Goal: Task Accomplishment & Management: Manage account settings

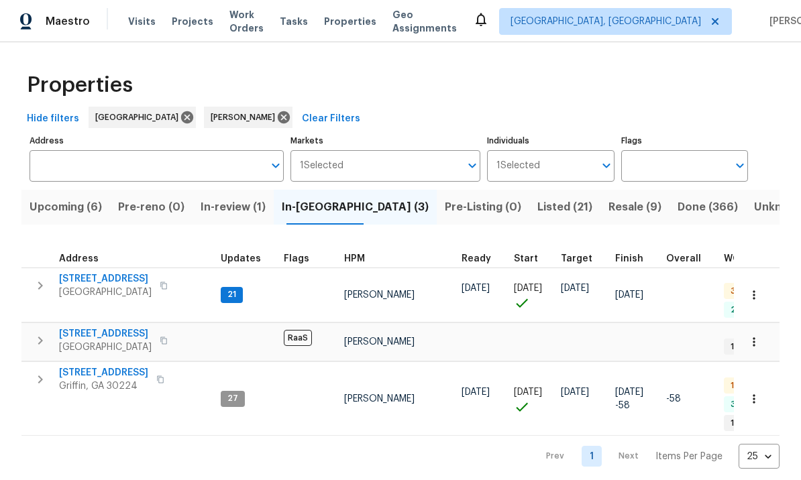
scroll to position [11, 0]
click at [107, 366] on span "1104 Maple Dr" at bounding box center [103, 372] width 89 height 13
click at [101, 274] on span "[STREET_ADDRESS]" at bounding box center [105, 278] width 93 height 13
click at [113, 277] on span "[STREET_ADDRESS]" at bounding box center [105, 278] width 93 height 13
click at [102, 278] on span "[STREET_ADDRESS]" at bounding box center [105, 278] width 93 height 13
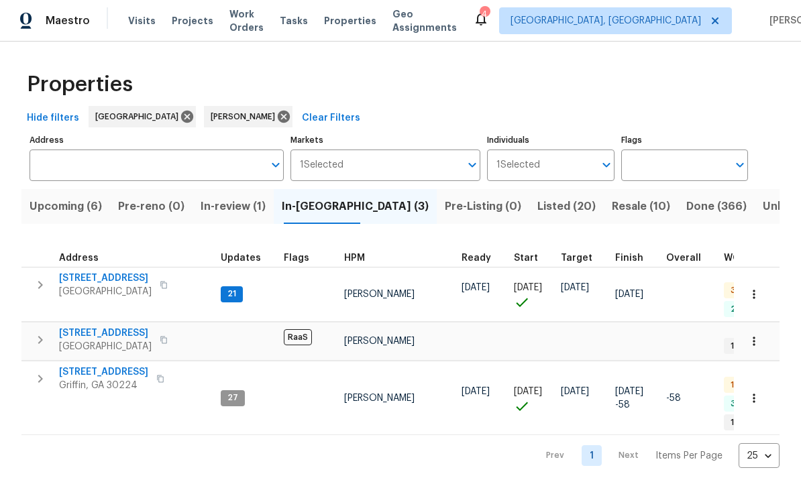
click at [101, 278] on span "[STREET_ADDRESS]" at bounding box center [105, 278] width 93 height 13
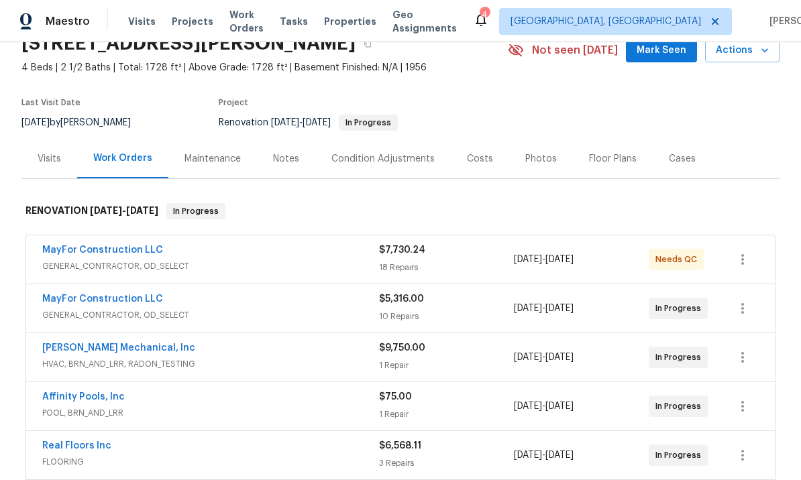
scroll to position [70, 0]
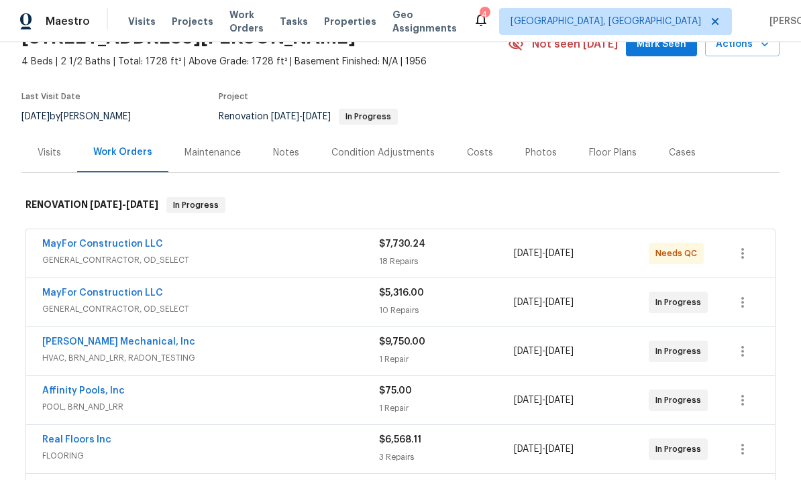
click at [131, 245] on link "MayFor Construction LLC" at bounding box center [102, 243] width 121 height 9
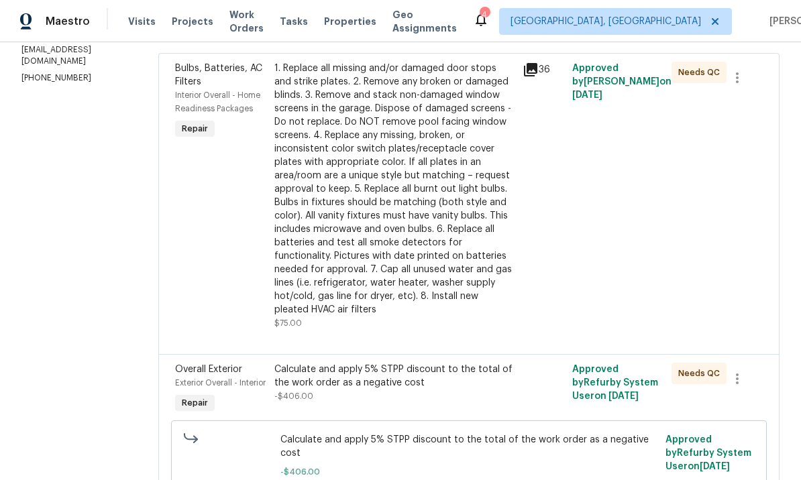
scroll to position [208, 0]
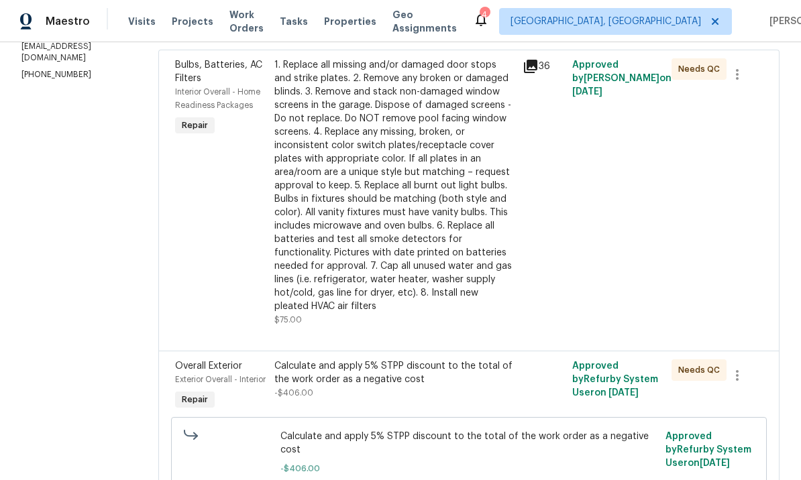
click at [461, 236] on div "1. Replace all missing and/or damaged door stops and strike plates. 2. Remove a…" at bounding box center [394, 185] width 240 height 255
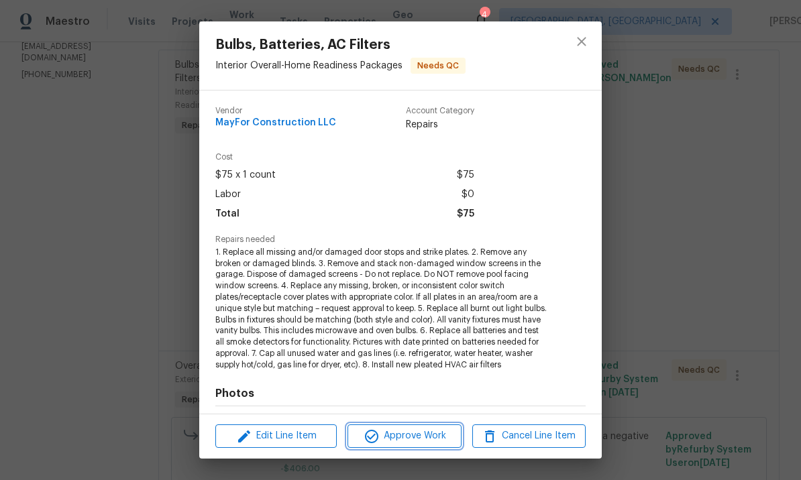
click at [423, 432] on span "Approve Work" at bounding box center [403, 436] width 105 height 17
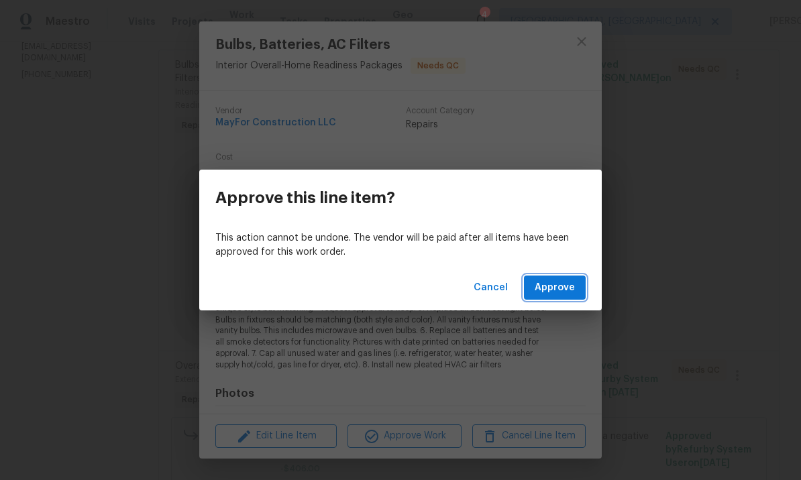
click at [557, 288] on span "Approve" at bounding box center [554, 288] width 40 height 17
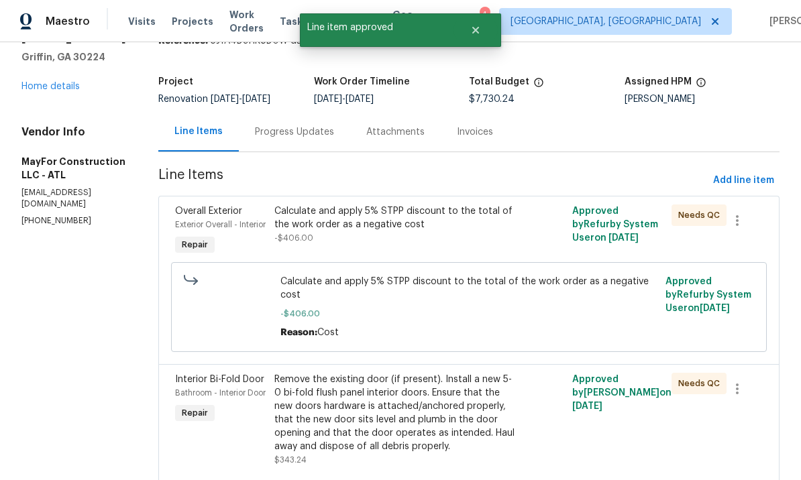
scroll to position [74, 0]
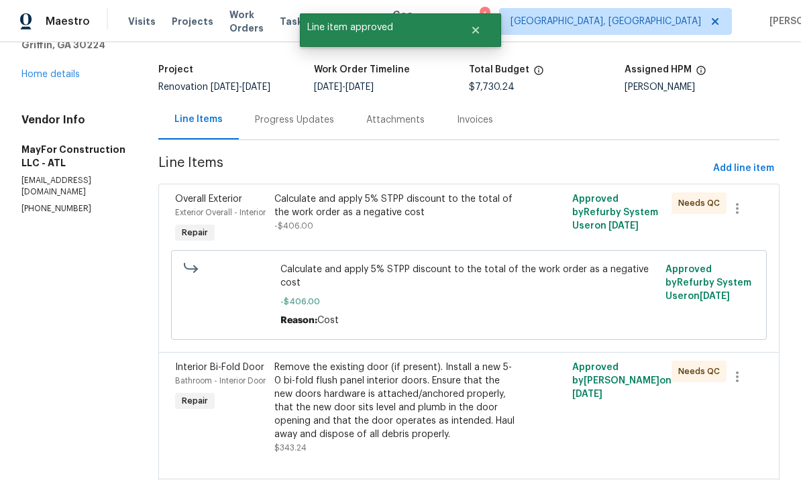
click at [440, 250] on div "Calculate and apply 5% STPP discount to the total of the work order as a negati…" at bounding box center [394, 219] width 248 height 62
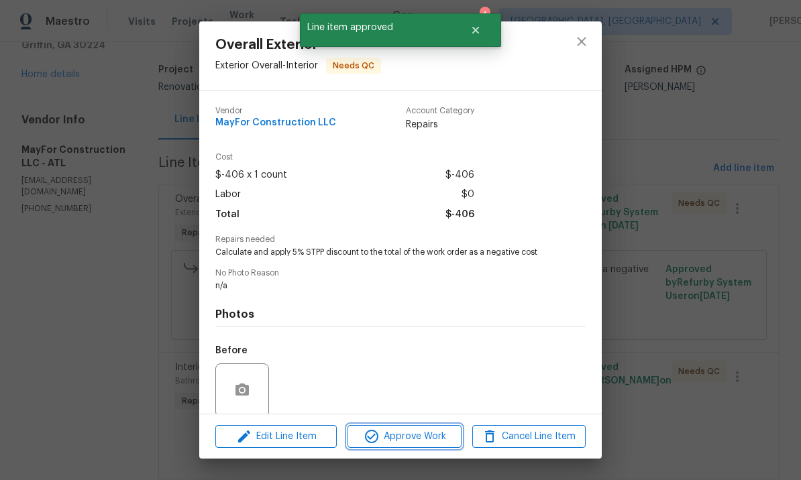
click at [406, 429] on span "Approve Work" at bounding box center [403, 436] width 105 height 17
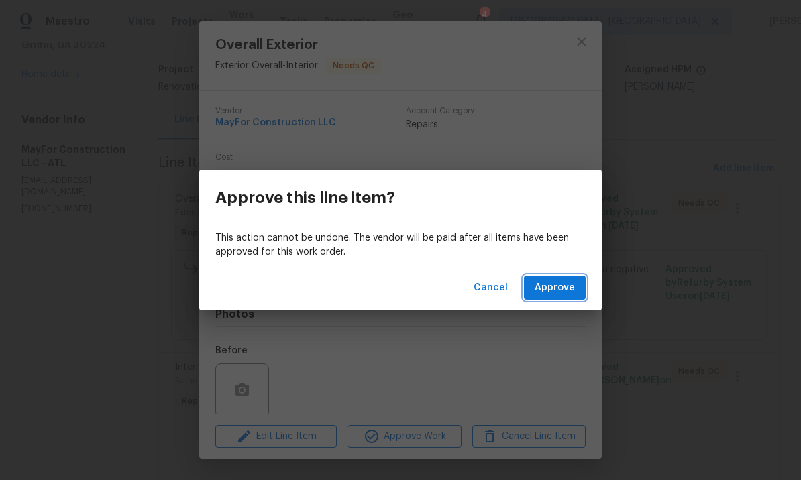
click at [553, 288] on span "Approve" at bounding box center [554, 288] width 40 height 17
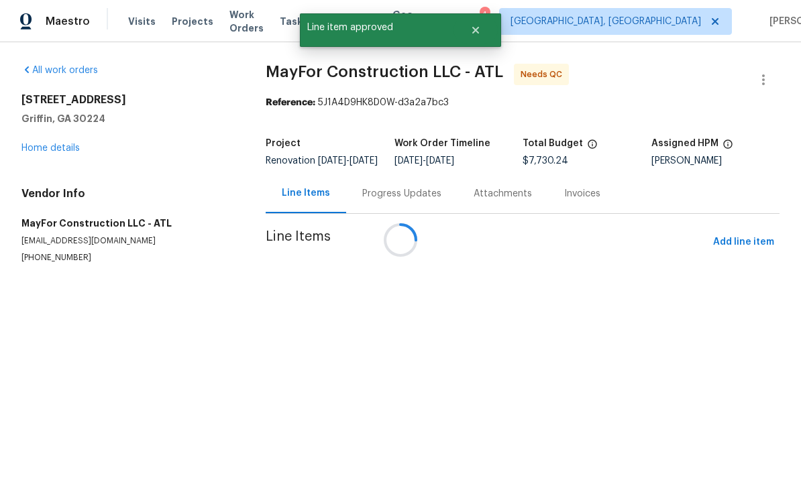
scroll to position [0, 0]
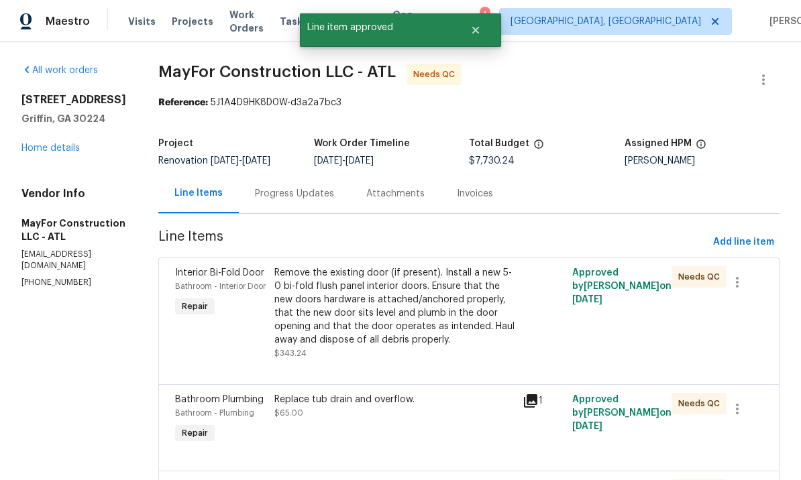
click at [413, 321] on div "Remove the existing door (if present). Install a new 5-0 bi-fold flush panel in…" at bounding box center [394, 306] width 240 height 80
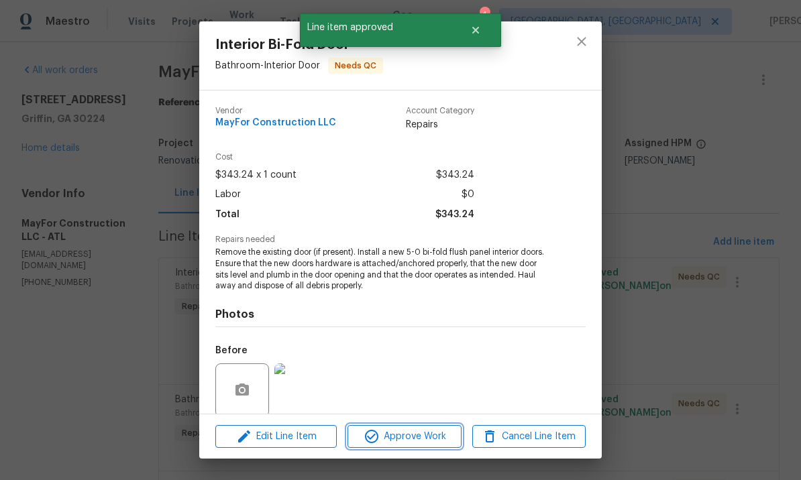
click at [418, 432] on span "Approve Work" at bounding box center [403, 436] width 105 height 17
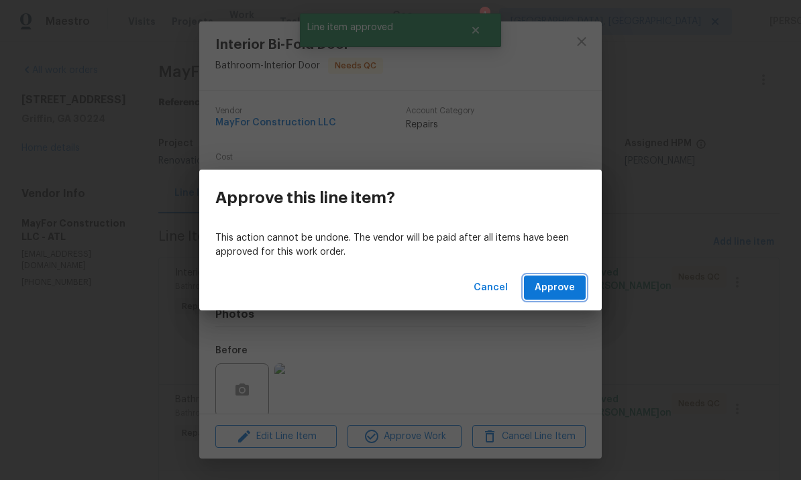
click at [555, 287] on span "Approve" at bounding box center [554, 288] width 40 height 17
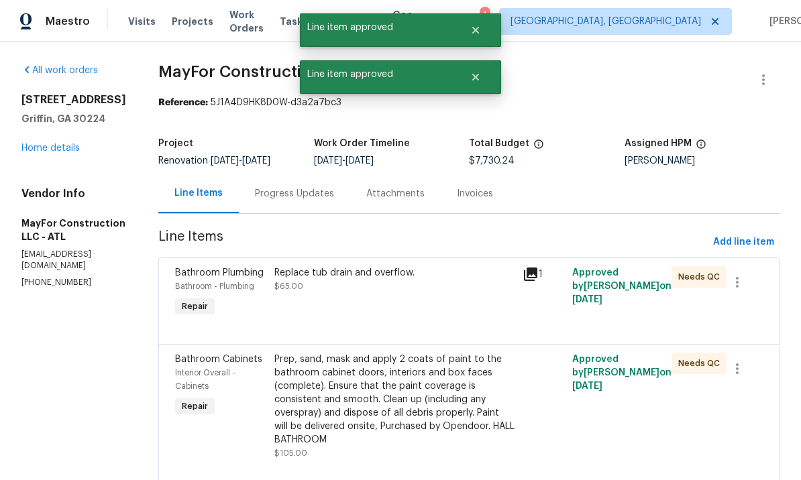
click at [437, 344] on div "Bathroom Plumbing Bathroom - Plumbing Repair Replace tub drain and overflow. $6…" at bounding box center [468, 300] width 621 height 87
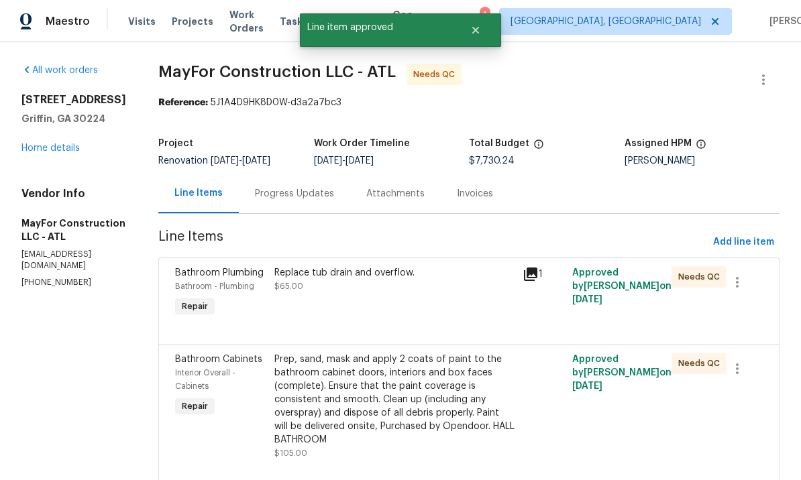
click at [416, 323] on div "Replace tub drain and overflow. $65.00" at bounding box center [394, 293] width 248 height 62
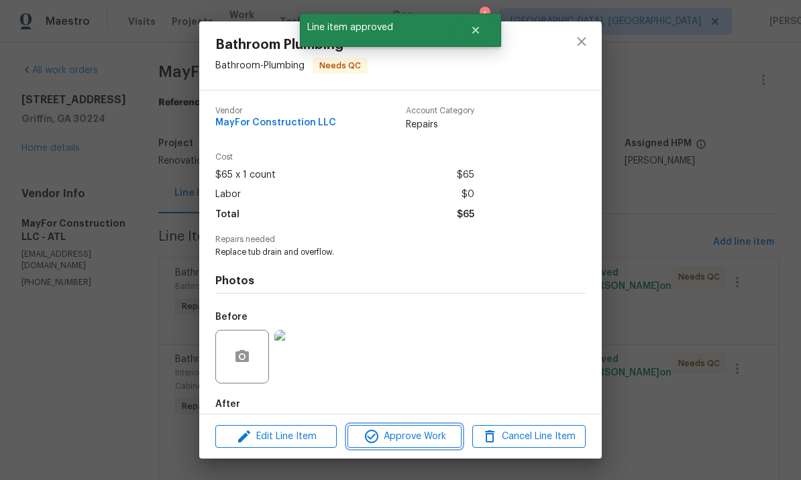
click at [422, 433] on span "Approve Work" at bounding box center [403, 436] width 105 height 17
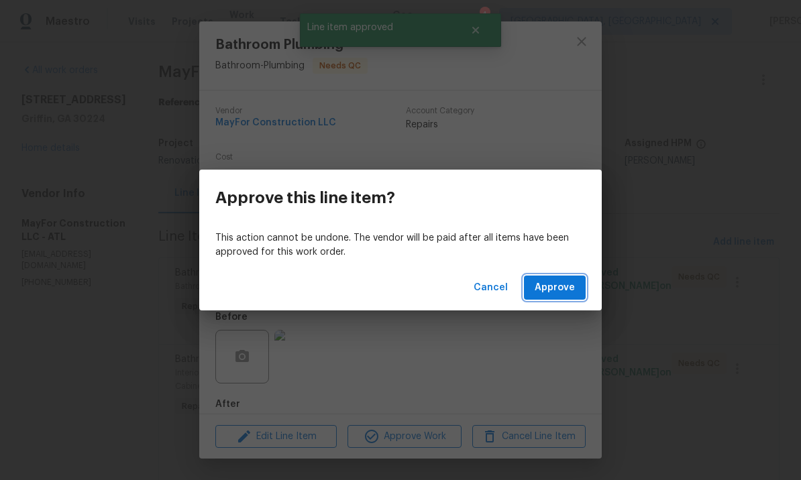
click at [553, 290] on span "Approve" at bounding box center [554, 288] width 40 height 17
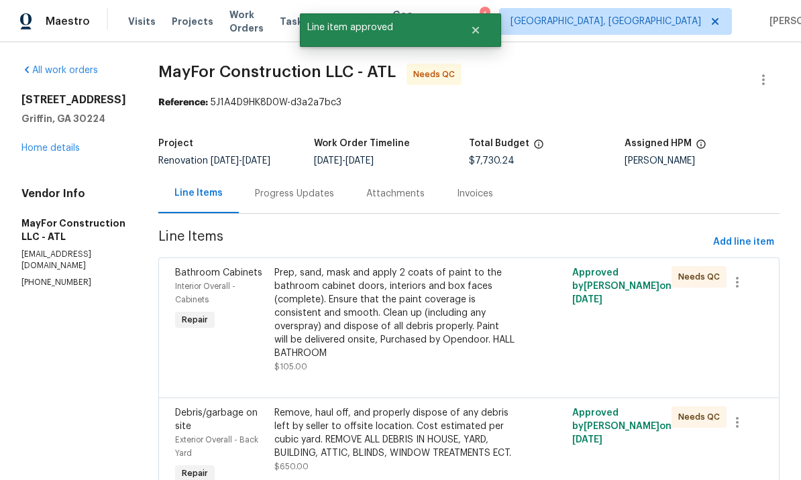
click at [421, 330] on div "Prep, sand, mask and apply 2 coats of paint to the bathroom cabinet doors, inte…" at bounding box center [394, 313] width 240 height 94
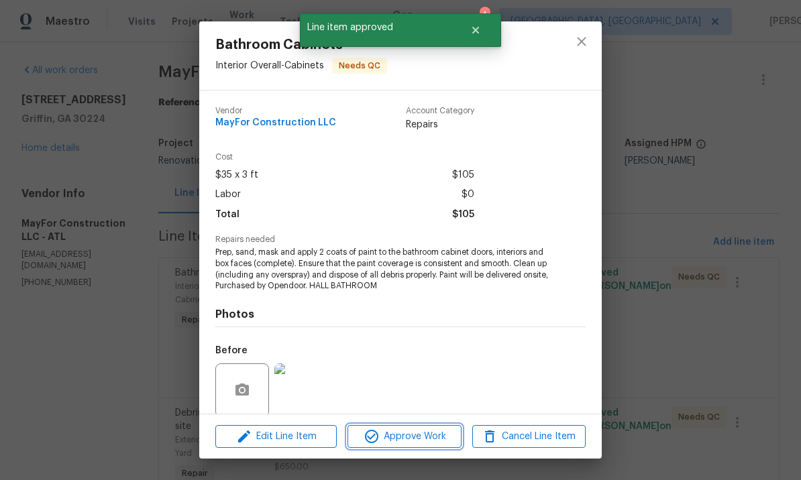
click at [412, 437] on span "Approve Work" at bounding box center [403, 436] width 105 height 17
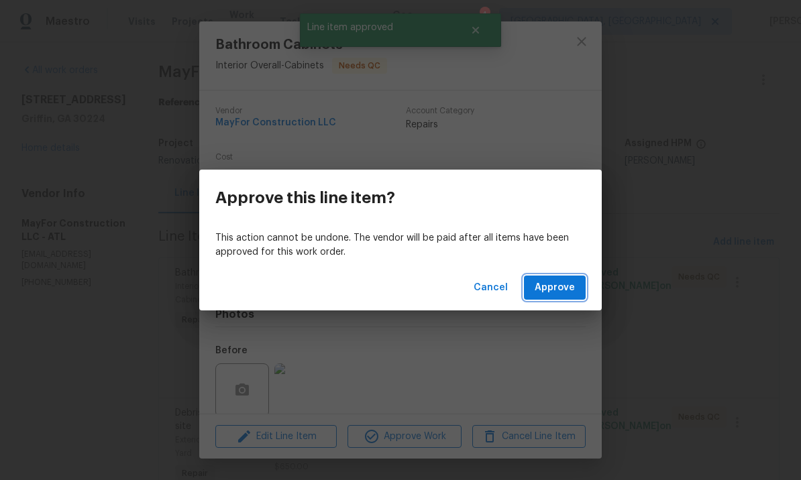
click at [554, 287] on span "Approve" at bounding box center [554, 288] width 40 height 17
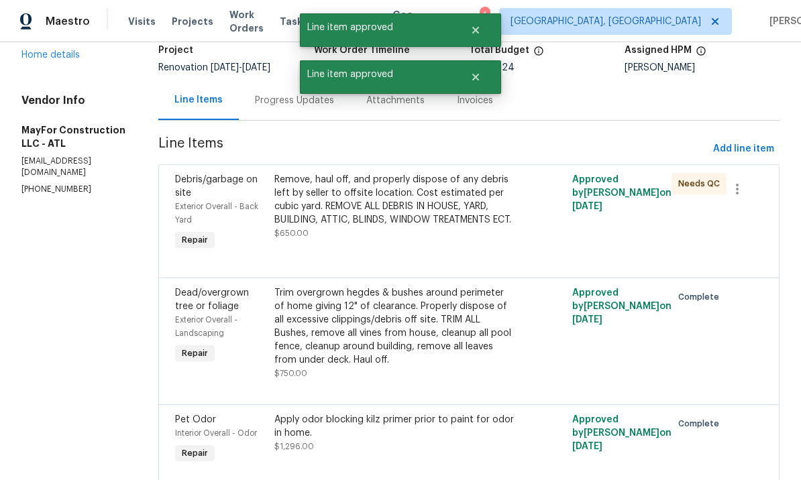
scroll to position [101, 0]
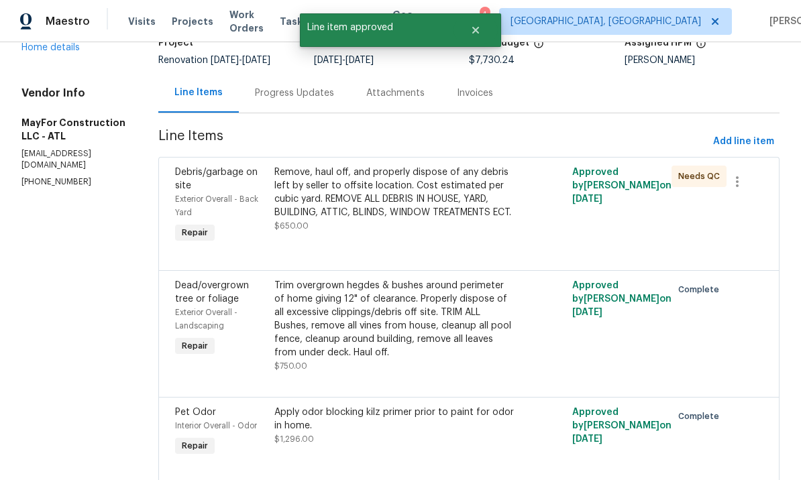
click at [429, 219] on div "Remove, haul off, and properly dispose of any debris left by seller to offsite …" at bounding box center [394, 193] width 240 height 54
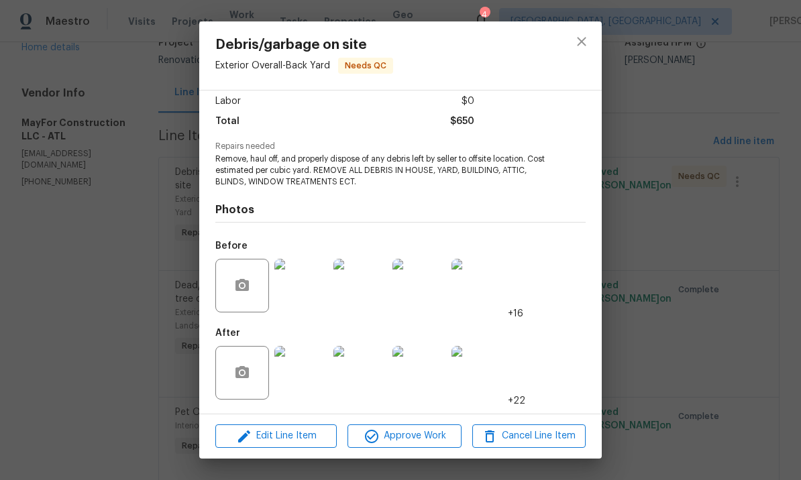
scroll to position [95, 0]
click at [419, 437] on span "Approve Work" at bounding box center [403, 436] width 105 height 17
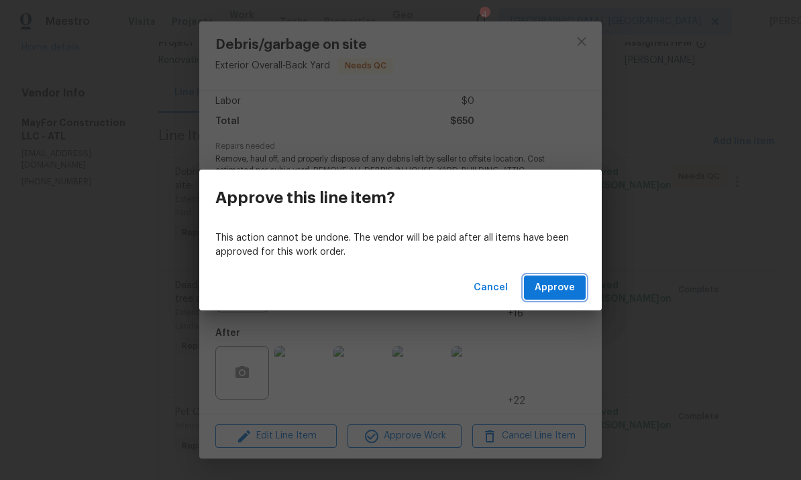
click at [552, 289] on span "Approve" at bounding box center [554, 288] width 40 height 17
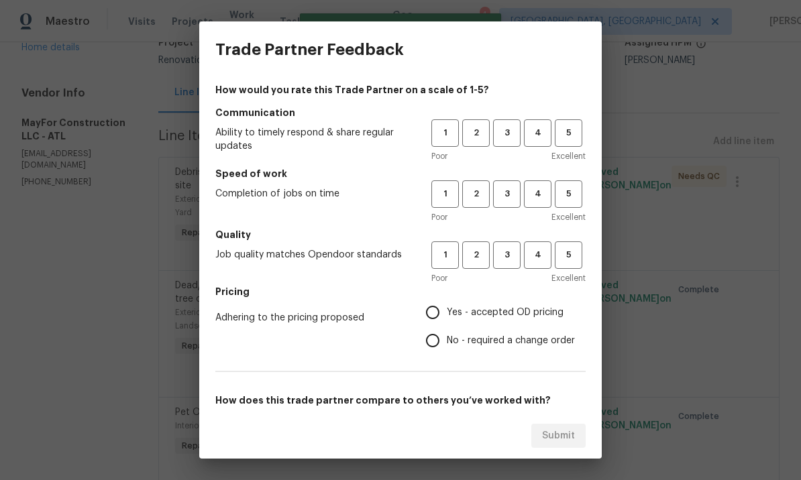
scroll to position [0, 0]
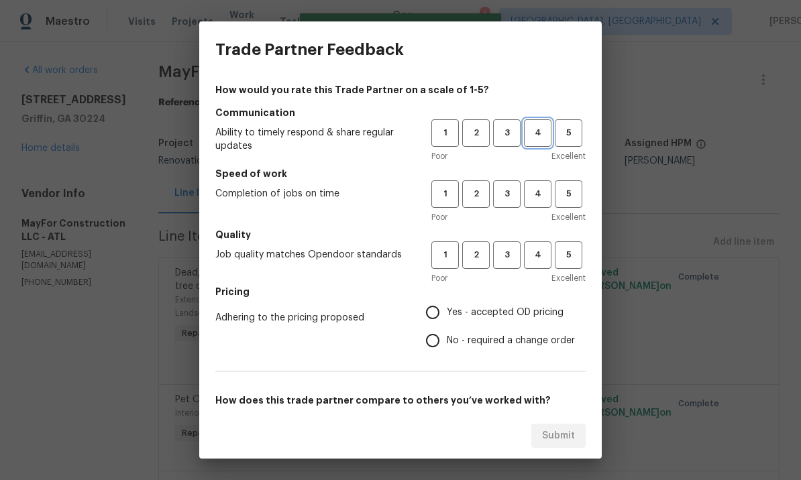
click at [540, 137] on span "4" at bounding box center [537, 132] width 25 height 15
click at [534, 193] on span "4" at bounding box center [537, 193] width 25 height 15
click at [543, 243] on button "4" at bounding box center [537, 254] width 27 height 27
click at [444, 314] on input "Yes - accepted OD pricing" at bounding box center [432, 312] width 28 height 28
radio input "true"
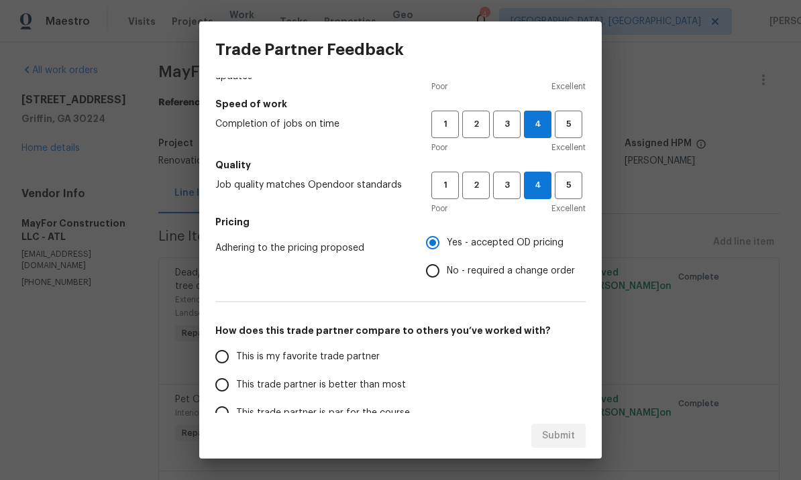
scroll to position [74, 0]
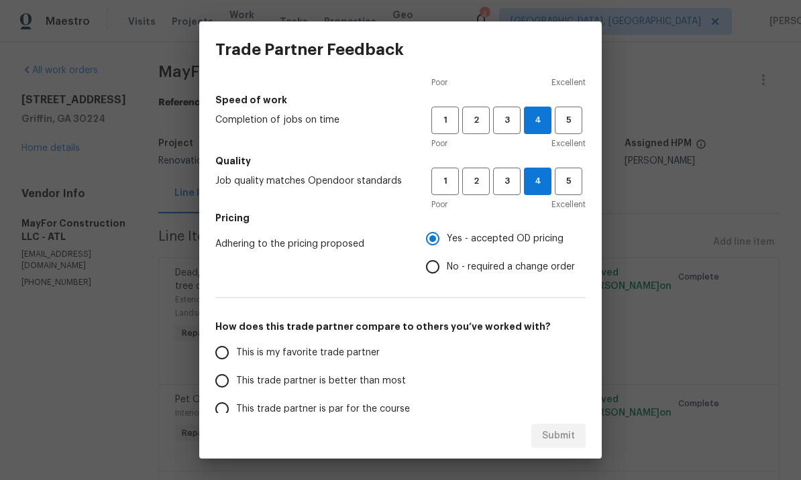
click at [229, 378] on input "This trade partner is better than most" at bounding box center [222, 381] width 28 height 28
click at [556, 431] on span "Submit" at bounding box center [558, 436] width 33 height 17
radio input "true"
radio input "false"
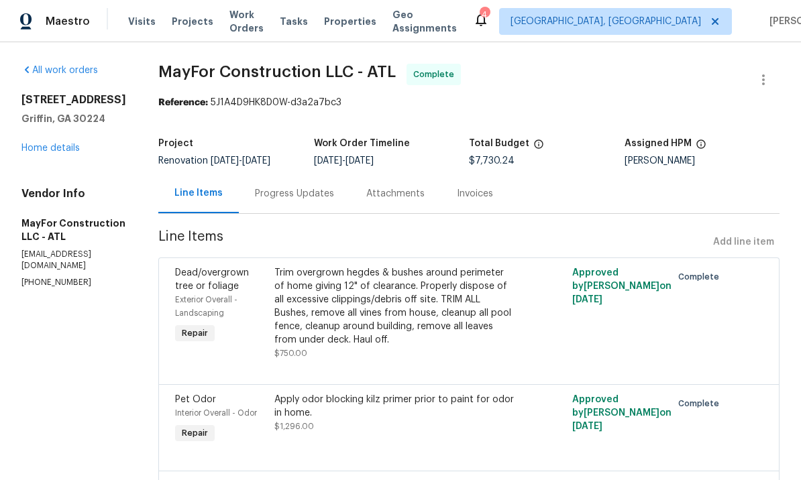
scroll to position [-1, 0]
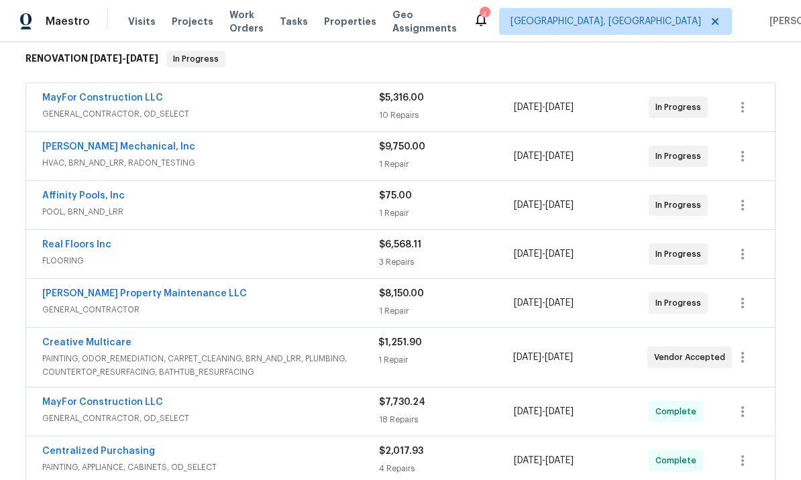
scroll to position [209, 0]
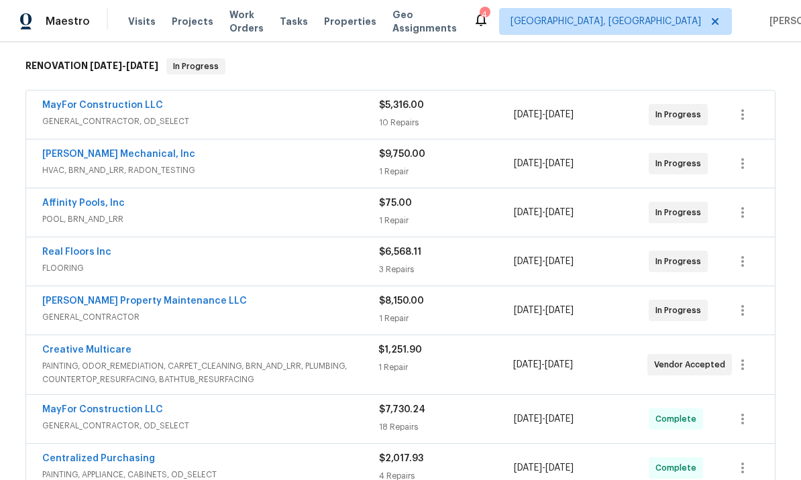
click at [130, 105] on link "MayFor Construction LLC" at bounding box center [102, 105] width 121 height 9
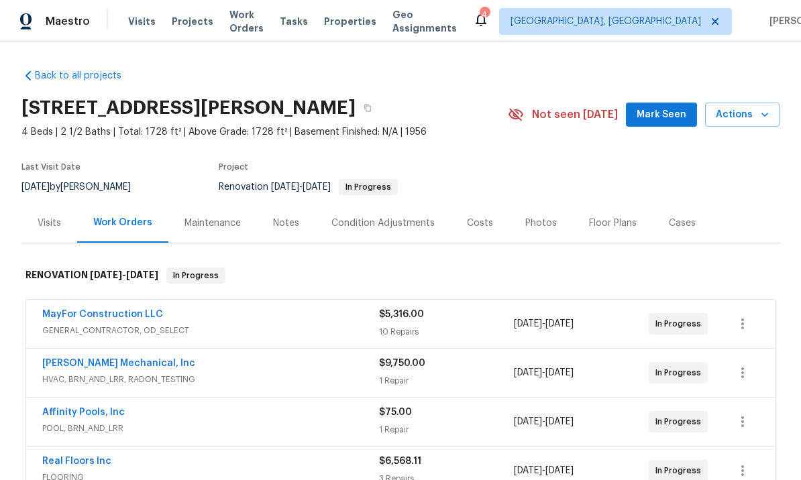
click at [475, 218] on div "Costs" at bounding box center [480, 223] width 26 height 13
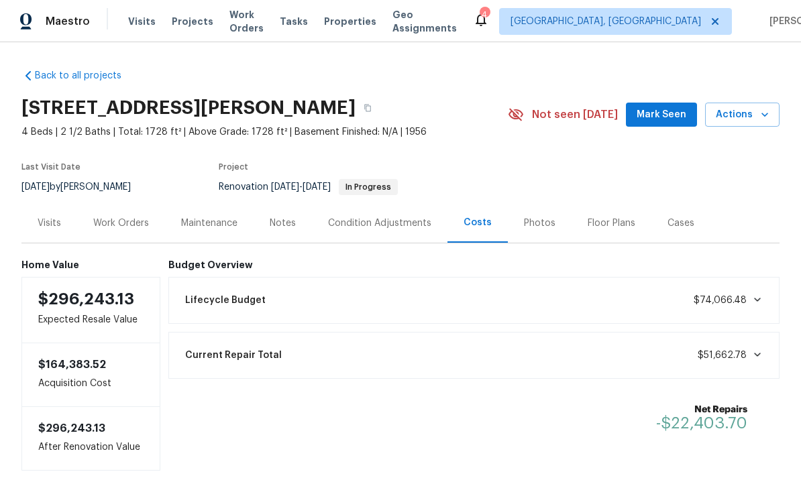
click at [127, 214] on div "Work Orders" at bounding box center [121, 223] width 88 height 40
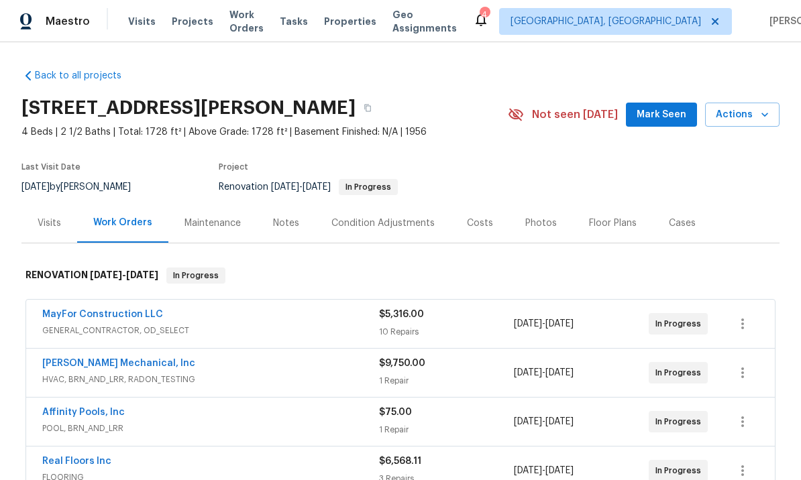
click at [665, 115] on span "Mark Seen" at bounding box center [661, 115] width 50 height 17
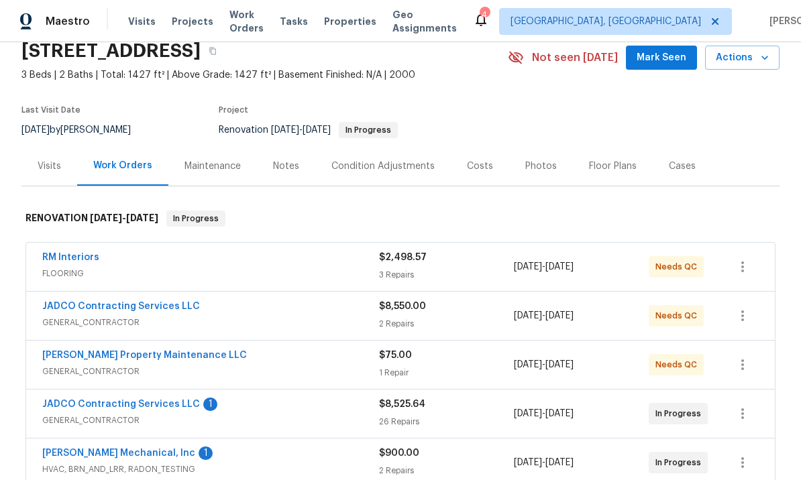
scroll to position [59, 0]
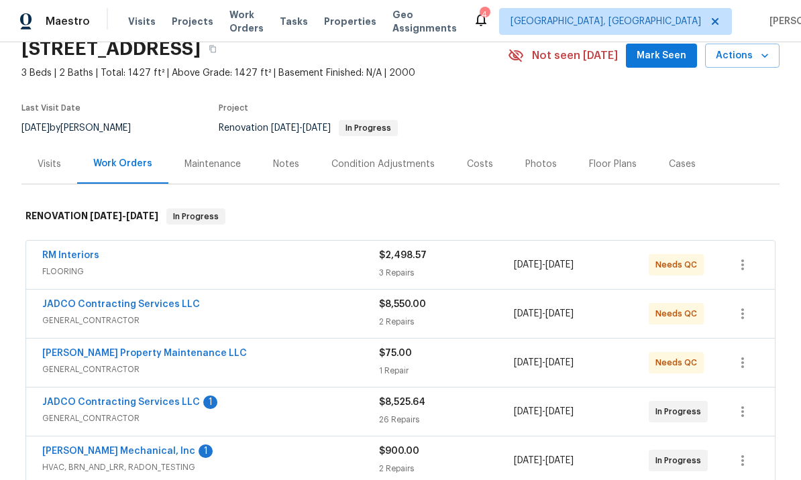
click at [85, 253] on link "RM Interiors" at bounding box center [70, 255] width 57 height 9
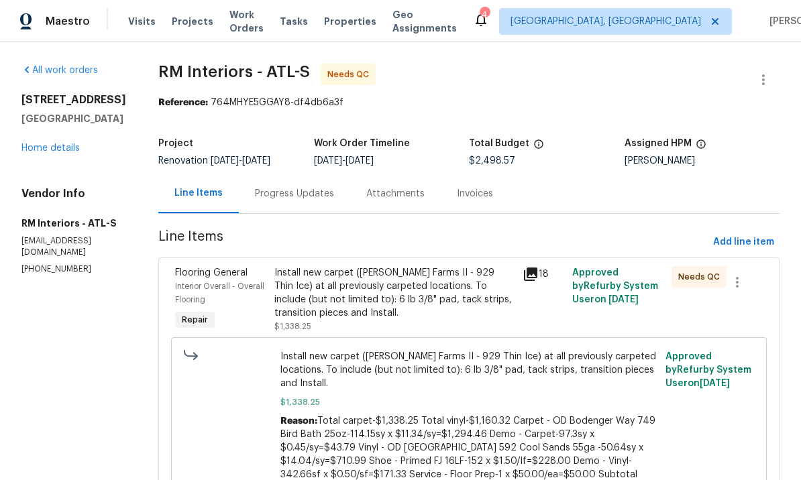
click at [468, 287] on div "Install new carpet ([PERSON_NAME] Farms II - 929 Thin Ice) at all previously ca…" at bounding box center [394, 293] width 240 height 54
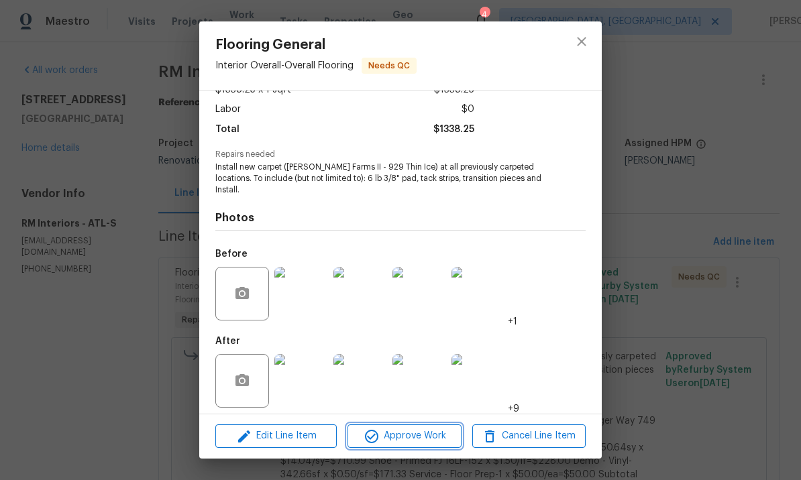
click at [424, 428] on span "Approve Work" at bounding box center [403, 436] width 105 height 17
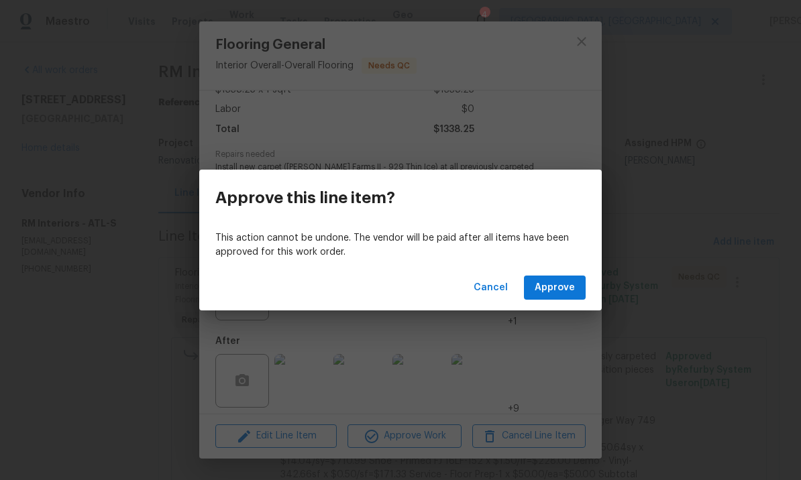
scroll to position [84, 0]
click at [563, 285] on span "Approve" at bounding box center [554, 288] width 40 height 17
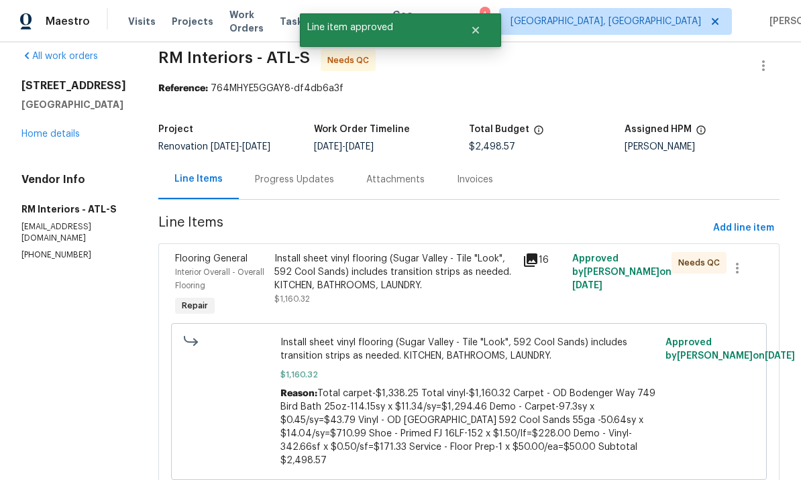
scroll to position [20, 0]
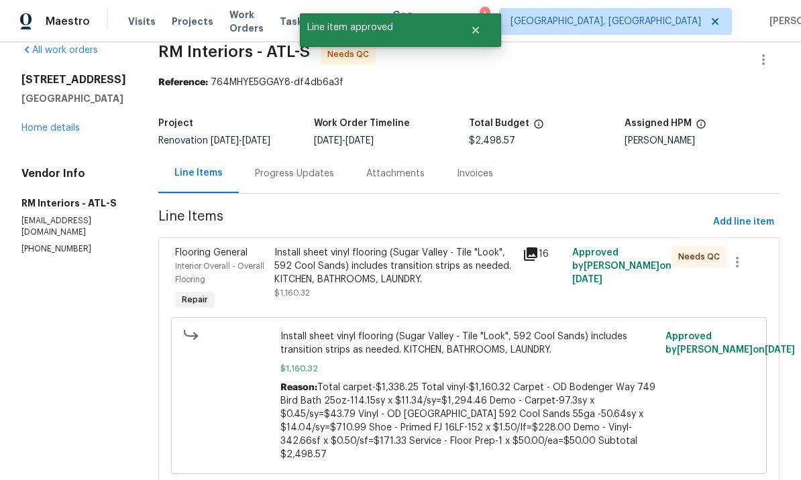
click at [453, 288] on div "Install sheet vinyl flooring (Sugar Valley - Tile "Look", 592 Cool Sands) inclu…" at bounding box center [394, 273] width 240 height 54
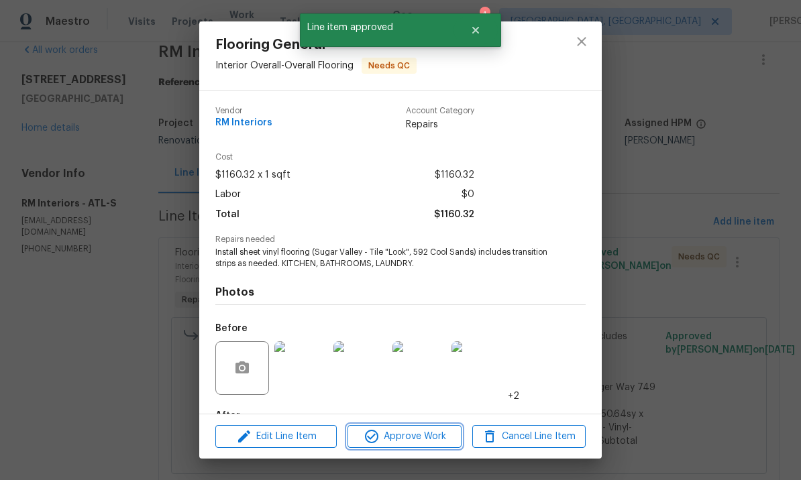
click at [414, 434] on span "Approve Work" at bounding box center [403, 436] width 105 height 17
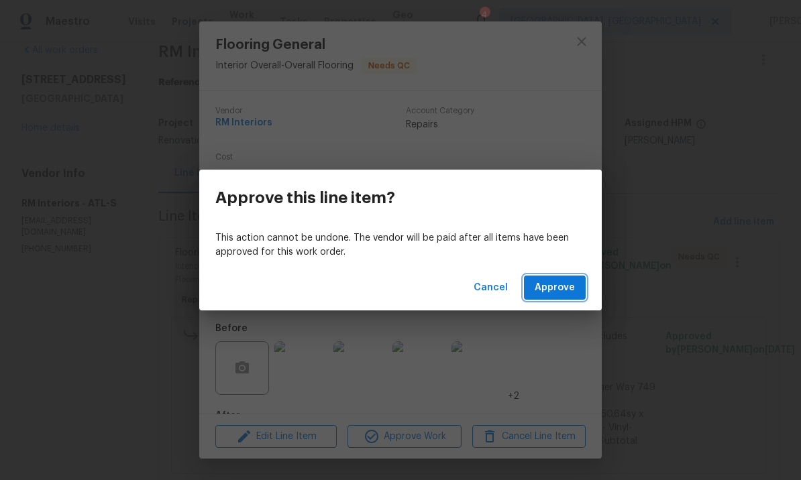
click at [551, 290] on span "Approve" at bounding box center [554, 288] width 40 height 17
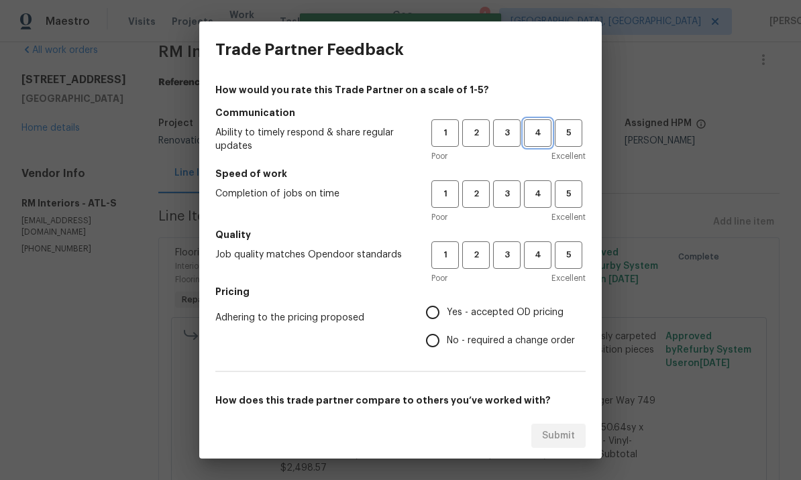
click at [549, 135] on span "4" at bounding box center [537, 132] width 25 height 15
click at [539, 186] on span "4" at bounding box center [537, 193] width 25 height 15
click at [537, 255] on span "4" at bounding box center [537, 254] width 25 height 15
click at [437, 308] on input "Yes - accepted OD pricing" at bounding box center [432, 312] width 28 height 28
radio input "true"
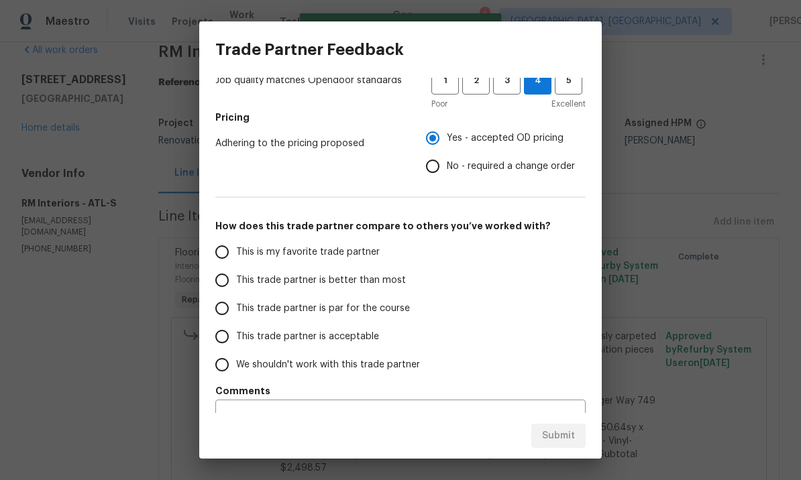
scroll to position [162, 0]
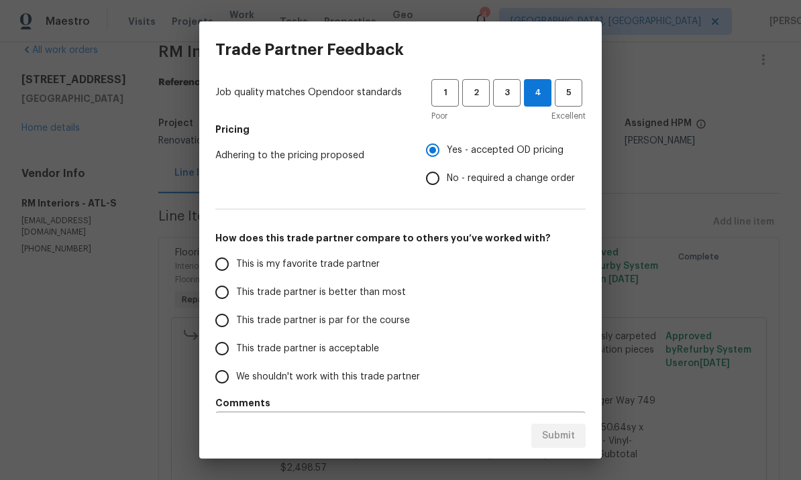
click at [220, 290] on input "This trade partner is better than most" at bounding box center [222, 292] width 28 height 28
click at [565, 433] on span "Submit" at bounding box center [558, 436] width 33 height 17
radio input "true"
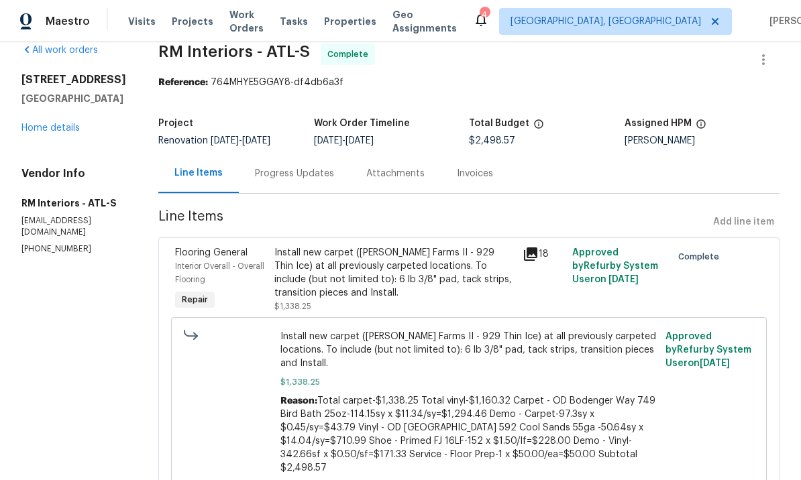
radio input "false"
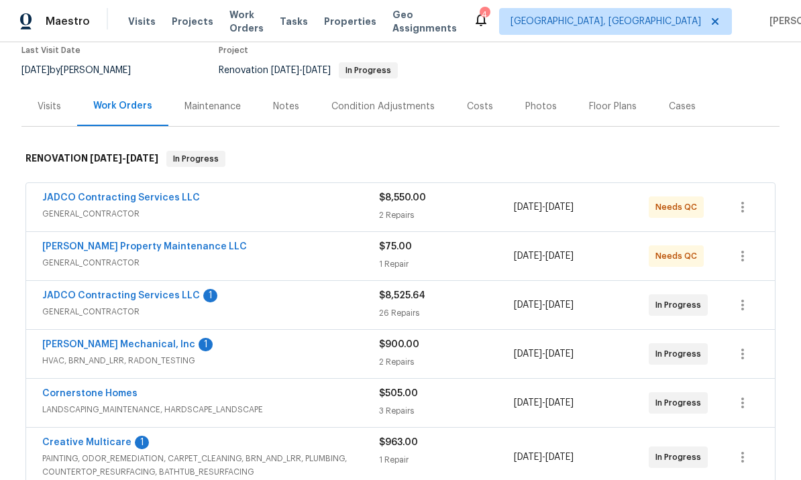
scroll to position [116, 0]
click at [89, 202] on link "JADCO Contracting Services LLC" at bounding box center [121, 198] width 158 height 9
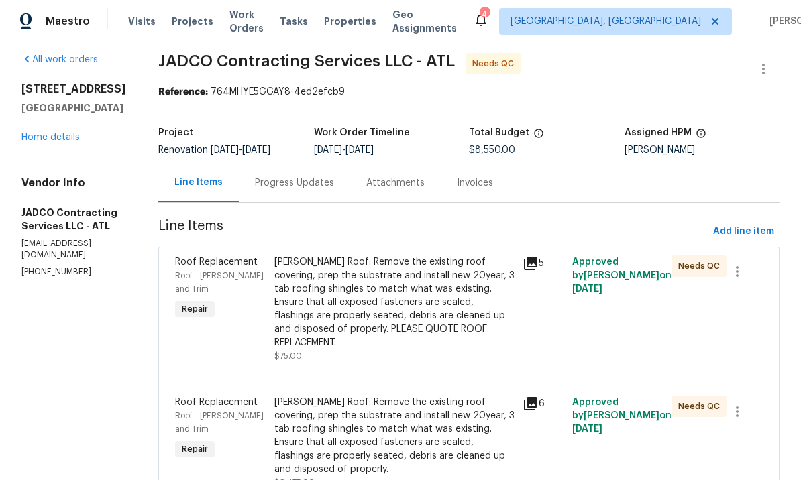
scroll to position [21, 0]
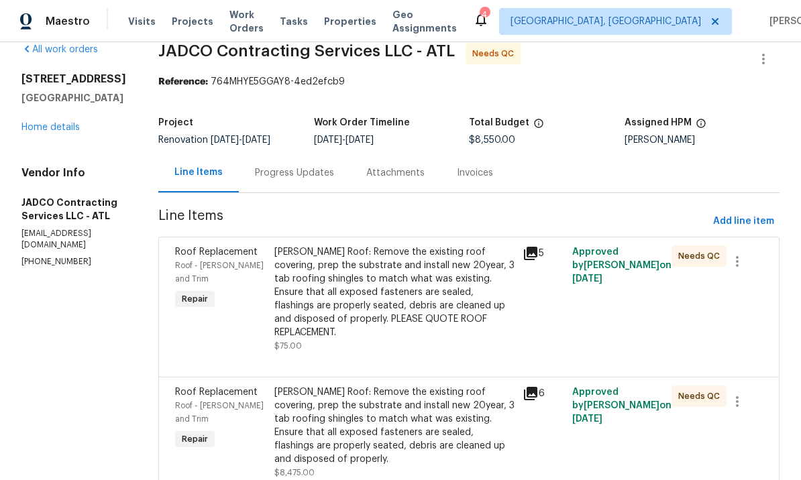
click at [441, 293] on div "Gable Roof: Remove the existing roof covering, prep the substrate and install n…" at bounding box center [394, 292] width 240 height 94
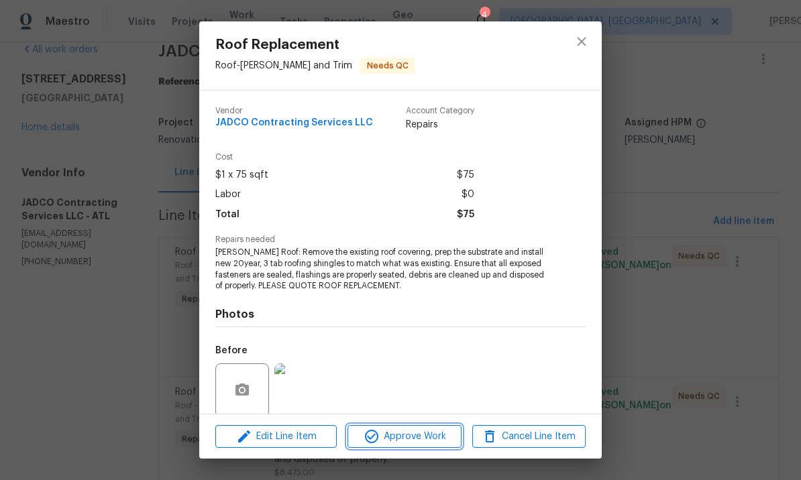
click at [402, 435] on span "Approve Work" at bounding box center [403, 436] width 105 height 17
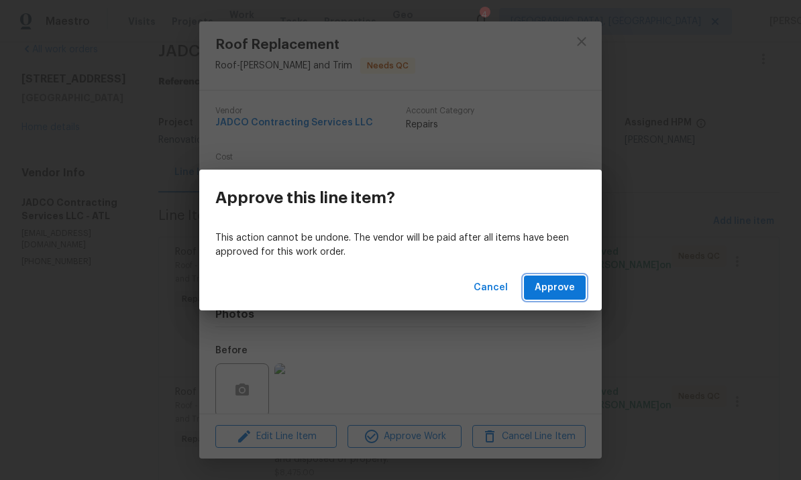
click at [557, 284] on span "Approve" at bounding box center [554, 288] width 40 height 17
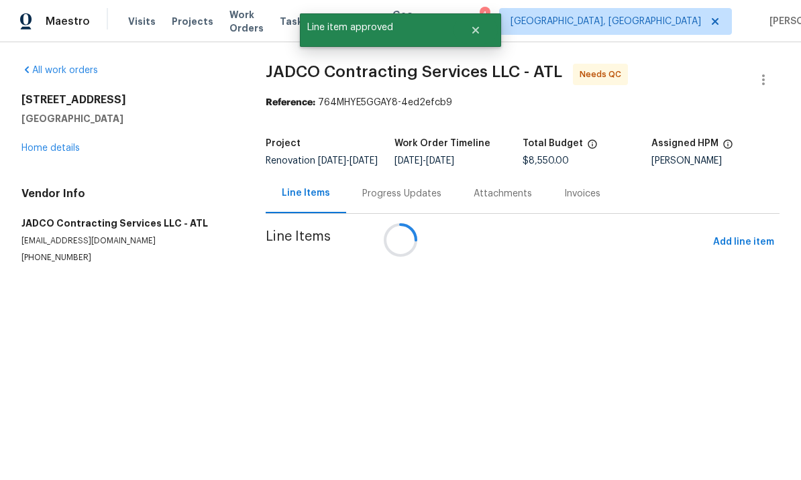
scroll to position [0, 0]
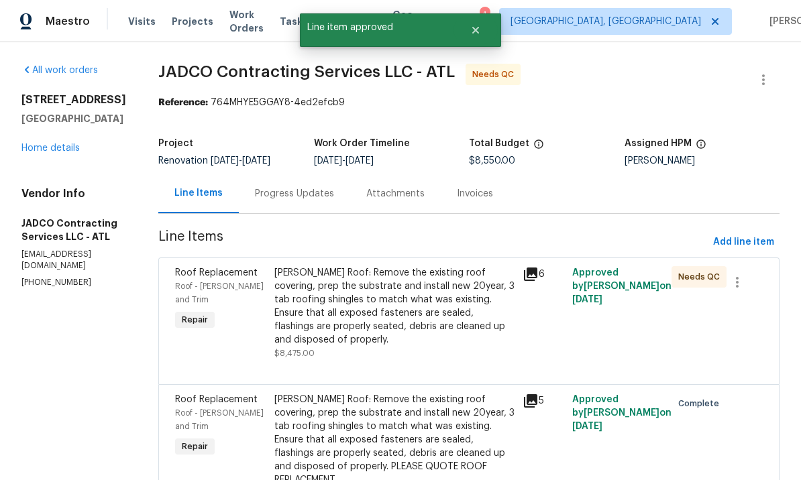
click at [424, 316] on div "Gable Roof: Remove the existing roof covering, prep the substrate and install n…" at bounding box center [394, 306] width 240 height 80
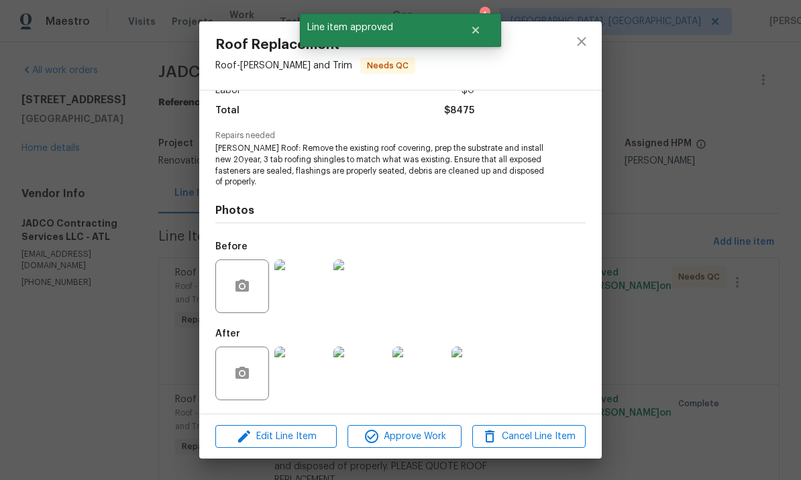
scroll to position [105, 0]
click at [306, 374] on img at bounding box center [301, 374] width 54 height 54
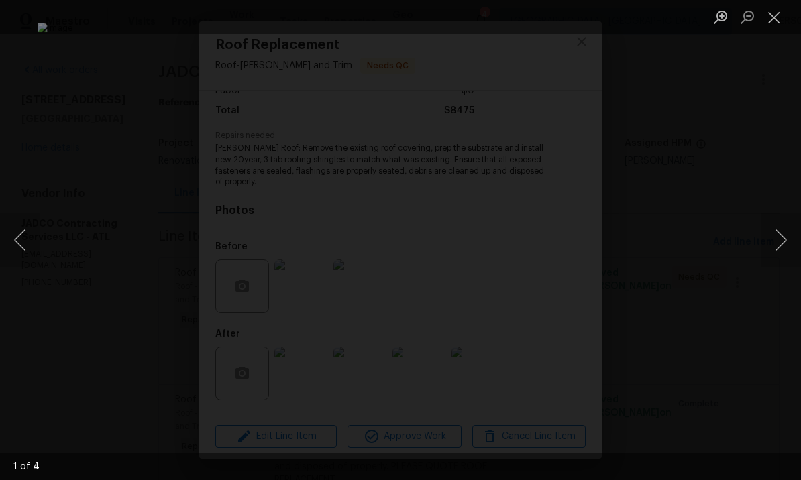
click at [779, 242] on button "Next image" at bounding box center [780, 240] width 40 height 54
click at [767, 243] on button "Next image" at bounding box center [780, 240] width 40 height 54
click at [768, 243] on button "Next image" at bounding box center [780, 240] width 40 height 54
click at [767, 242] on button "Next image" at bounding box center [780, 240] width 40 height 54
click at [775, 18] on button "Close lightbox" at bounding box center [773, 16] width 27 height 23
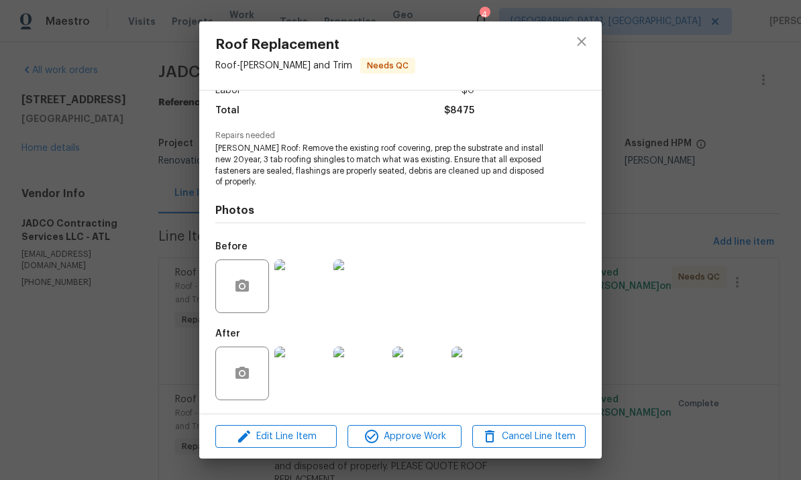
click at [420, 365] on img at bounding box center [419, 374] width 54 height 54
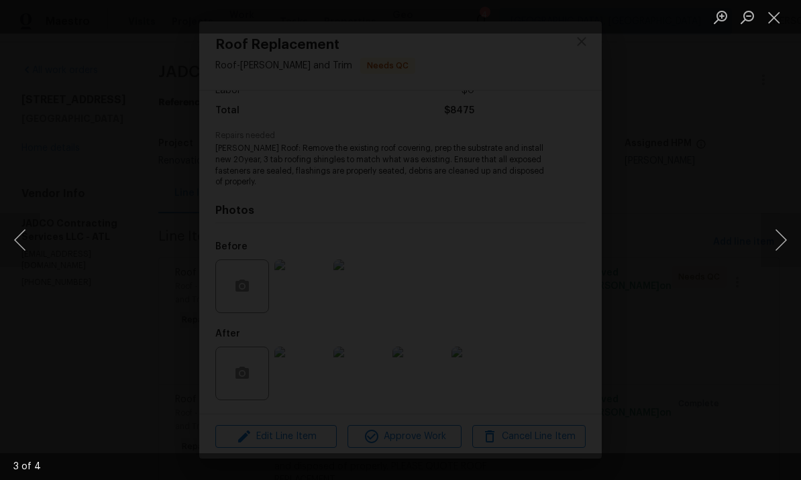
click at [781, 246] on button "Next image" at bounding box center [780, 240] width 40 height 54
click at [777, 14] on button "Close lightbox" at bounding box center [773, 16] width 27 height 23
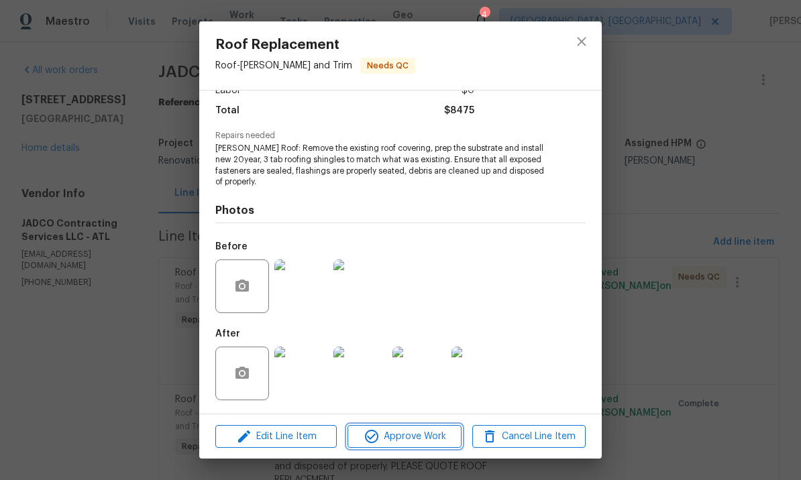
click at [404, 435] on span "Approve Work" at bounding box center [403, 436] width 105 height 17
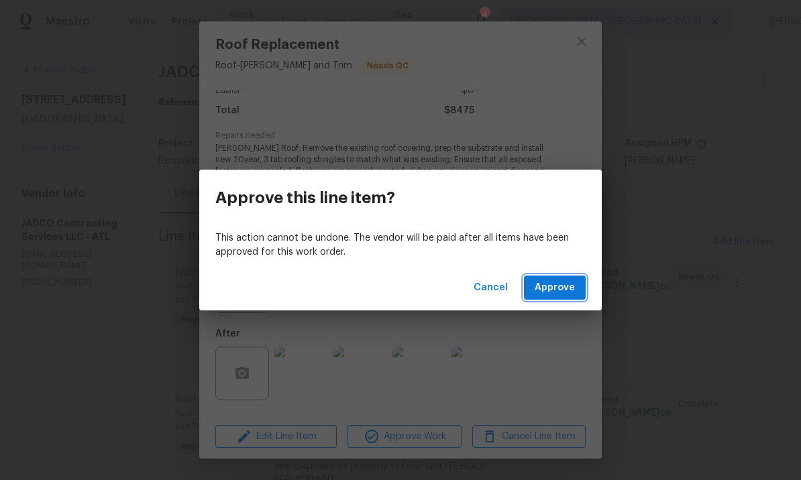
click at [555, 284] on span "Approve" at bounding box center [554, 288] width 40 height 17
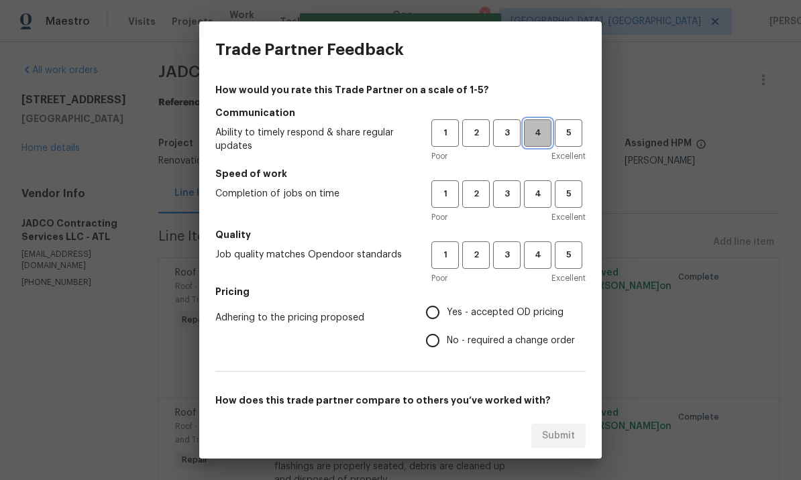
click at [543, 129] on span "4" at bounding box center [537, 132] width 25 height 15
click at [548, 180] on button "4" at bounding box center [537, 193] width 27 height 27
click at [541, 254] on span "4" at bounding box center [537, 254] width 25 height 15
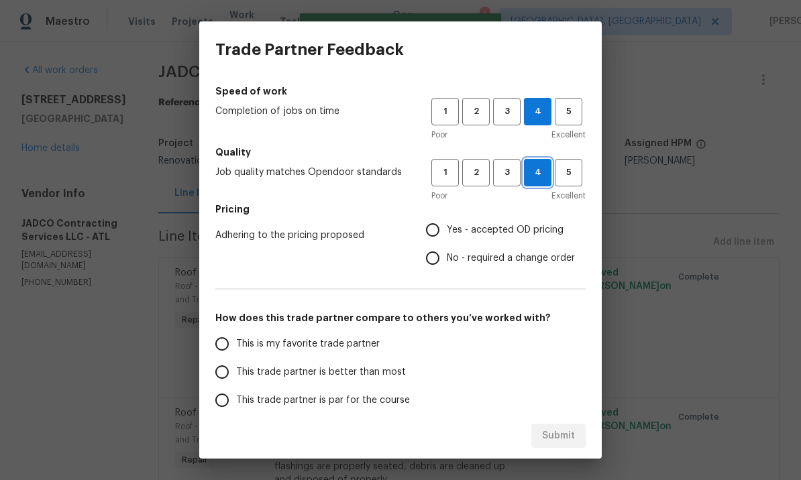
scroll to position [87, 0]
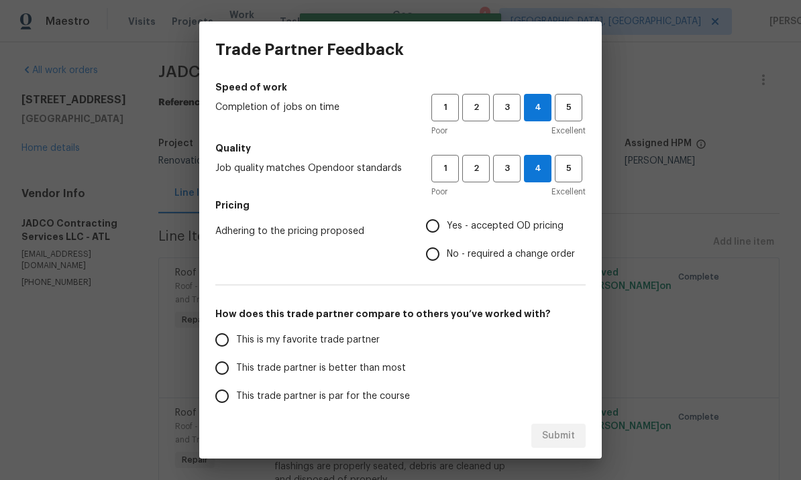
click at [222, 371] on input "This trade partner is better than most" at bounding box center [222, 368] width 28 height 28
radio input "true"
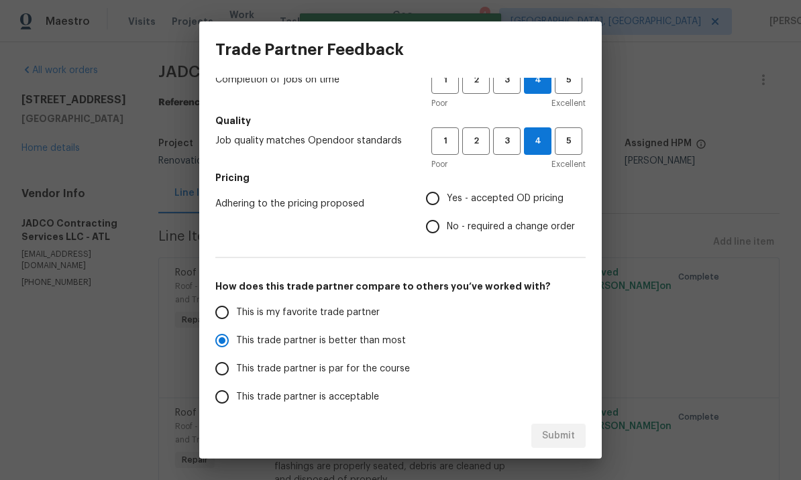
scroll to position [120, 0]
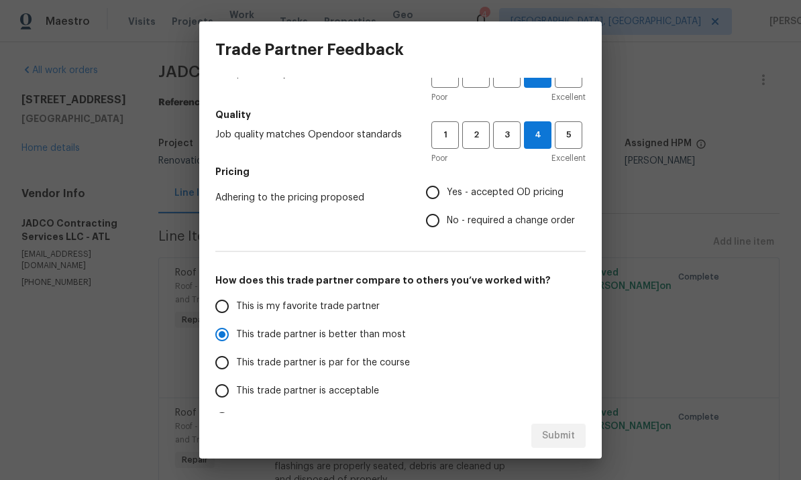
click at [441, 186] on input "Yes - accepted OD pricing" at bounding box center [432, 192] width 28 height 28
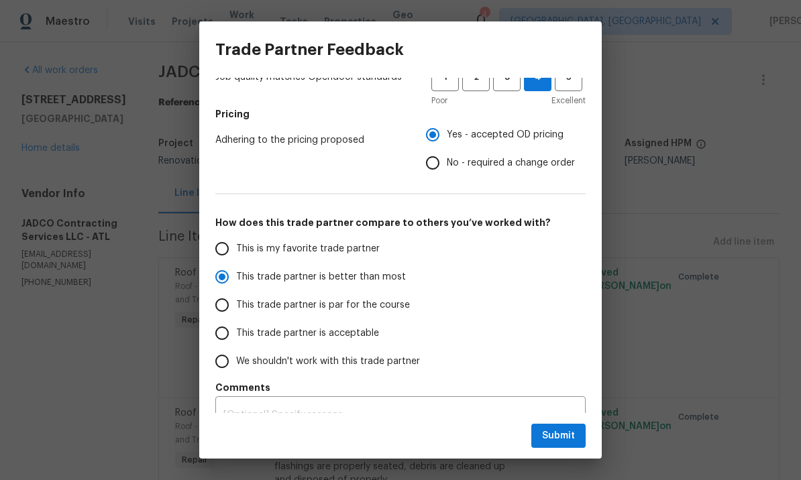
scroll to position [178, 0]
click at [569, 433] on span "Submit" at bounding box center [558, 436] width 33 height 17
radio input "false"
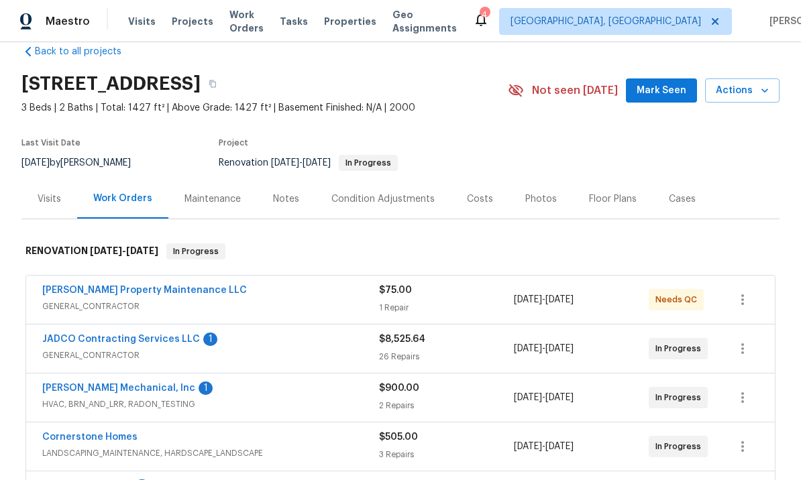
scroll to position [34, 0]
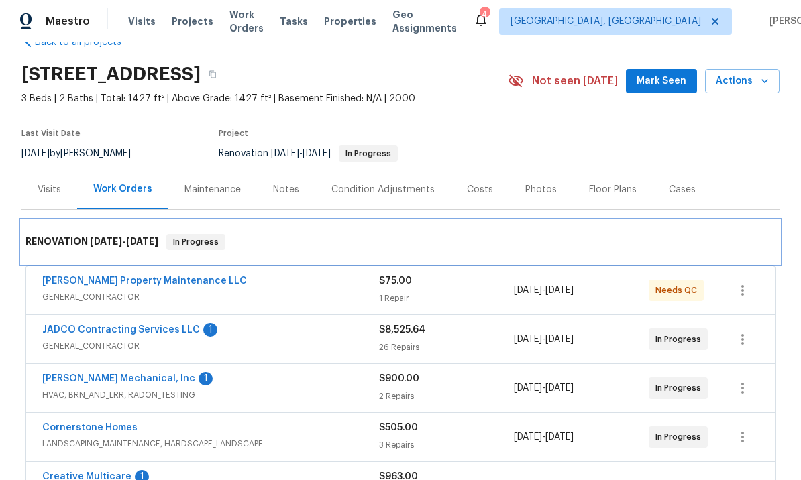
click at [135, 262] on div "RENOVATION [DATE] - [DATE] In Progress" at bounding box center [400, 242] width 758 height 43
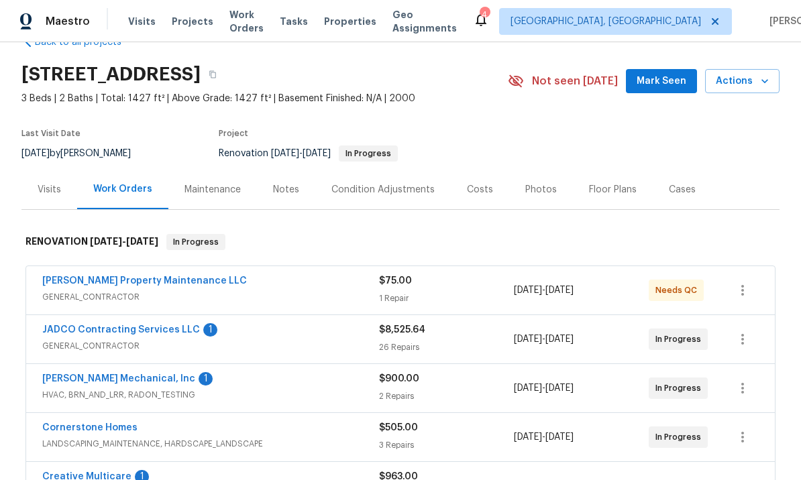
click at [131, 283] on link "[PERSON_NAME] Property Maintenance LLC" at bounding box center [144, 280] width 205 height 9
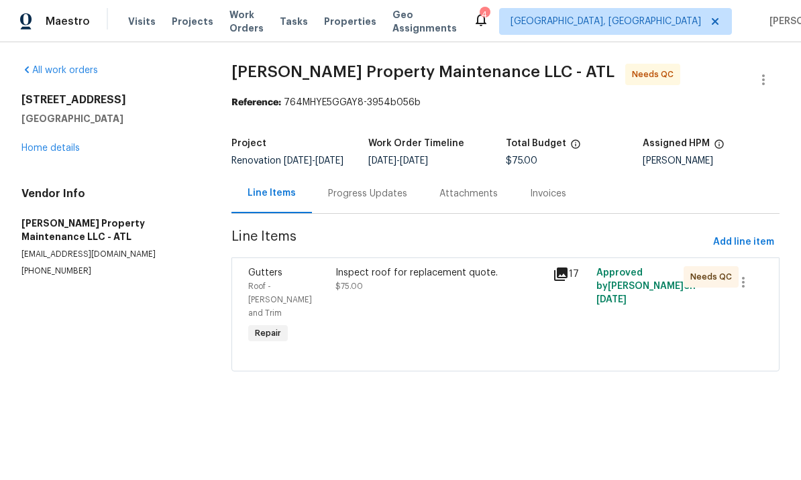
click at [381, 200] on div "Progress Updates" at bounding box center [367, 193] width 79 height 13
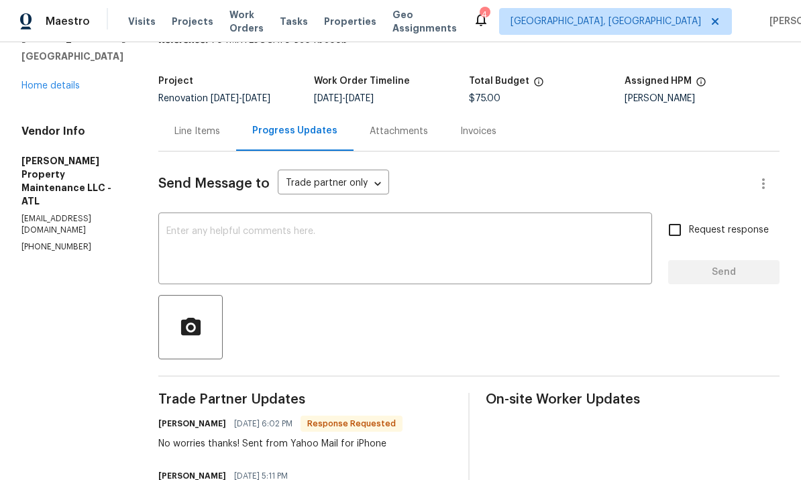
scroll to position [62, 0]
click at [272, 239] on textarea at bounding box center [404, 250] width 477 height 47
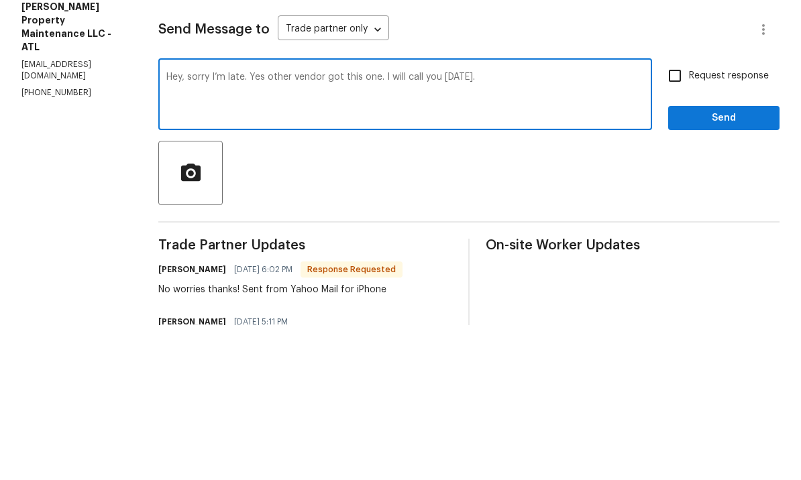
type textarea "Hey, sorry I’m late. Yes other vendor got this one. I will call you tomorrow."
click at [685, 217] on input "Request response" at bounding box center [675, 231] width 28 height 28
checkbox input "true"
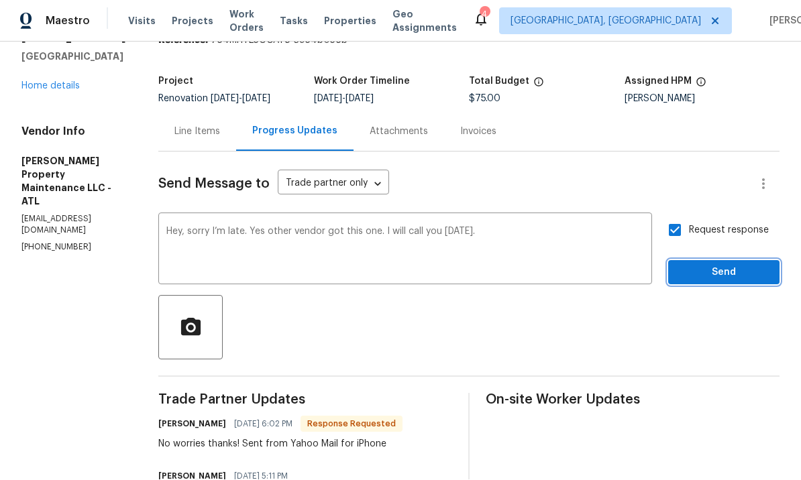
click at [722, 261] on button "Send" at bounding box center [723, 273] width 111 height 25
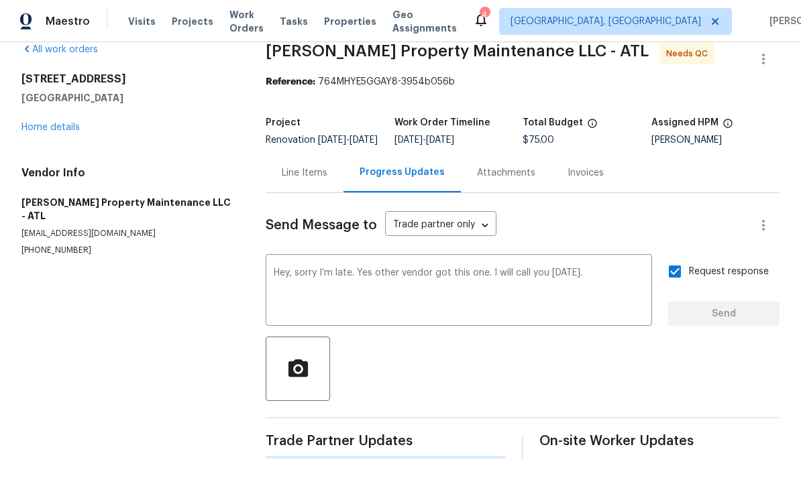
scroll to position [0, 0]
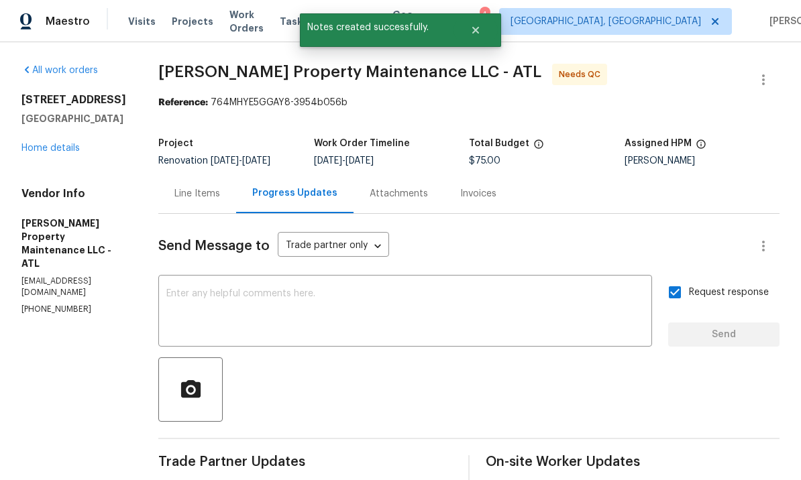
click at [198, 187] on div "Line Items" at bounding box center [197, 193] width 46 height 13
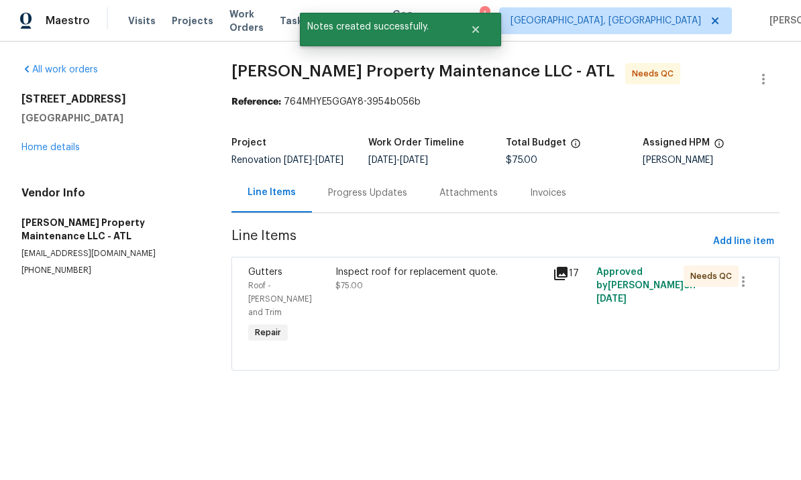
click at [439, 291] on div "Inspect roof for replacement quote. $75.00" at bounding box center [440, 279] width 210 height 27
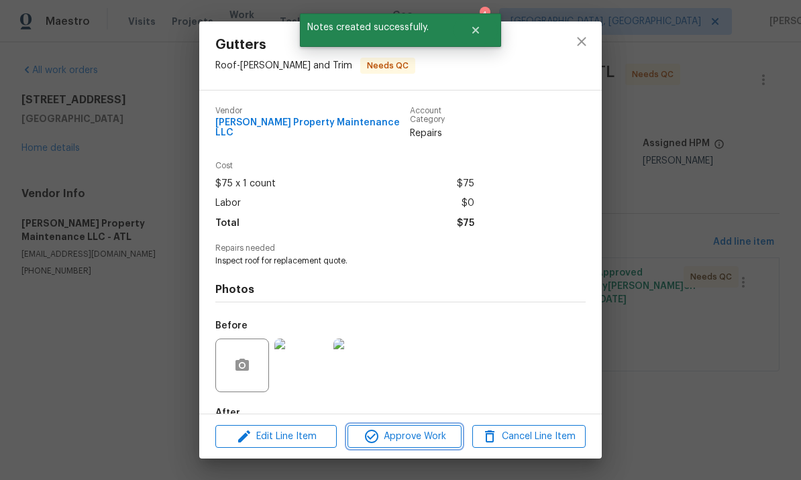
click at [404, 434] on span "Approve Work" at bounding box center [403, 436] width 105 height 17
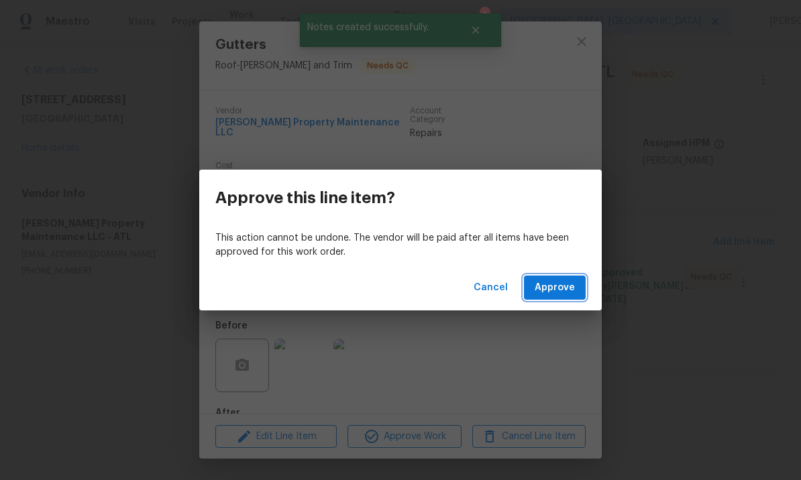
click at [559, 282] on span "Approve" at bounding box center [554, 288] width 40 height 17
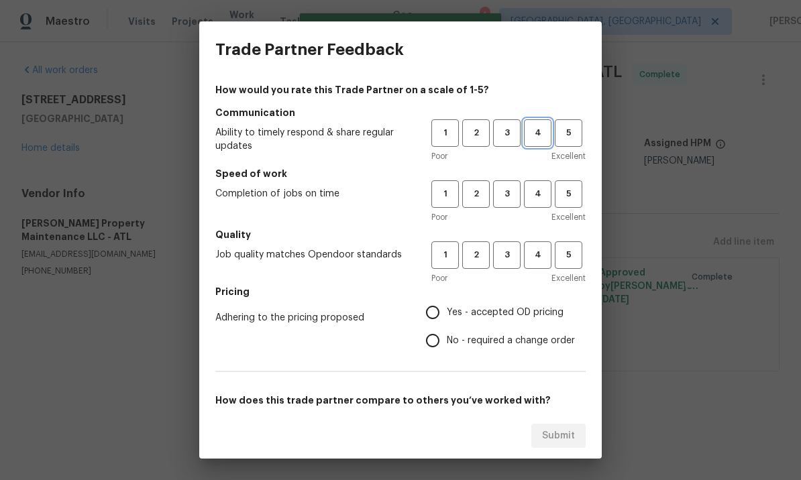
click at [544, 135] on span "4" at bounding box center [537, 132] width 25 height 15
click at [542, 186] on span "4" at bounding box center [537, 193] width 25 height 15
click at [538, 251] on span "4" at bounding box center [537, 254] width 25 height 15
click at [437, 303] on input "Yes - accepted OD pricing" at bounding box center [432, 312] width 28 height 28
radio input "true"
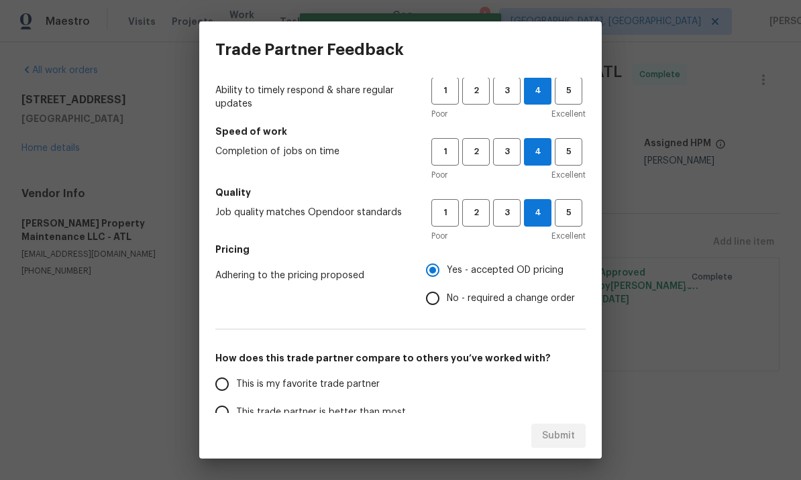
scroll to position [111, 0]
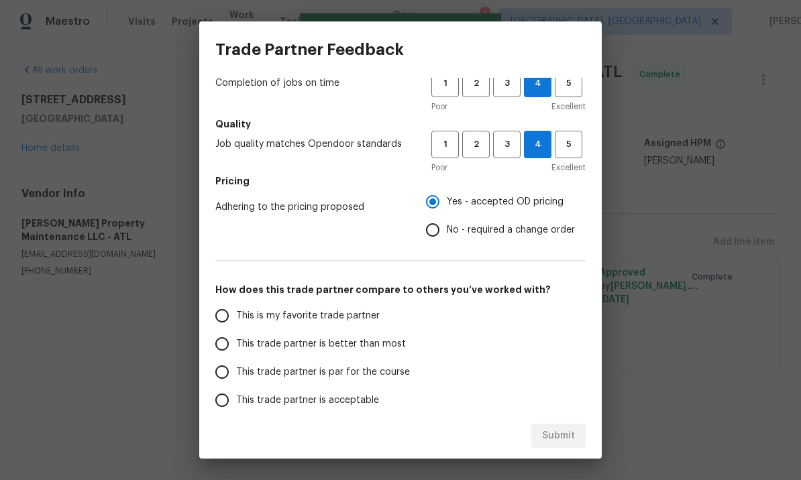
click at [223, 339] on input "This trade partner is better than most" at bounding box center [222, 344] width 28 height 28
click at [565, 439] on span "Submit" at bounding box center [558, 436] width 33 height 17
radio input "true"
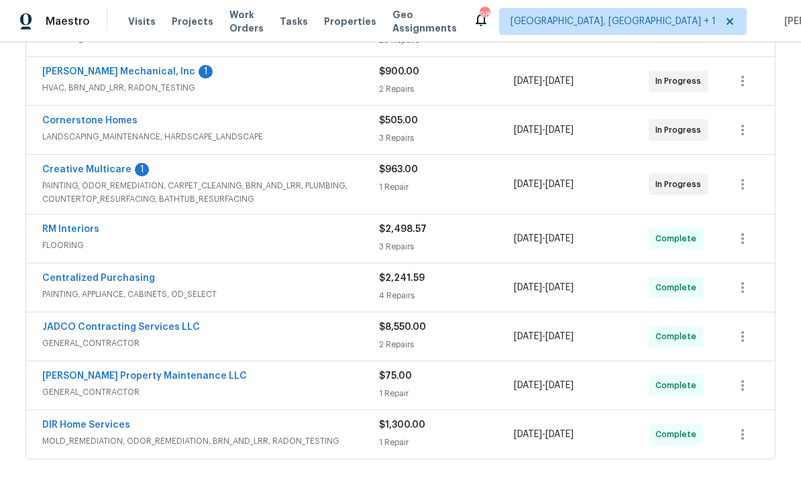
scroll to position [295, 0]
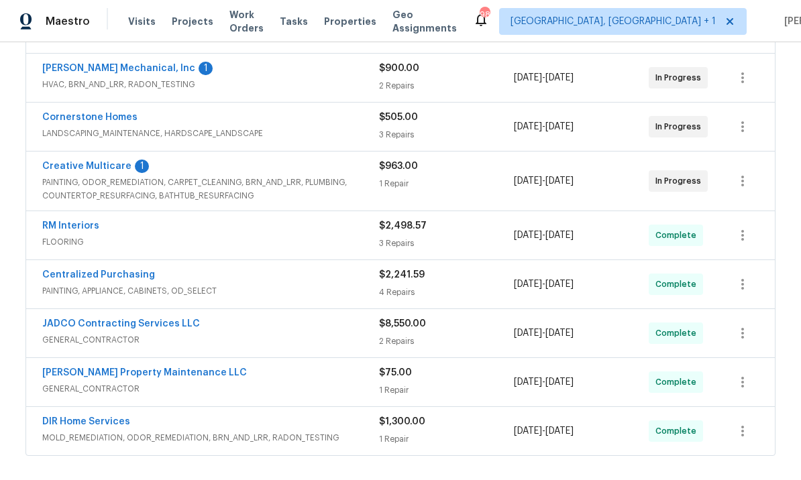
click at [79, 227] on link "RM Interiors" at bounding box center [70, 225] width 57 height 9
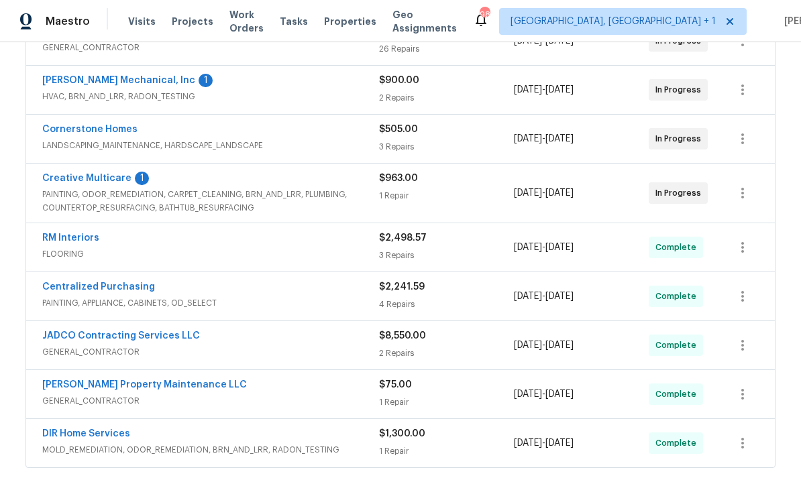
scroll to position [282, 0]
click at [111, 283] on link "Centralized Purchasing" at bounding box center [98, 287] width 113 height 9
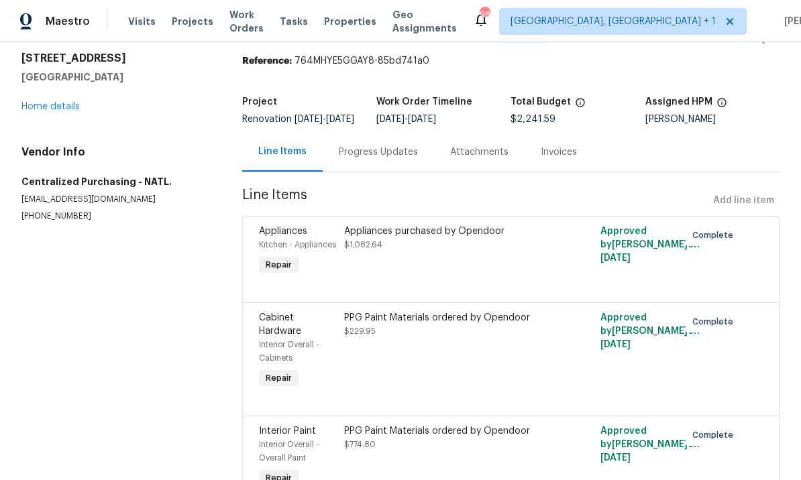
scroll to position [46, 0]
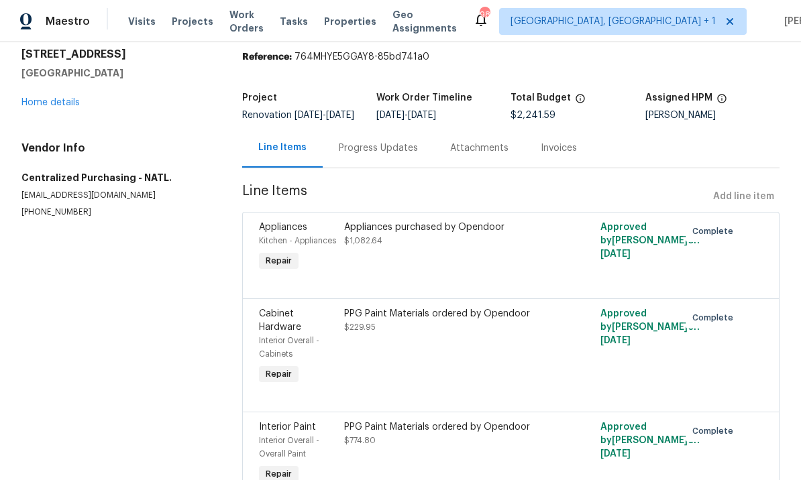
click at [385, 234] on div "Appliances purchased by Opendoor" at bounding box center [446, 227] width 205 height 13
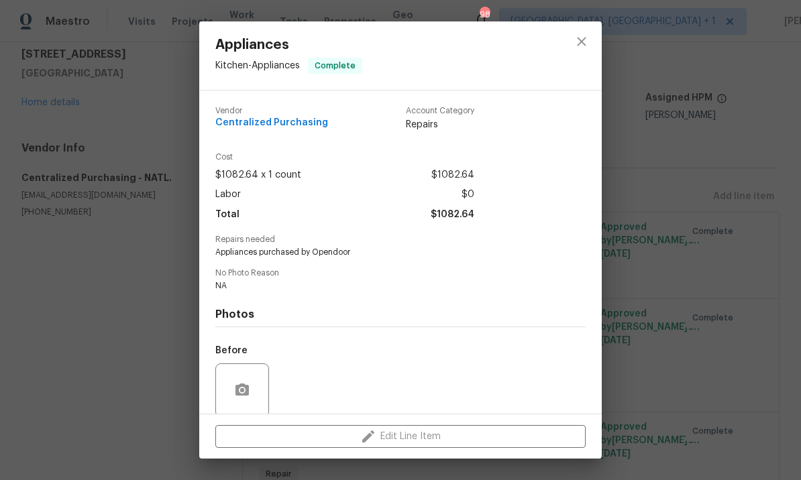
scroll to position [0, 0]
click at [661, 70] on div "Appliances Kitchen - Appliances Complete Vendor Centralized Purchasing Account …" at bounding box center [400, 240] width 801 height 480
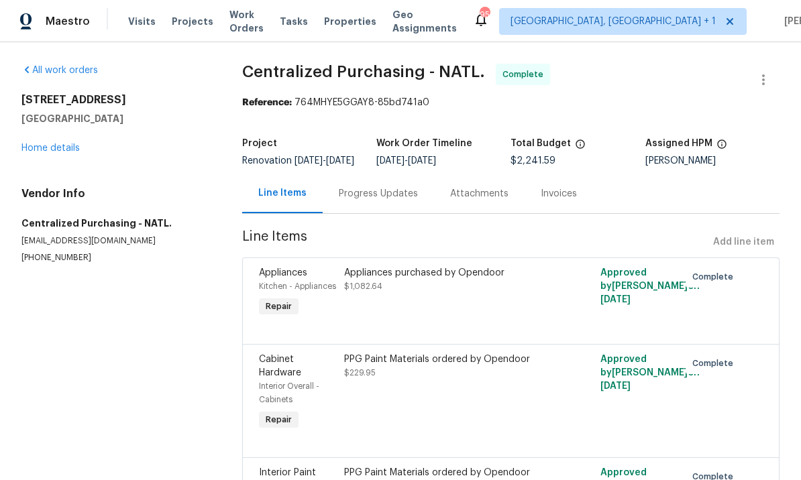
click at [244, 23] on span "Work Orders" at bounding box center [246, 21] width 34 height 27
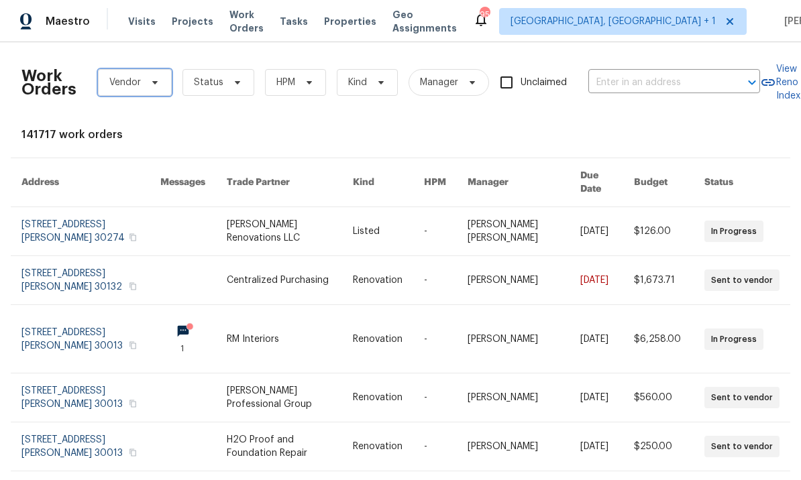
click at [159, 80] on icon at bounding box center [155, 82] width 11 height 11
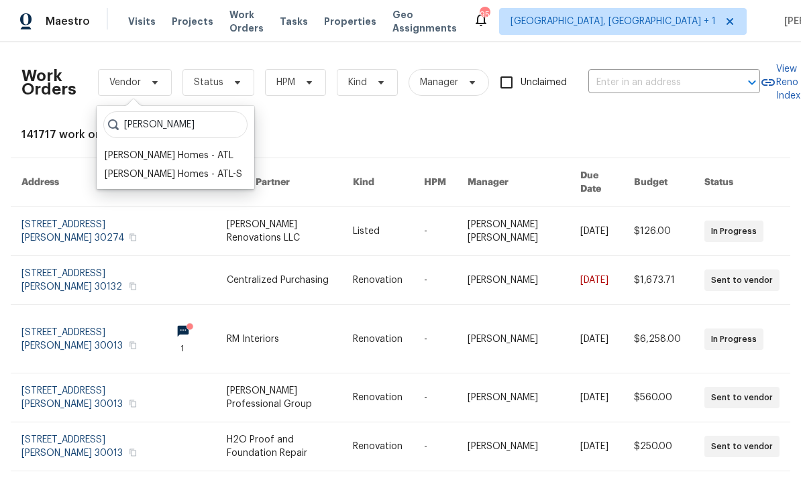
type input "Therrien"
click at [178, 150] on div "Therrien Homes - ATL" at bounding box center [169, 155] width 129 height 13
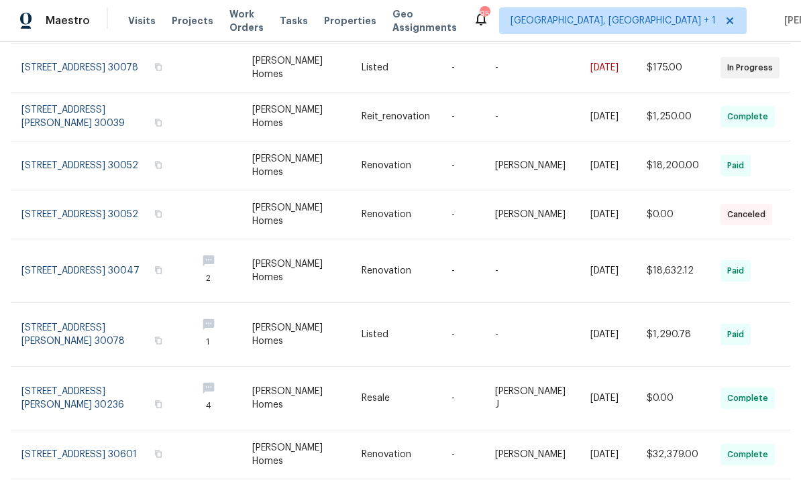
scroll to position [260, 0]
click at [781, 455] on div "Work Orders Therrien Homes - ATL Status HPM Kind Manager Unclaimed ​ View Reno …" at bounding box center [400, 261] width 801 height 438
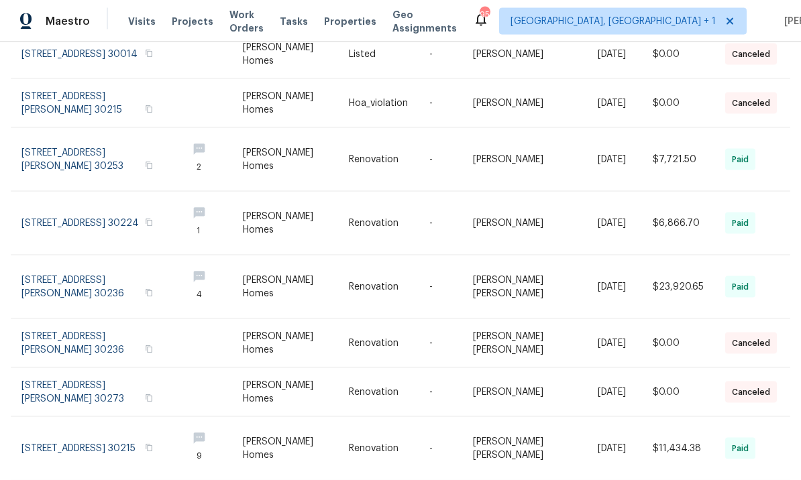
scroll to position [46, 0]
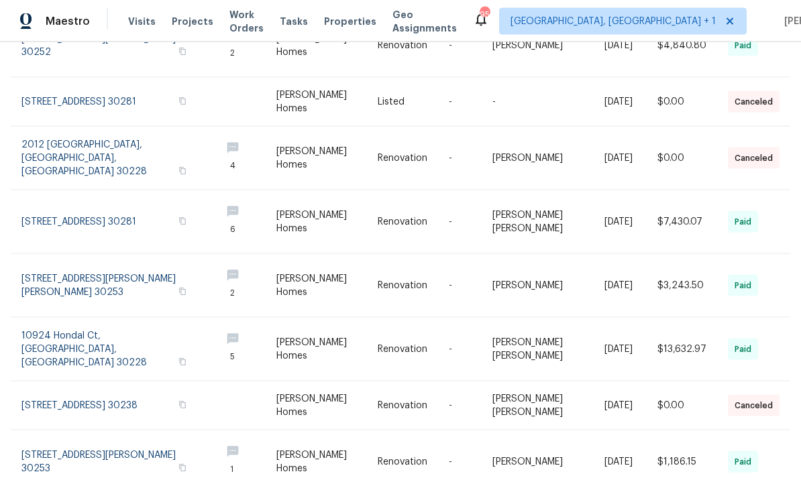
scroll to position [0, 0]
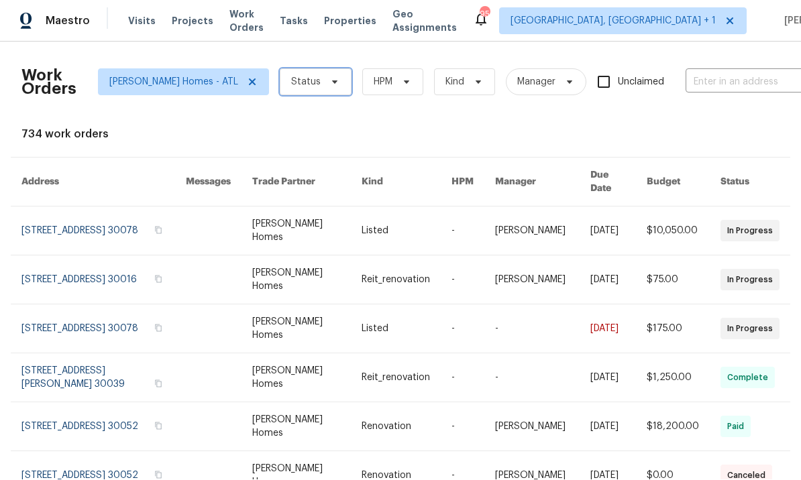
click at [332, 81] on icon at bounding box center [334, 82] width 5 height 3
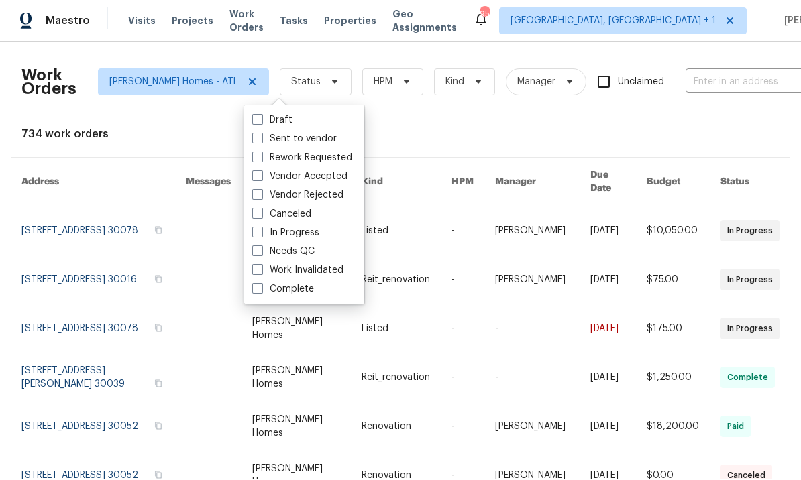
click at [262, 246] on span at bounding box center [257, 251] width 11 height 11
click at [261, 245] on input "Needs QC" at bounding box center [256, 249] width 9 height 9
checkbox input "true"
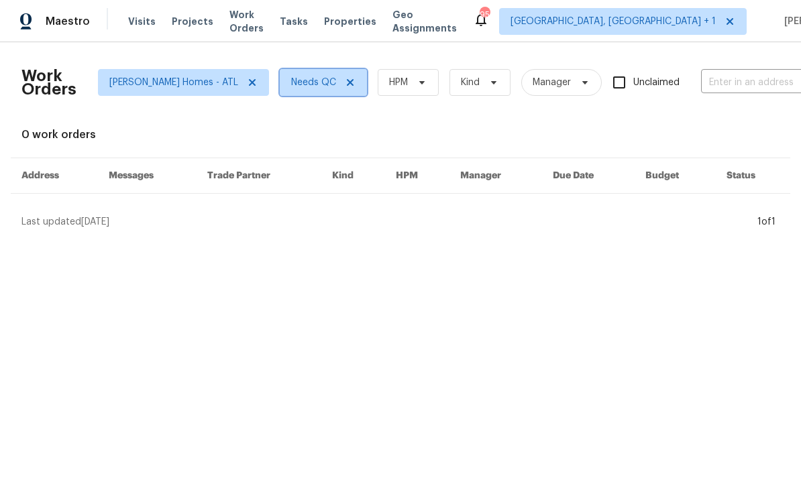
click at [345, 84] on icon at bounding box center [350, 82] width 11 height 11
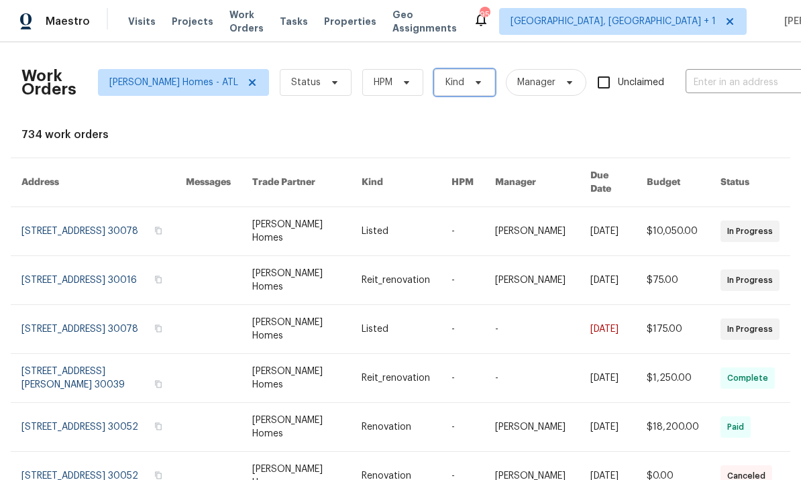
click at [475, 82] on icon at bounding box center [477, 82] width 5 height 3
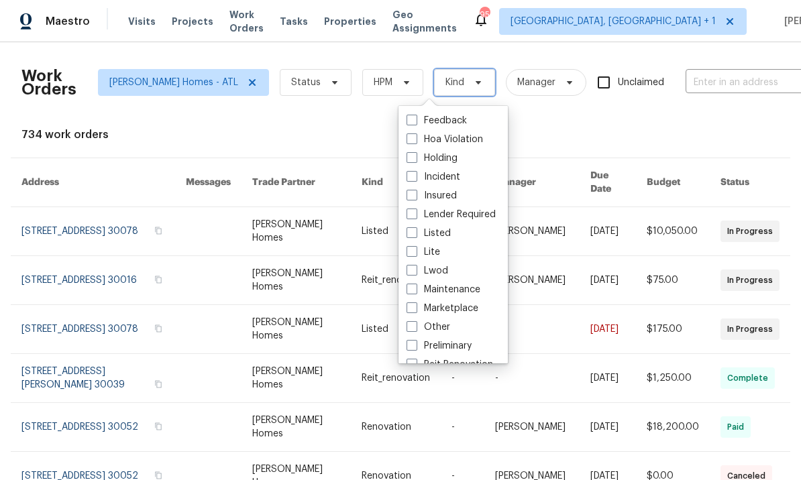
click at [473, 78] on icon at bounding box center [478, 82] width 11 height 11
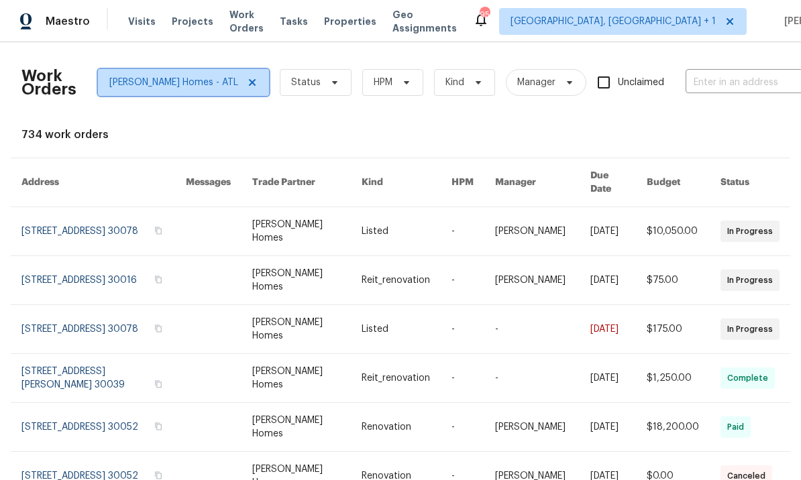
click at [247, 84] on icon at bounding box center [252, 82] width 11 height 11
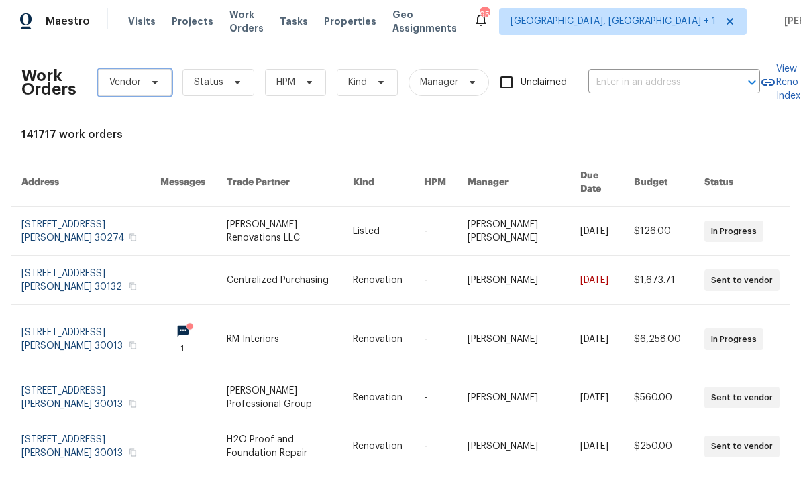
scroll to position [0, 1]
click at [157, 80] on icon at bounding box center [155, 82] width 11 height 11
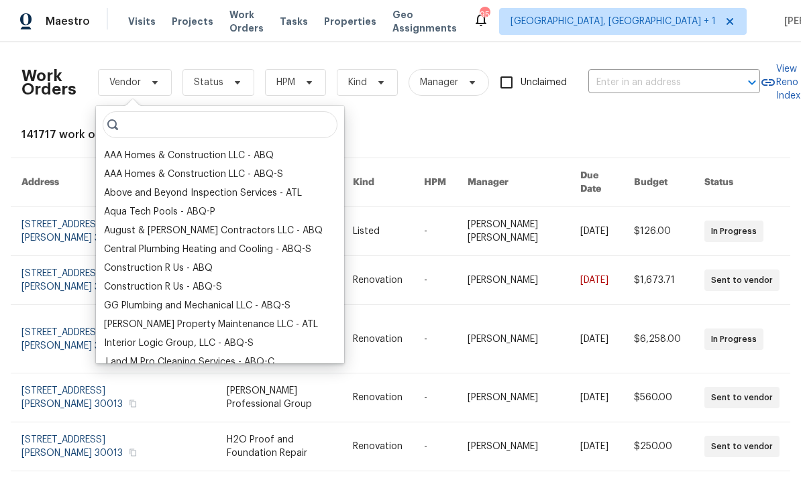
click at [362, 126] on div "Work Orders Vendor Status HPM Kind Manager Unclaimed ​ View Reno Index 141717 w…" at bounding box center [400, 422] width 758 height 738
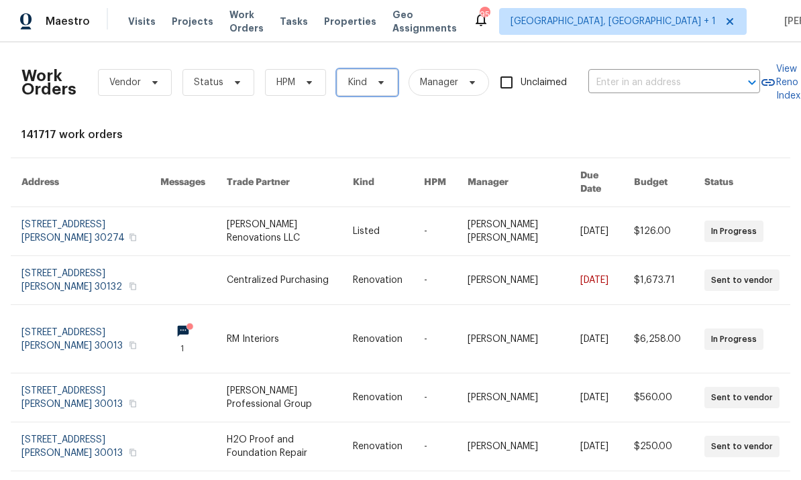
click at [376, 88] on span "Kind" at bounding box center [367, 82] width 61 height 27
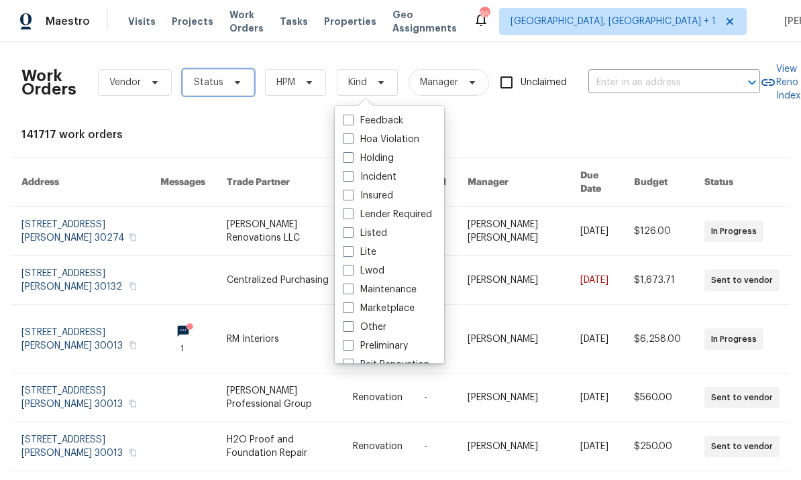
click at [232, 81] on icon at bounding box center [237, 82] width 11 height 11
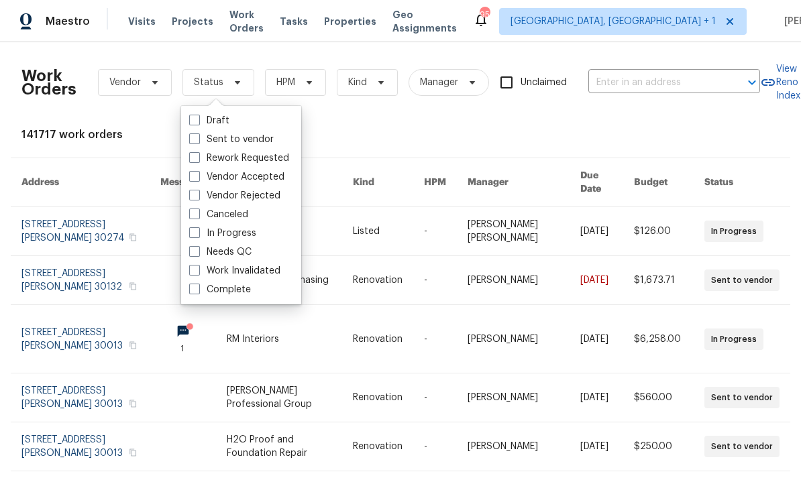
click at [219, 249] on label "Needs QC" at bounding box center [220, 251] width 62 height 13
click at [198, 249] on input "Needs QC" at bounding box center [193, 249] width 9 height 9
checkbox input "true"
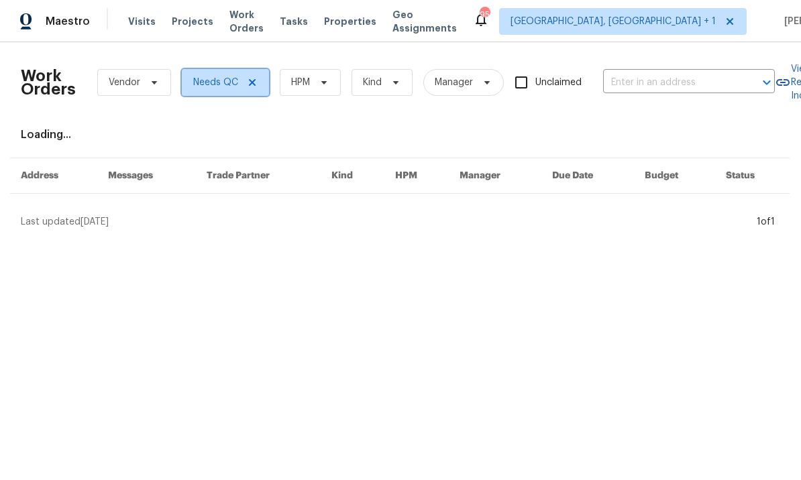
click at [257, 78] on span "Needs QC" at bounding box center [225, 82] width 87 height 27
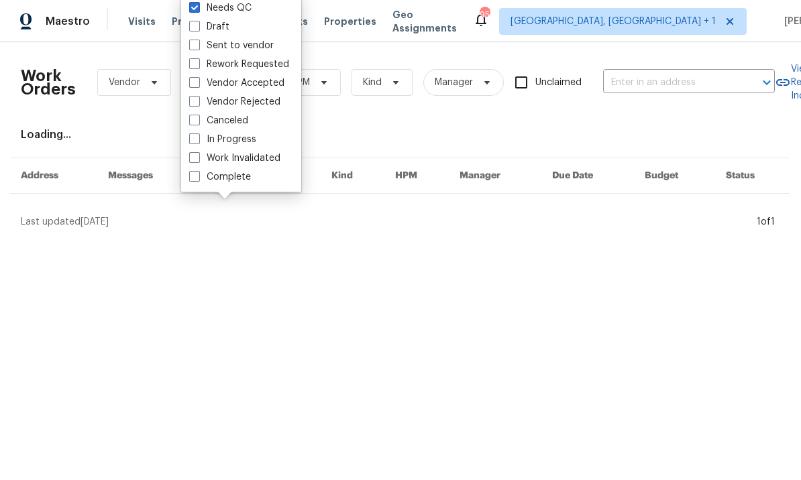
click at [361, 154] on div "Work Orders Vendor Needs QC HPM Kind Manager Unclaimed ​ View Reno Index Loadin…" at bounding box center [400, 141] width 758 height 176
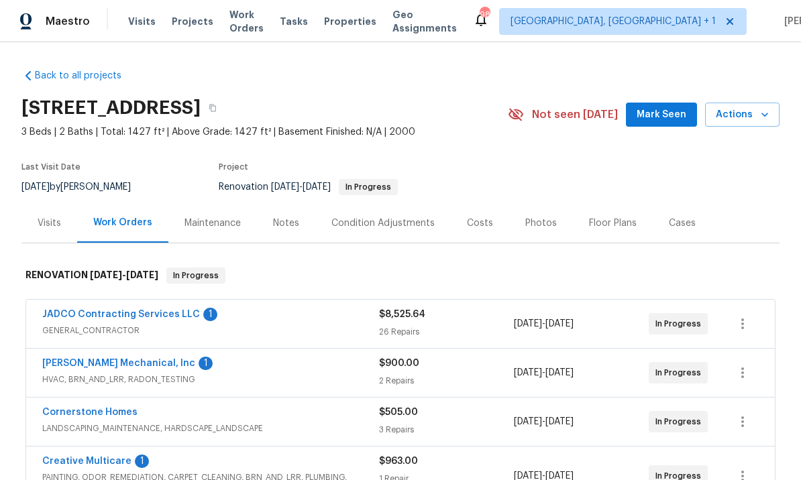
click at [663, 119] on span "Mark Seen" at bounding box center [661, 115] width 50 height 17
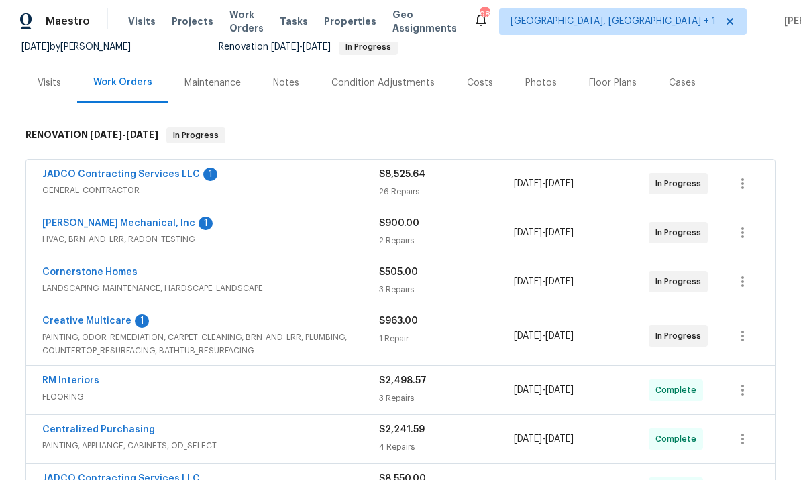
scroll to position [159, 0]
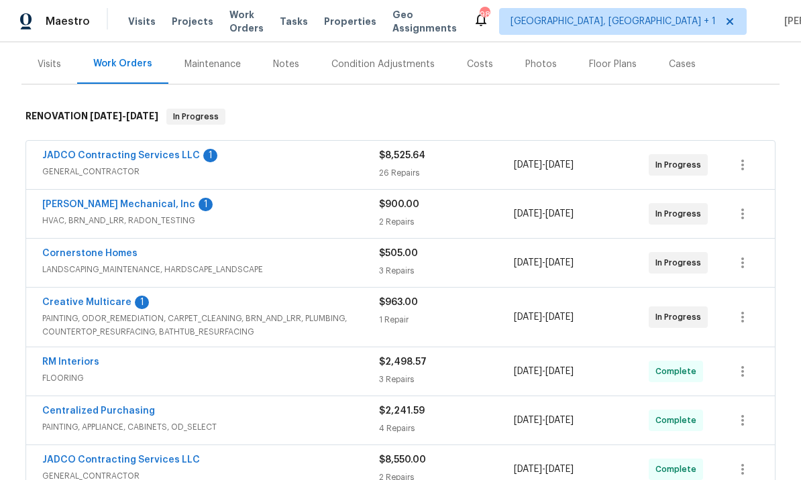
click at [599, 337] on div "[DATE] - [DATE]" at bounding box center [581, 317] width 135 height 43
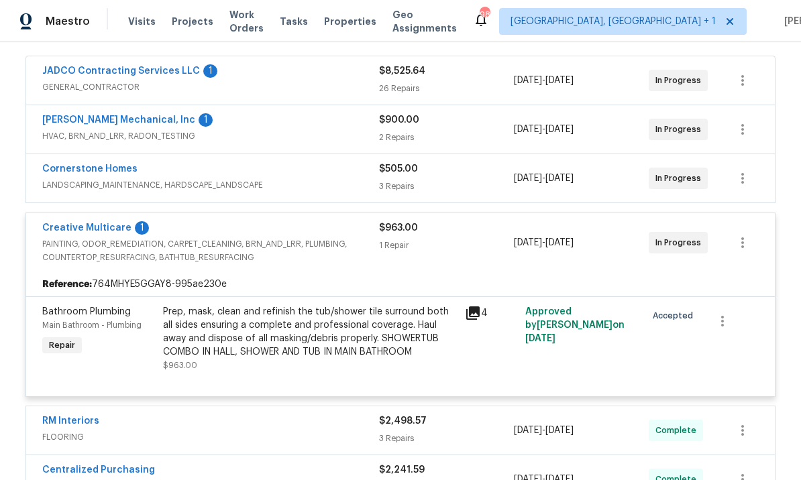
scroll to position [240, 0]
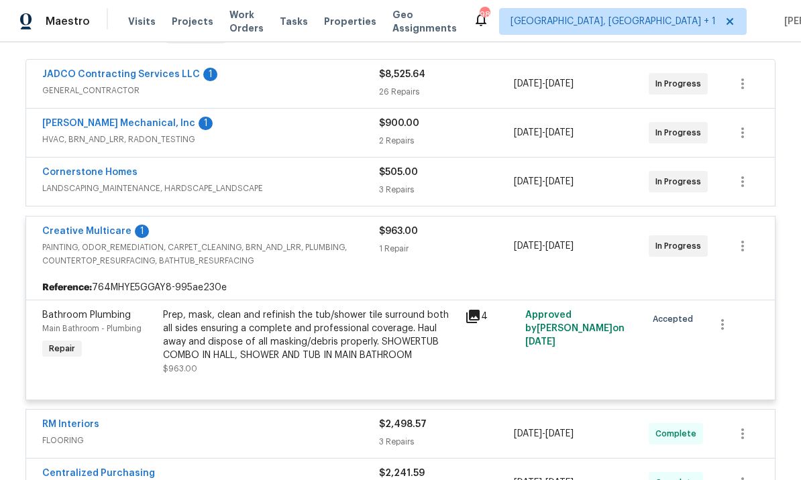
click at [111, 229] on link "Creative Multicare" at bounding box center [86, 231] width 89 height 9
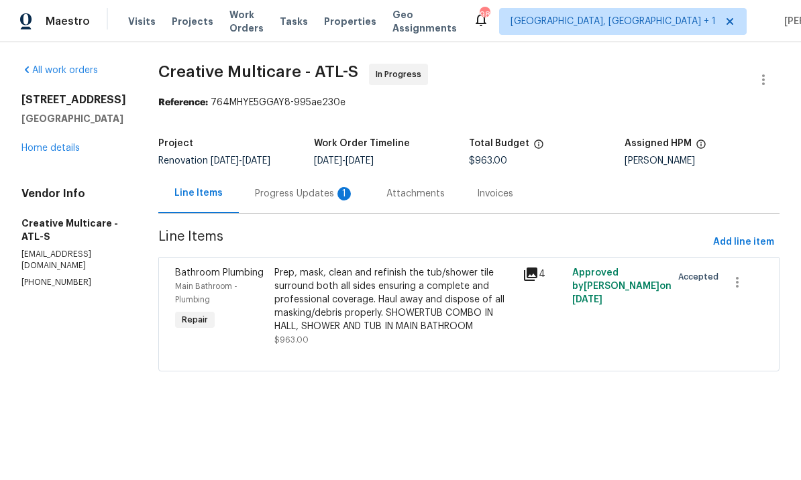
click at [354, 190] on div "Progress Updates 1" at bounding box center [304, 193] width 99 height 13
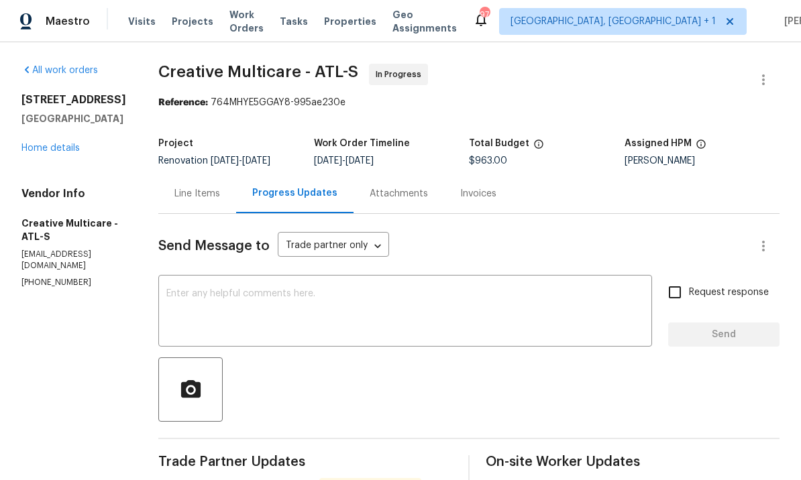
click at [337, 317] on textarea at bounding box center [404, 312] width 477 height 47
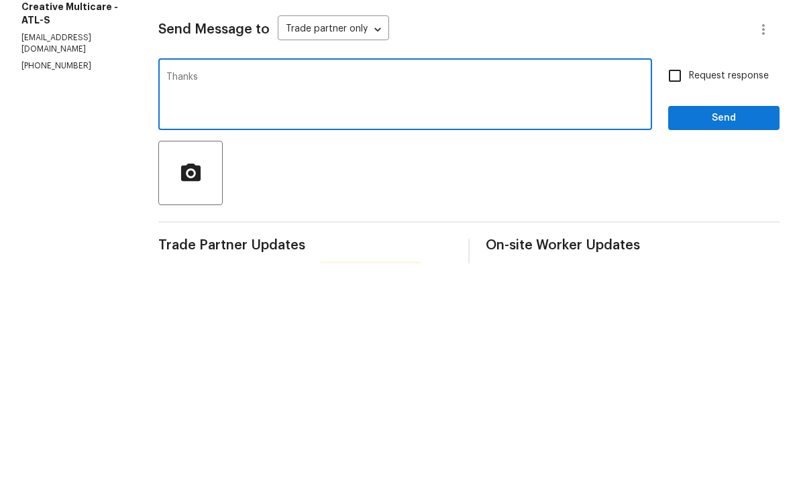
type textarea "Thanks"
click at [716, 327] on span "Send" at bounding box center [724, 335] width 90 height 17
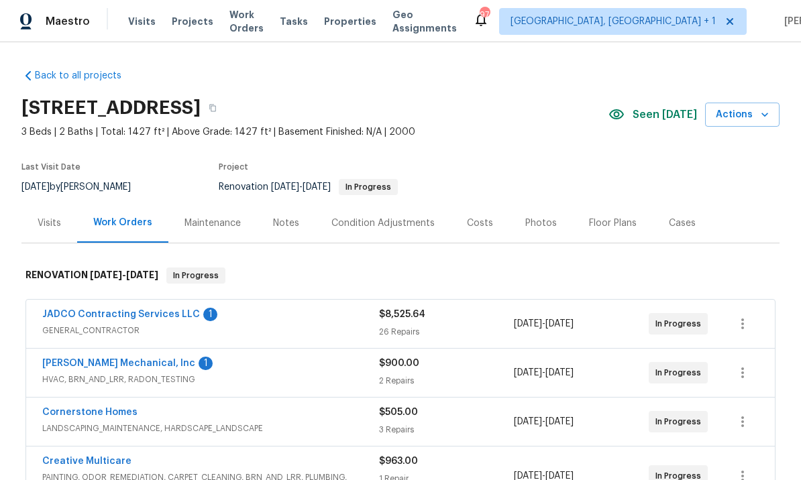
click at [283, 222] on div "Notes" at bounding box center [286, 223] width 26 height 13
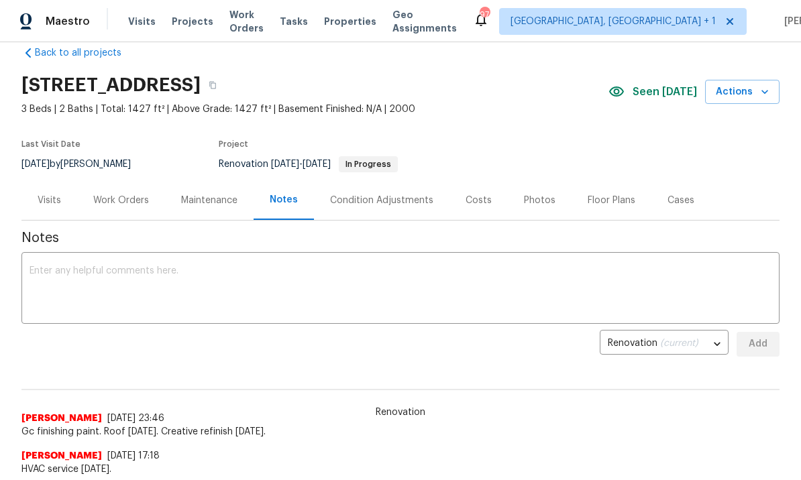
scroll to position [22, 0]
click at [180, 282] on textarea at bounding box center [401, 290] width 742 height 47
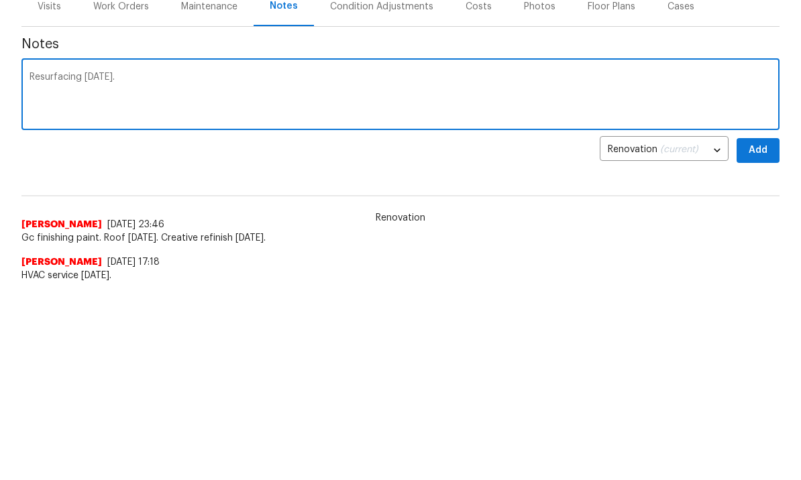
type textarea "Resurfacing [DATE]."
click at [777, 333] on button "Add" at bounding box center [757, 345] width 43 height 25
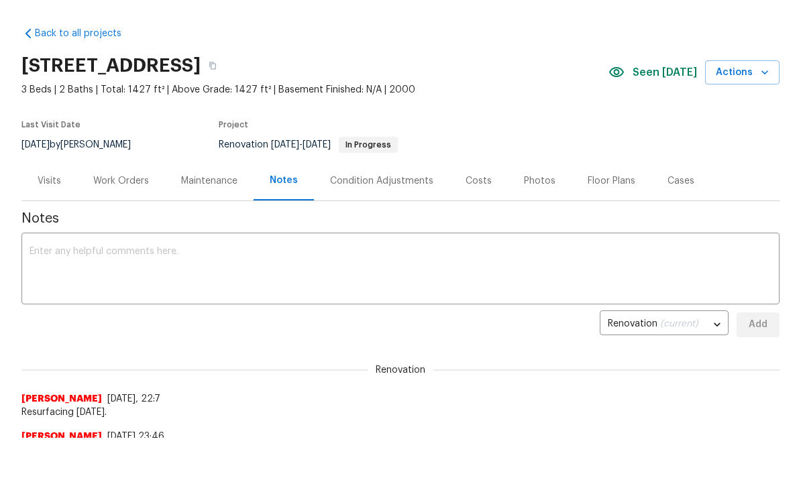
scroll to position [42, 0]
click at [54, 182] on div "Visits" at bounding box center [49, 181] width 23 height 13
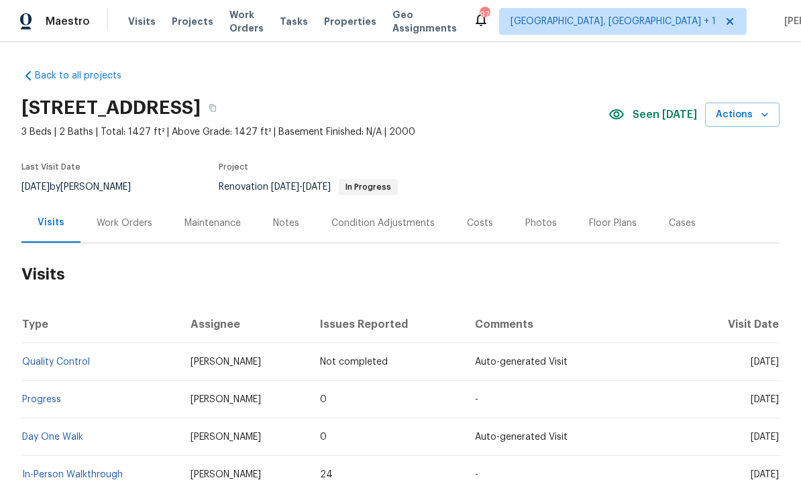
click at [131, 217] on div "Work Orders" at bounding box center [125, 223] width 56 height 13
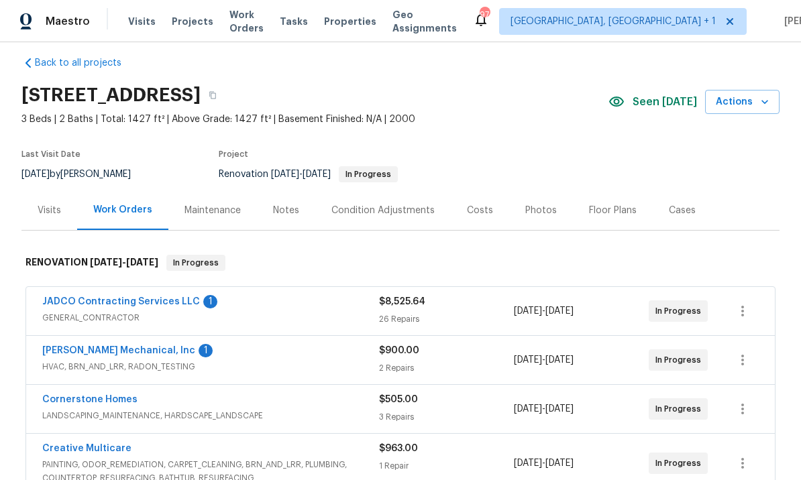
scroll to position [15, 0]
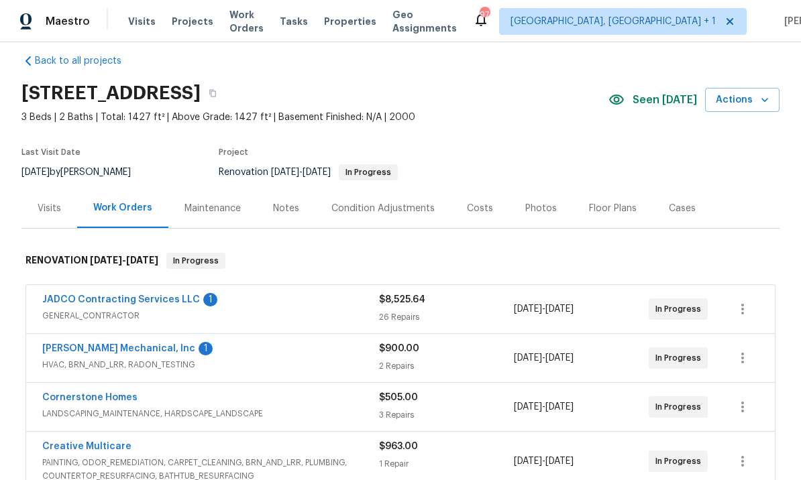
click at [150, 295] on link "JADCO Contracting Services LLC" at bounding box center [121, 299] width 158 height 9
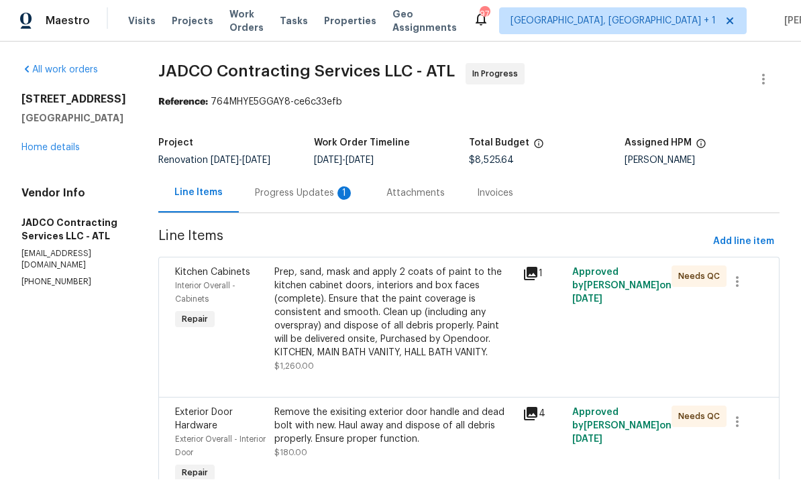
scroll to position [1, 0]
click at [347, 192] on div "Progress Updates 1" at bounding box center [304, 193] width 99 height 13
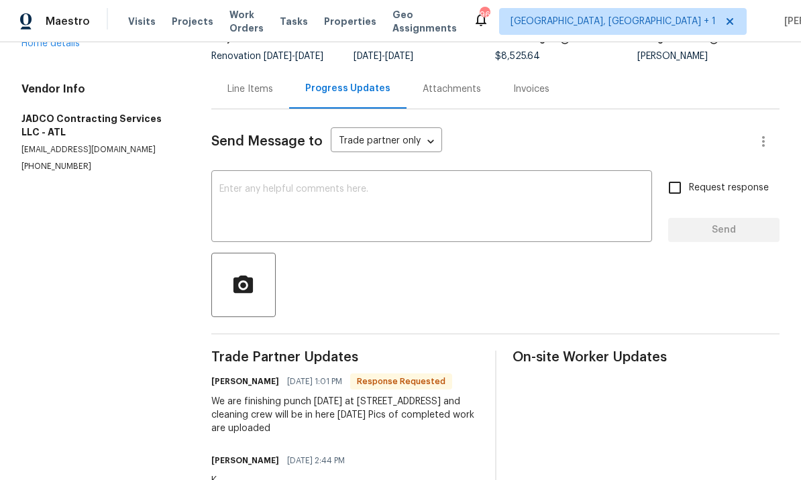
scroll to position [94, 0]
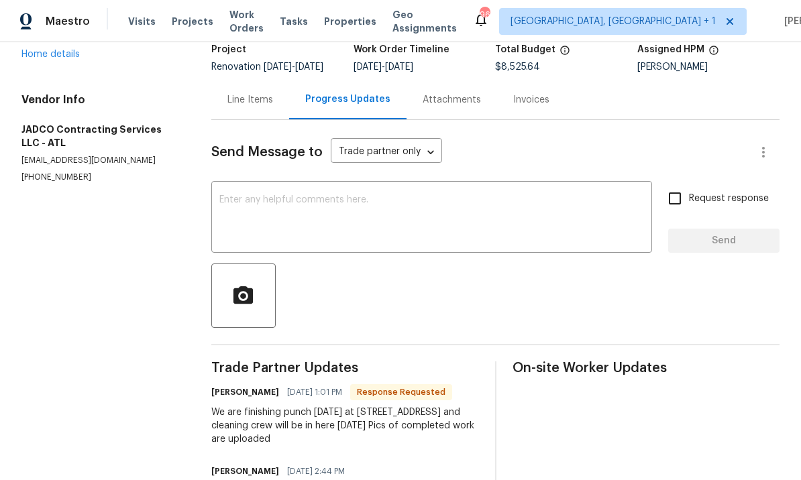
click at [335, 223] on textarea at bounding box center [431, 218] width 424 height 47
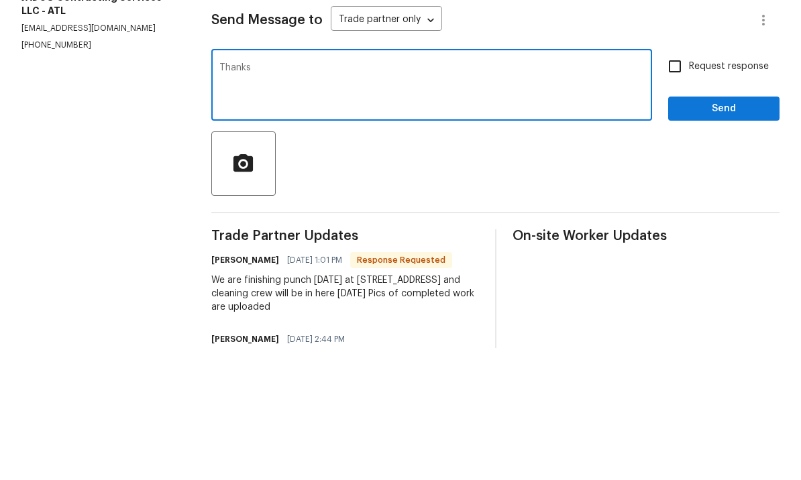
type textarea "Thanks"
click at [723, 233] on span "Send" at bounding box center [724, 241] width 90 height 17
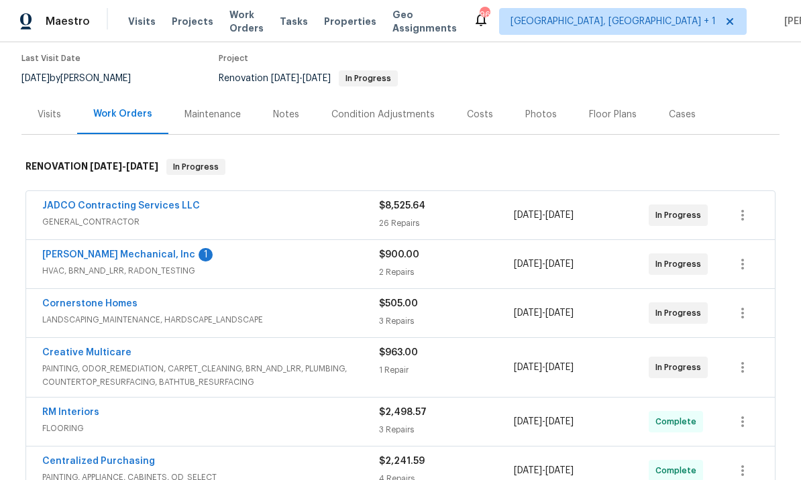
scroll to position [115, 0]
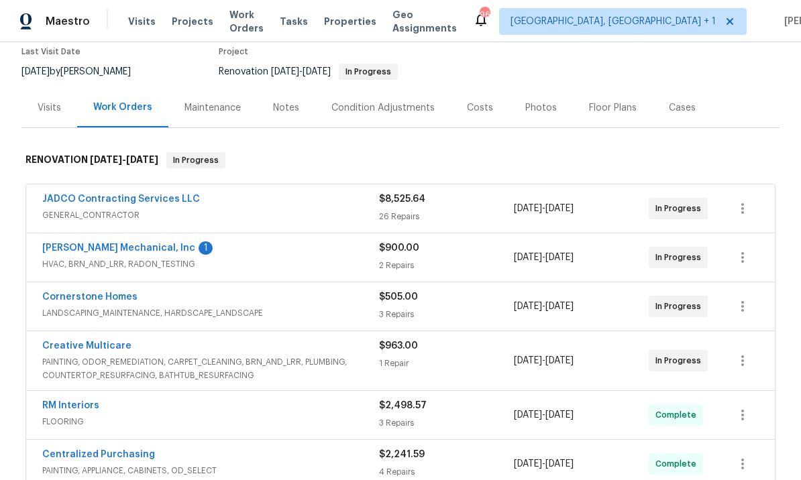
click at [125, 296] on link "Cornerstone Homes" at bounding box center [89, 296] width 95 height 9
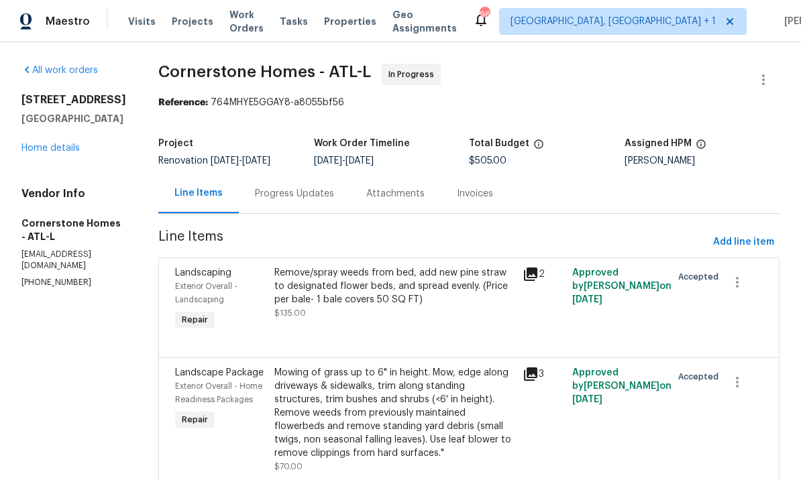
click at [320, 199] on div "Progress Updates" at bounding box center [294, 193] width 79 height 13
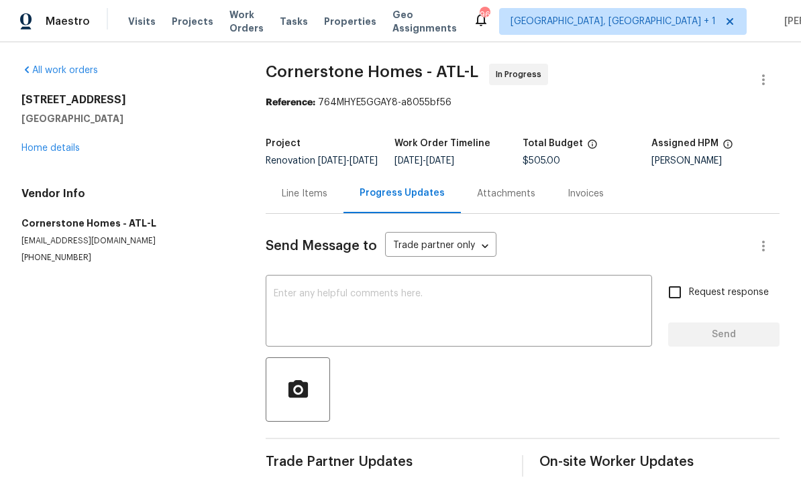
scroll to position [28, 0]
click at [309, 187] on div "Line Items" at bounding box center [305, 193] width 46 height 13
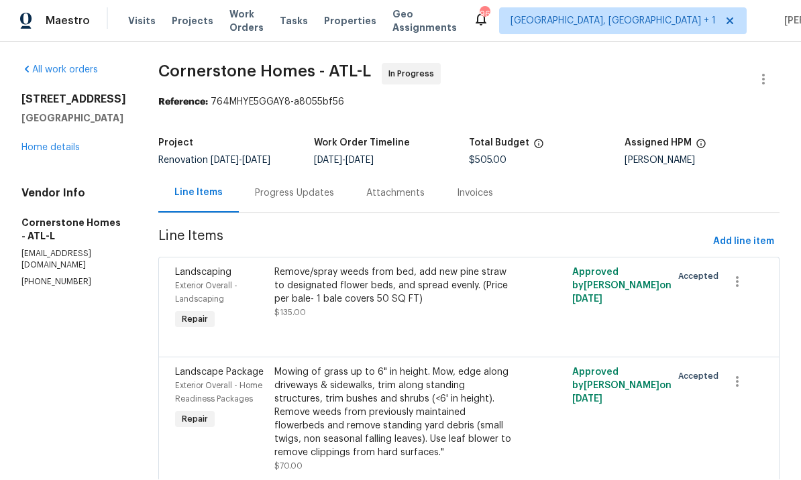
scroll to position [29, 0]
click at [334, 187] on div "Progress Updates" at bounding box center [294, 193] width 79 height 13
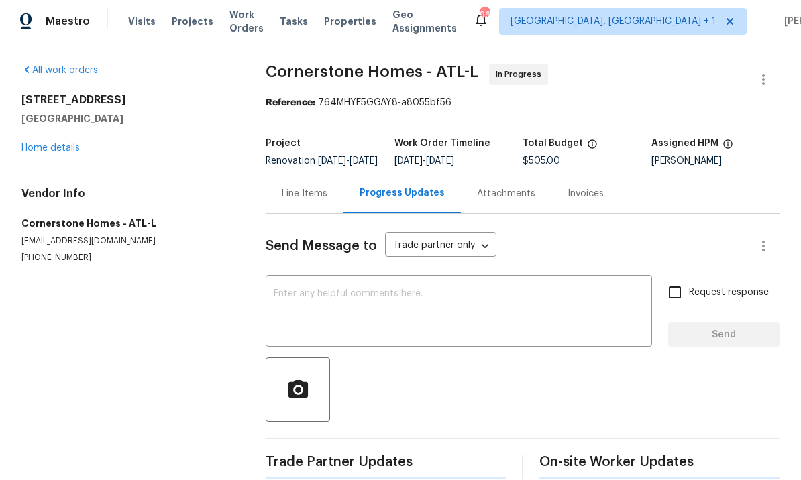
scroll to position [28, 0]
click at [353, 294] on textarea at bounding box center [459, 312] width 370 height 47
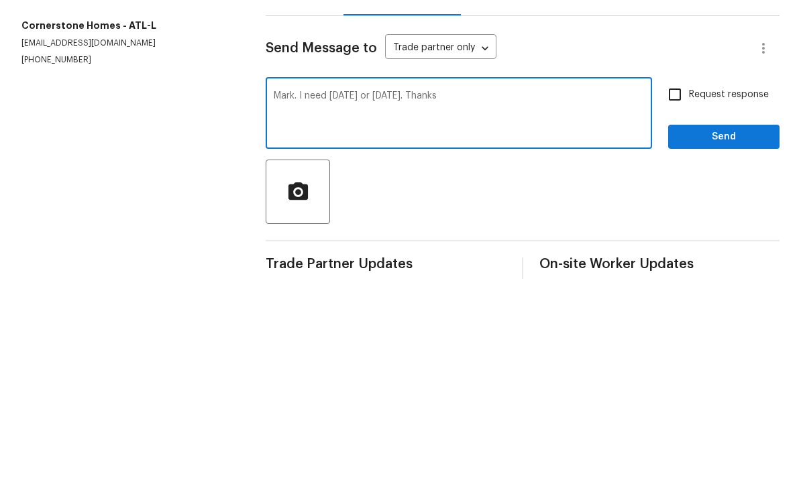
type textarea "Mark. I need this Tuesday or Wednesday. Thanks"
click at [682, 278] on input "Request response" at bounding box center [675, 292] width 28 height 28
checkbox input "true"
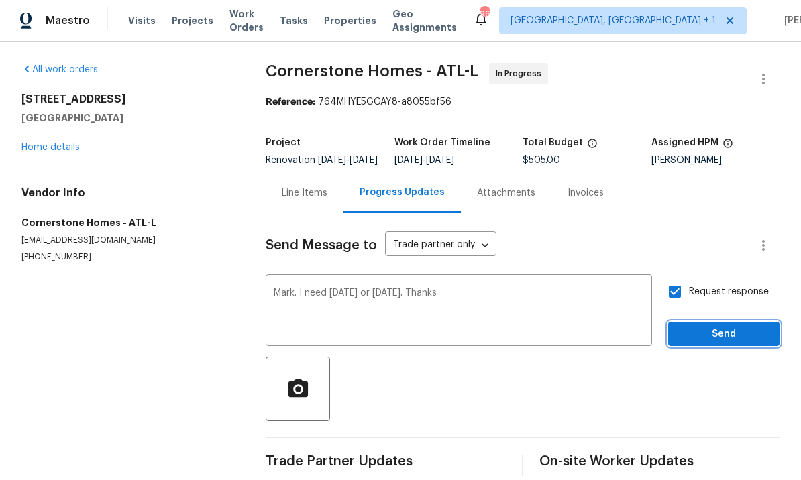
click at [724, 327] on span "Send" at bounding box center [724, 335] width 90 height 17
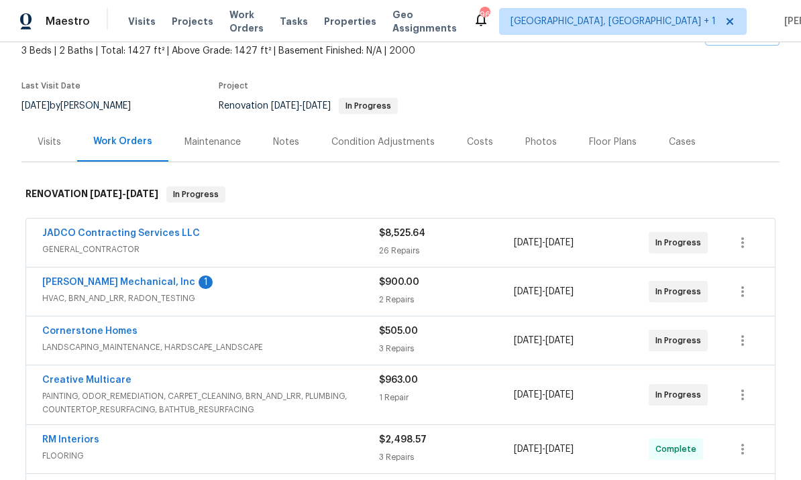
scroll to position [87, 0]
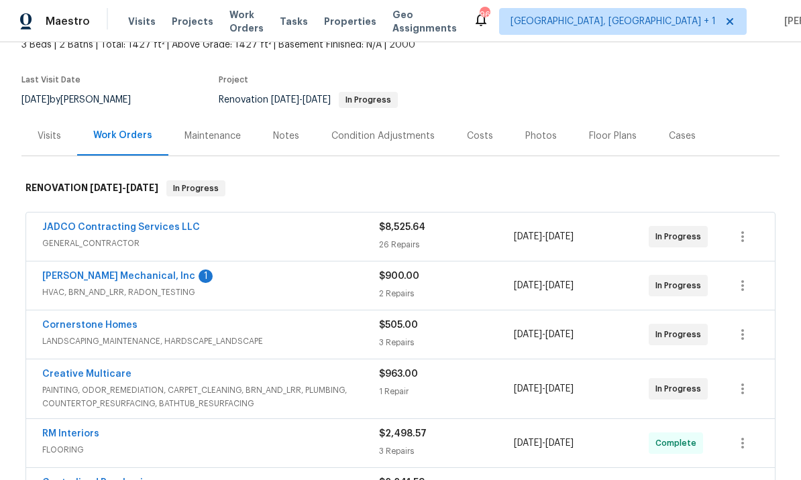
click at [123, 277] on link "[PERSON_NAME] Mechanical, Inc" at bounding box center [118, 276] width 153 height 9
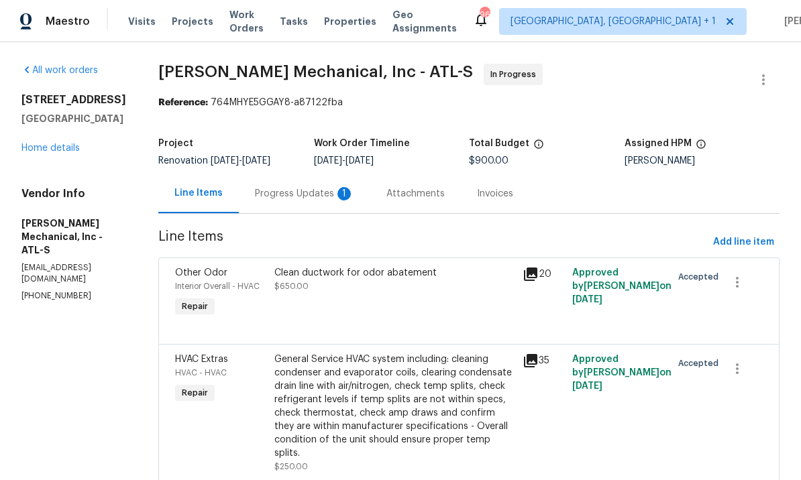
click at [370, 197] on div "Progress Updates 1" at bounding box center [304, 194] width 131 height 40
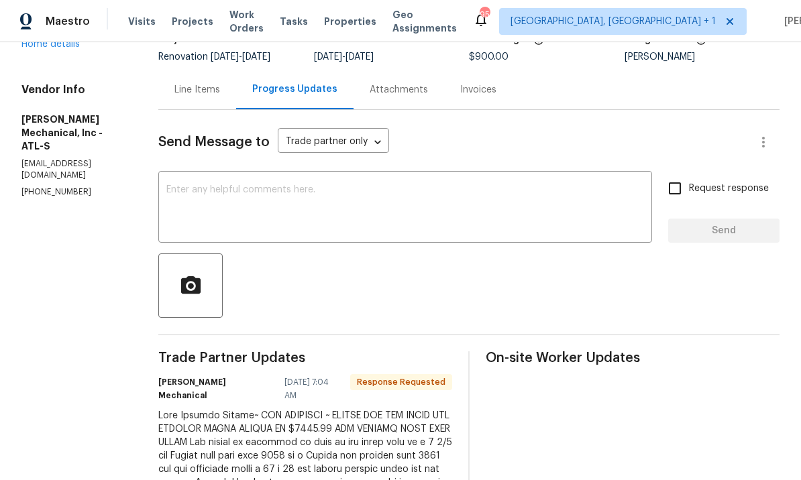
scroll to position [82, 0]
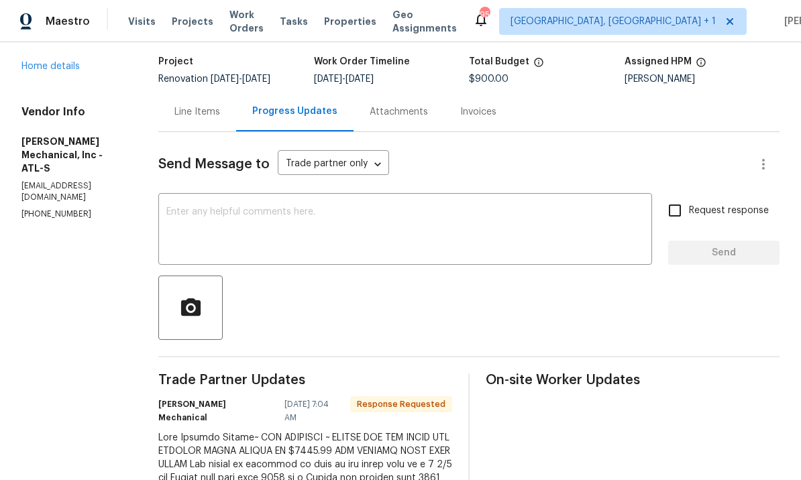
click at [220, 109] on div "Line Items" at bounding box center [197, 111] width 46 height 13
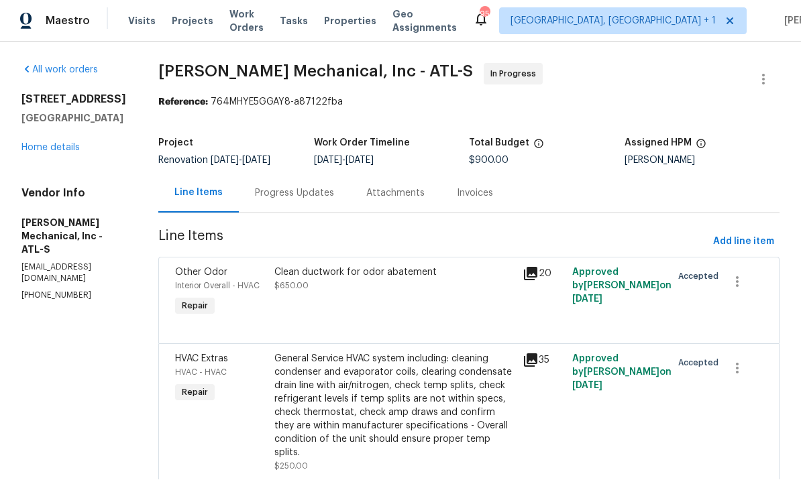
scroll to position [8, 0]
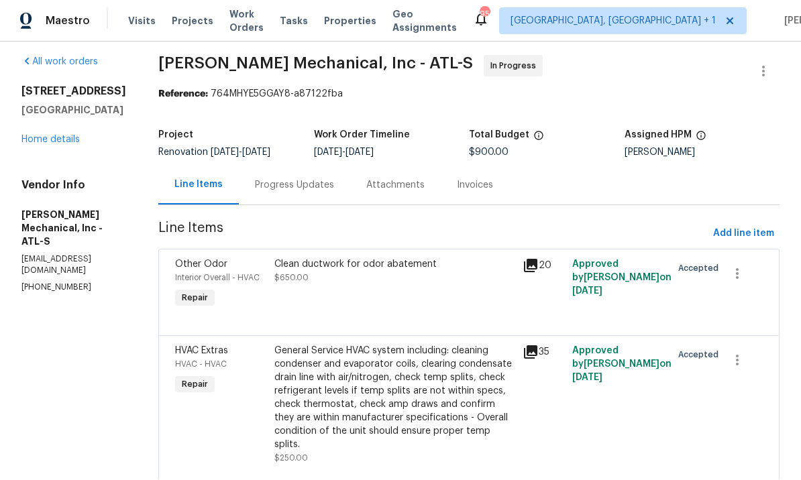
click at [322, 179] on div "Progress Updates" at bounding box center [294, 185] width 79 height 13
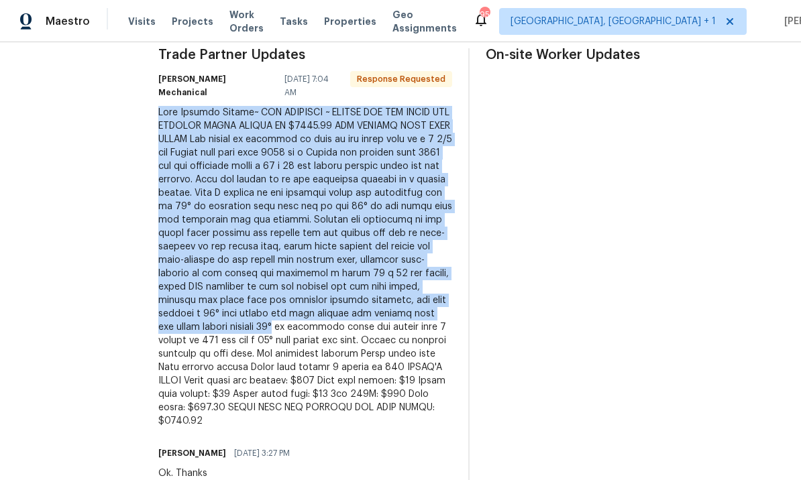
scroll to position [419, 0]
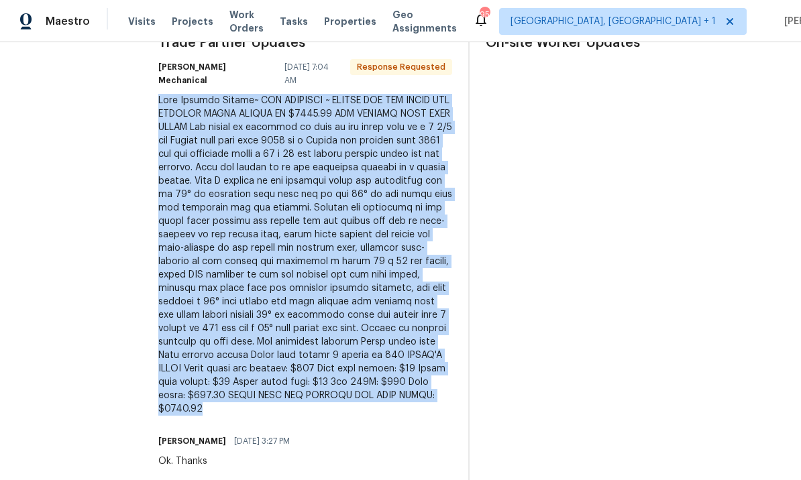
copy div "Lore Ipsumdo Sitame~ CON ADIPISCI ~ ELITSE DOE TEM INCID UTL ETDOLOR MAGNA ALIQ…"
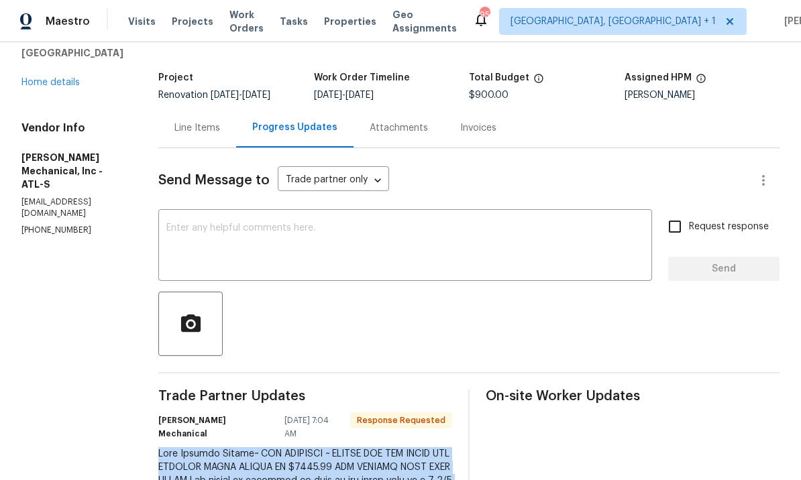
scroll to position [43, 0]
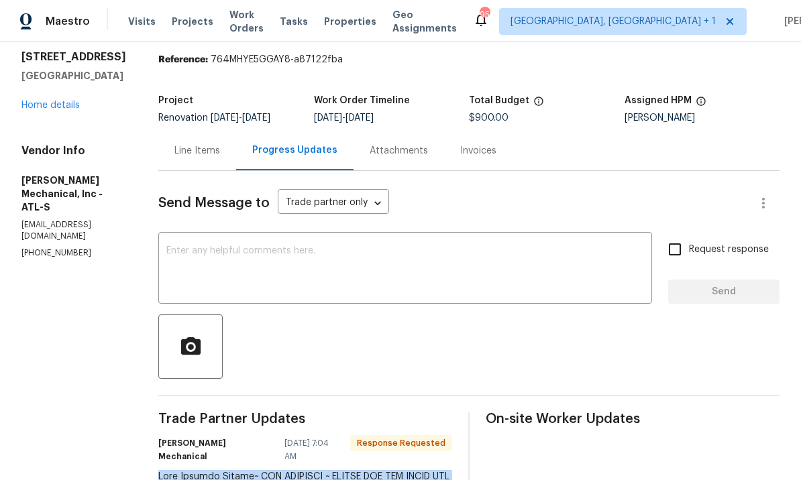
click at [217, 144] on div "Line Items" at bounding box center [197, 150] width 46 height 13
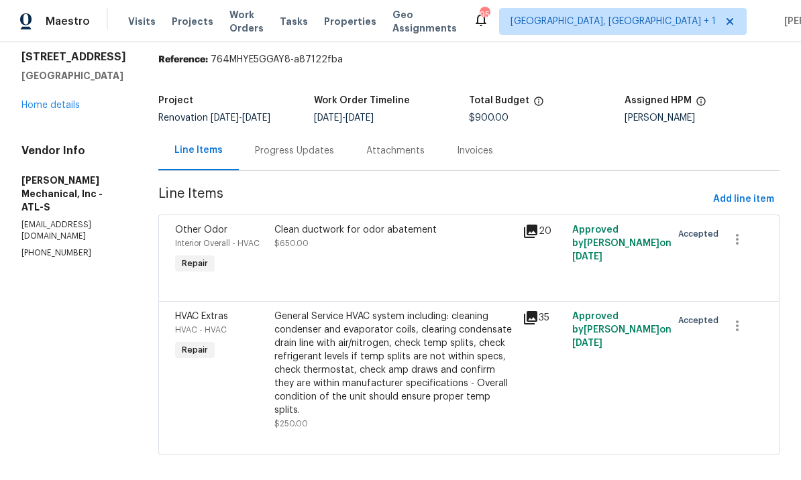
scroll to position [11, 0]
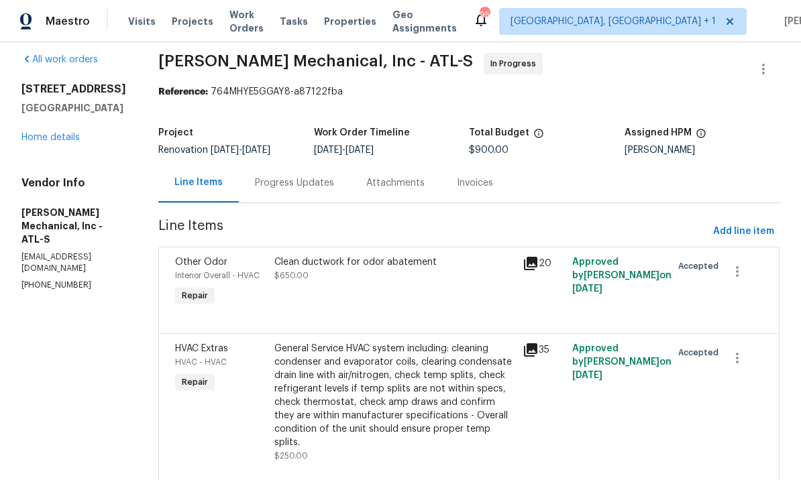
click at [376, 352] on div "General Service HVAC system including: cleaning condenser and evaporator coils,…" at bounding box center [394, 395] width 240 height 107
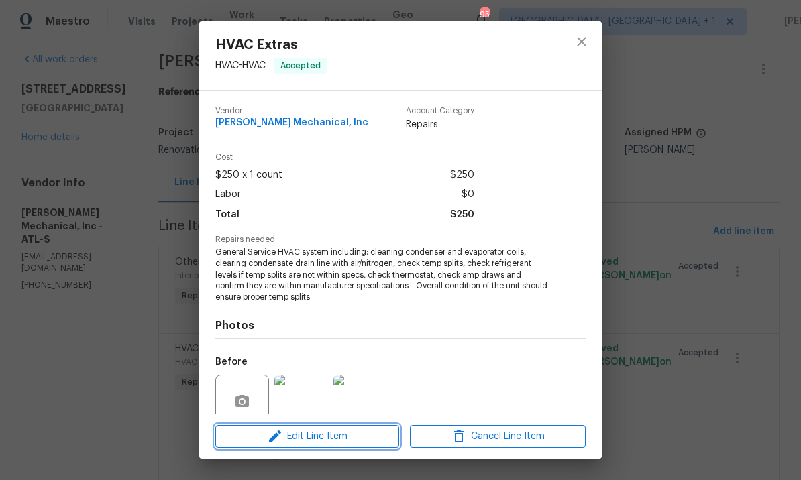
click at [331, 438] on span "Edit Line Item" at bounding box center [307, 436] width 176 height 17
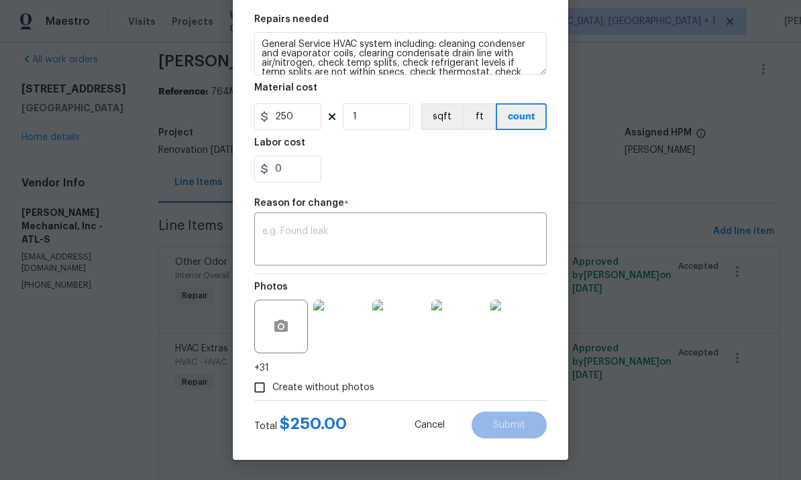
scroll to position [194, 0]
click at [357, 243] on textarea at bounding box center [400, 241] width 276 height 28
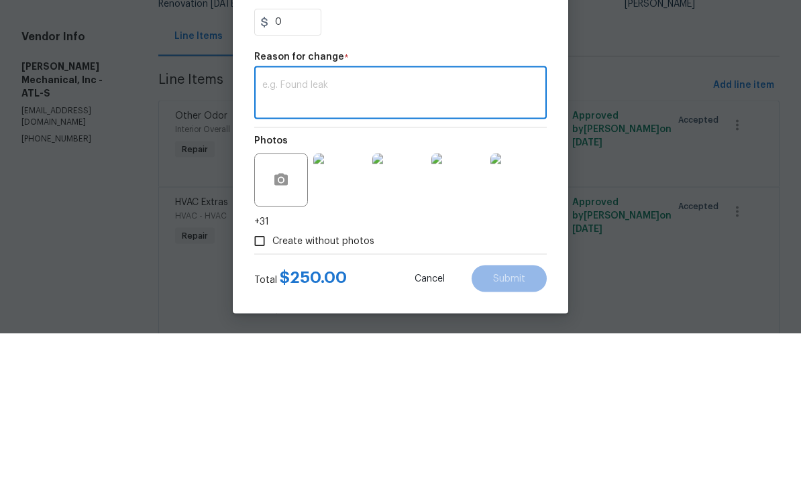
click at [324, 227] on textarea at bounding box center [400, 241] width 276 height 28
paste textarea "Lore Ipsumdo Sitame~ CON ADIPISCI ~ ELITSE DOE TEM INCID UTL ETDOLOR MAGNA ALIQ…"
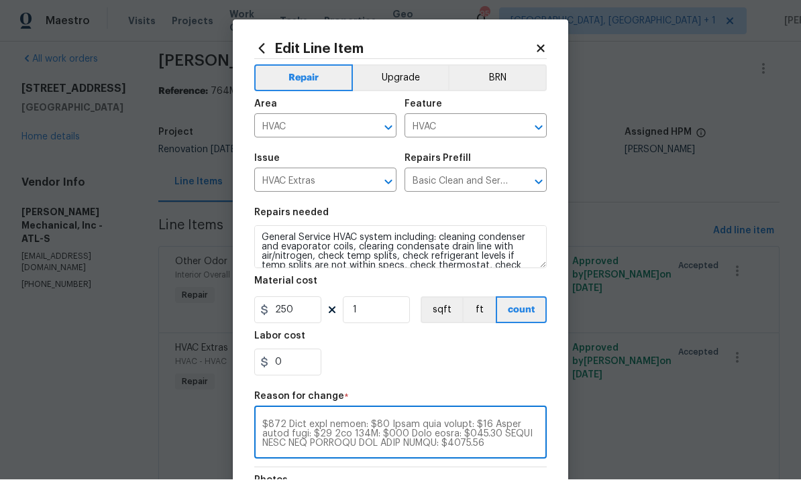
scroll to position [0, 0]
type textarea "Lore Ipsumdo Sitame~ CON ADIPISCI ~ ELITSE DOE TEM INCID UTL ETDOLOR MAGNA ALIQ…"
click at [616, 139] on body "Maestro Visits Projects Work Orders Tasks Properties Geo Assignments 95 [GEOGRA…" at bounding box center [400, 240] width 801 height 480
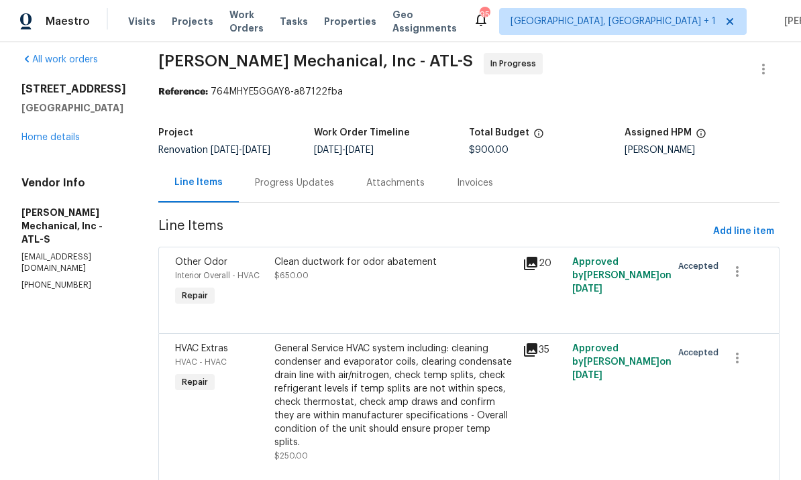
click at [376, 351] on div "General Service HVAC system including: cleaning condenser and evaporator coils,…" at bounding box center [394, 395] width 240 height 107
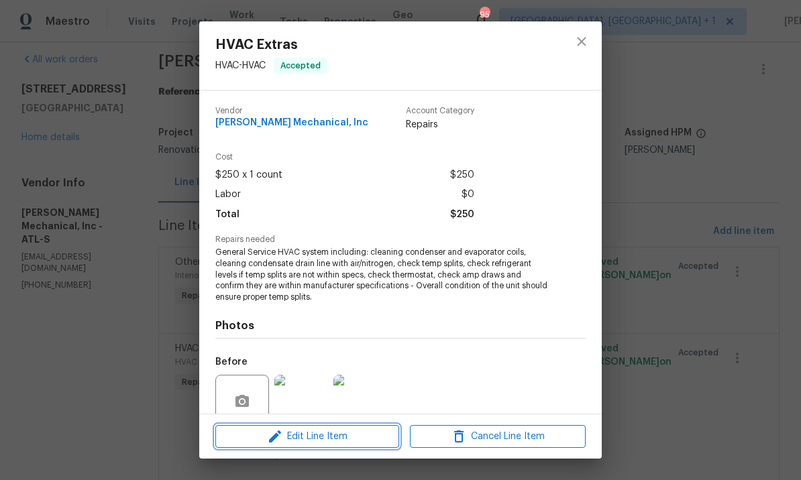
click at [339, 435] on span "Edit Line Item" at bounding box center [307, 436] width 176 height 17
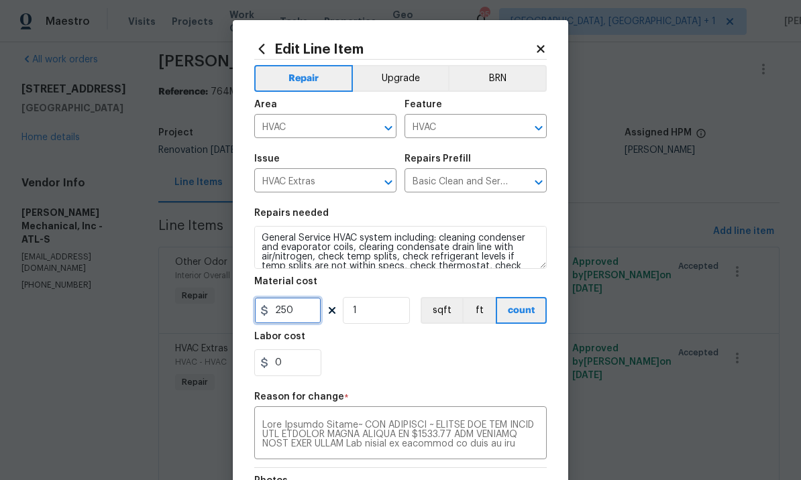
click at [310, 316] on input "250" at bounding box center [287, 310] width 67 height 27
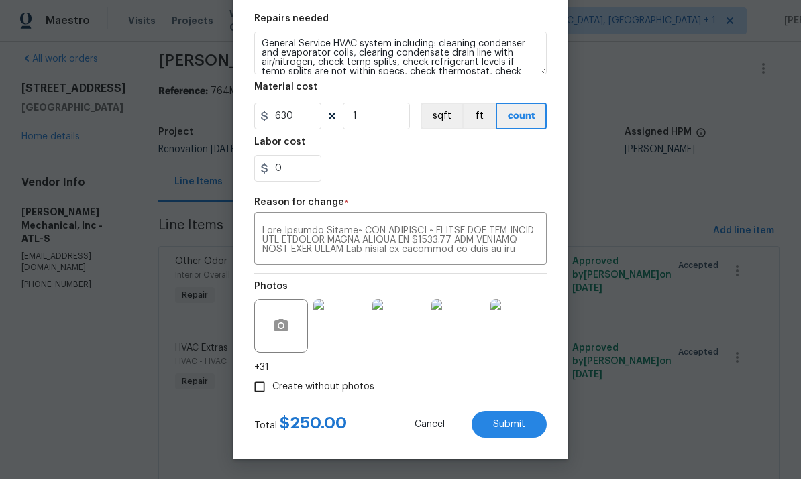
scroll to position [196, 0]
click at [505, 422] on span "Submit" at bounding box center [509, 425] width 32 height 10
type input "250"
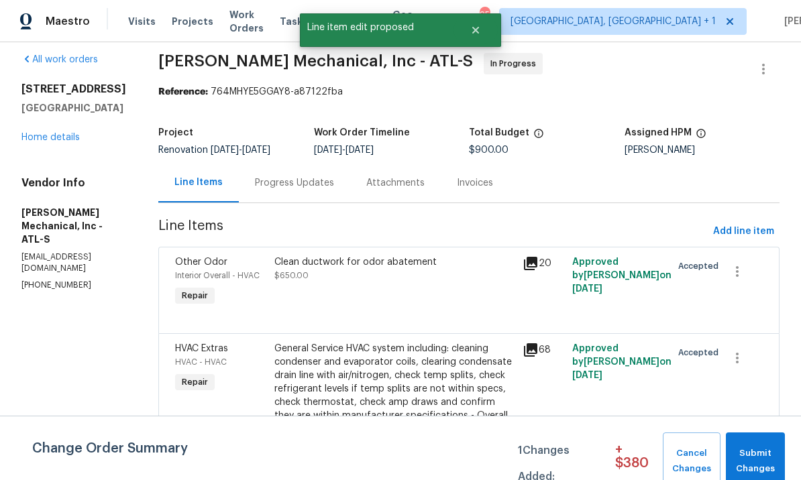
scroll to position [0, 0]
click at [763, 454] on span "Submit Changes" at bounding box center [755, 461] width 46 height 31
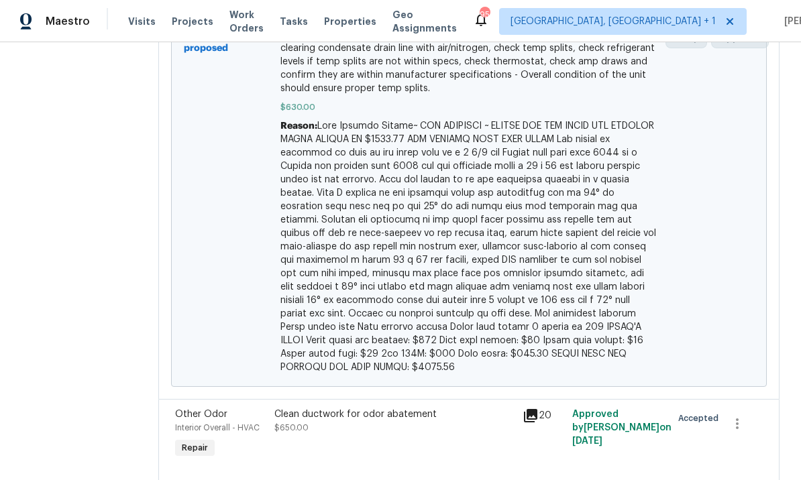
scroll to position [375, 0]
click at [388, 422] on div "Clean ductwork for odor abatement $650.00" at bounding box center [394, 421] width 240 height 27
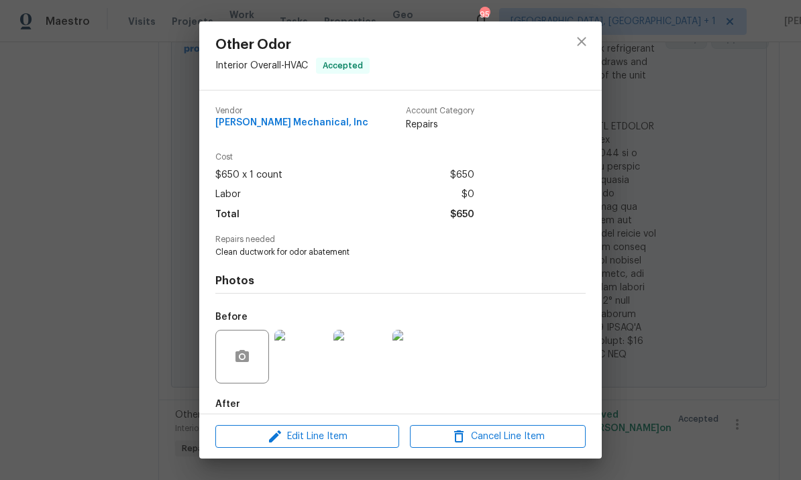
click at [308, 367] on img at bounding box center [301, 357] width 54 height 54
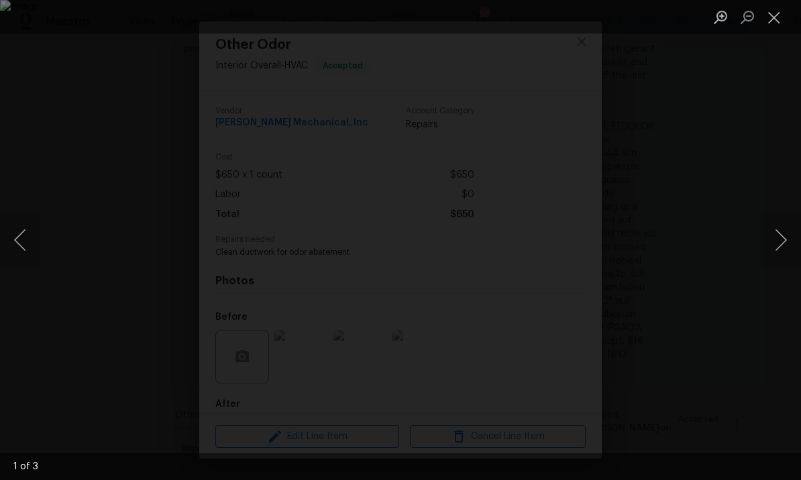
click at [776, 17] on button "Close lightbox" at bounding box center [773, 16] width 27 height 23
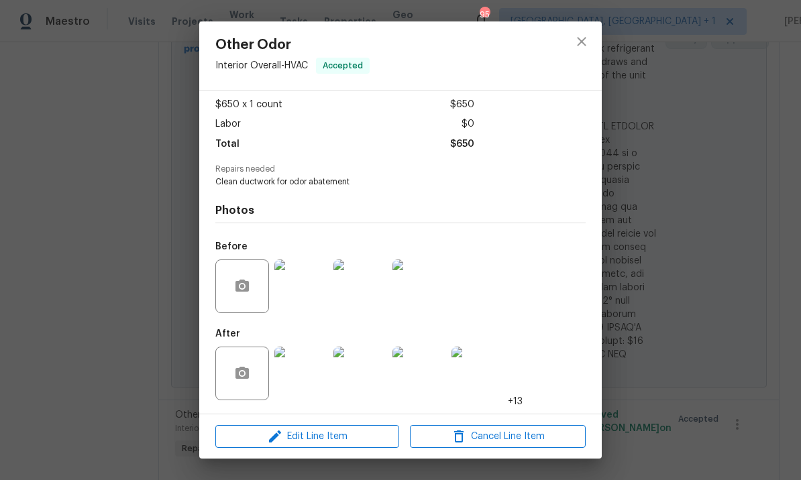
scroll to position [74, 0]
click at [308, 376] on img at bounding box center [301, 374] width 54 height 54
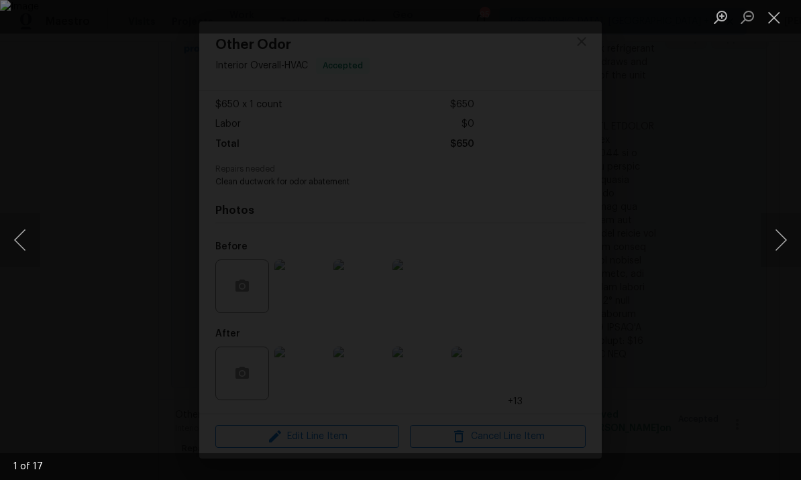
click at [779, 241] on button "Next image" at bounding box center [780, 240] width 40 height 54
click at [781, 241] on button "Next image" at bounding box center [780, 240] width 40 height 54
click at [777, 245] on button "Next image" at bounding box center [780, 240] width 40 height 54
click at [777, 243] on button "Next image" at bounding box center [780, 240] width 40 height 54
click at [777, 245] on button "Next image" at bounding box center [780, 240] width 40 height 54
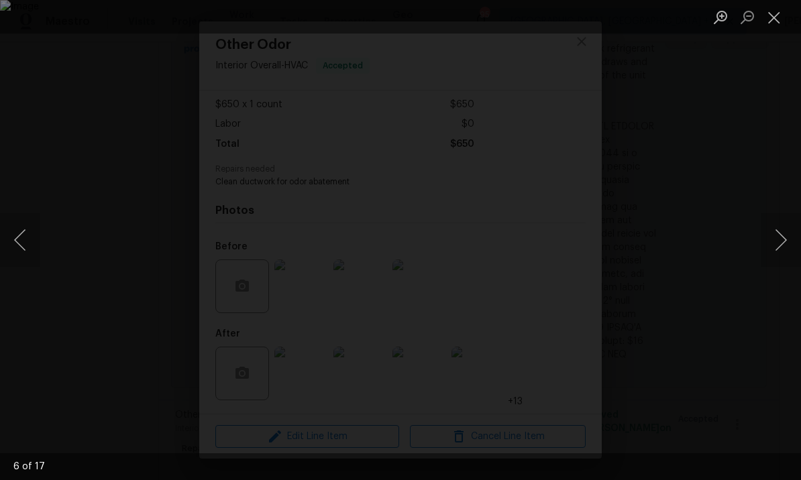
click at [777, 241] on button "Next image" at bounding box center [780, 240] width 40 height 54
click at [776, 16] on button "Close lightbox" at bounding box center [773, 16] width 27 height 23
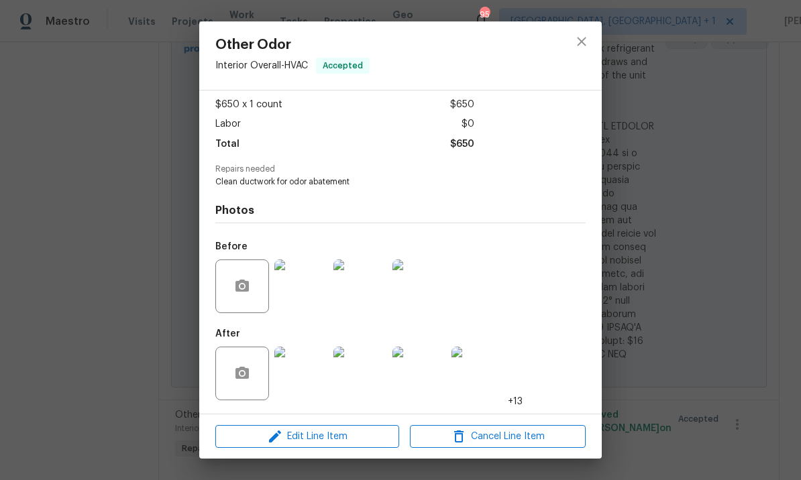
click at [484, 374] on img at bounding box center [478, 374] width 54 height 54
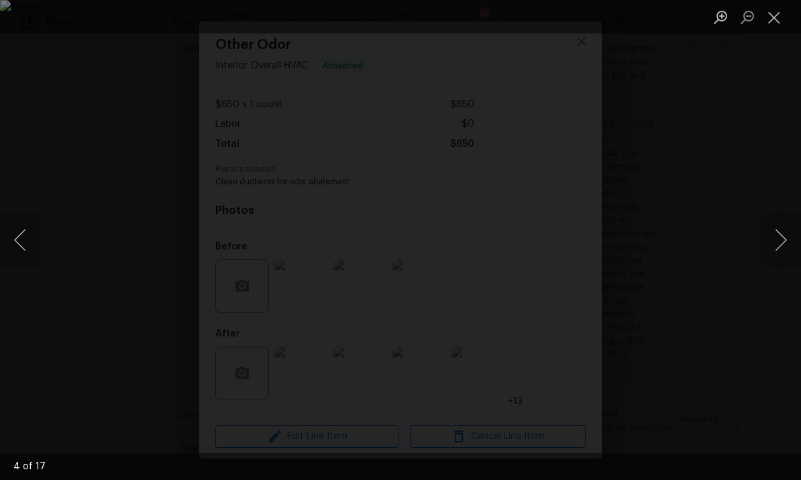
click at [780, 243] on button "Next image" at bounding box center [780, 240] width 40 height 54
click at [779, 240] on button "Next image" at bounding box center [780, 240] width 40 height 54
click at [779, 245] on button "Next image" at bounding box center [780, 240] width 40 height 54
click at [779, 242] on button "Next image" at bounding box center [780, 240] width 40 height 54
click at [780, 241] on button "Next image" at bounding box center [780, 240] width 40 height 54
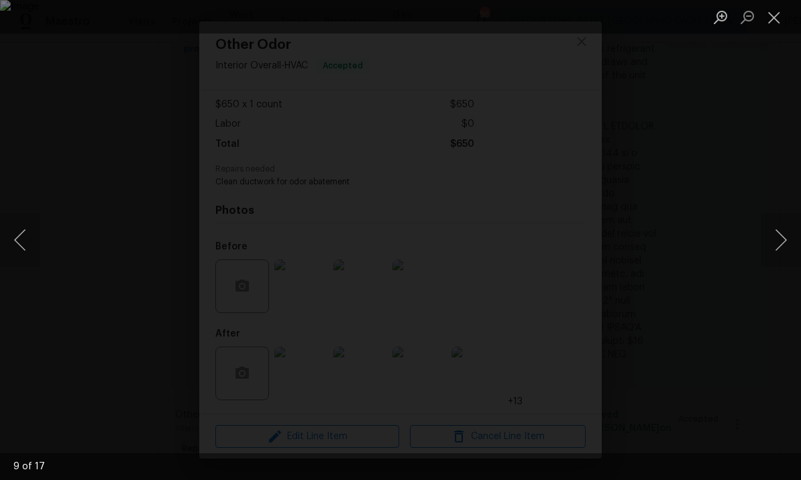
click at [779, 243] on button "Next image" at bounding box center [780, 240] width 40 height 54
click at [781, 238] on button "Next image" at bounding box center [780, 240] width 40 height 54
click at [780, 240] on button "Next image" at bounding box center [780, 240] width 40 height 54
click at [779, 236] on button "Next image" at bounding box center [780, 240] width 40 height 54
click at [776, 243] on button "Next image" at bounding box center [780, 240] width 40 height 54
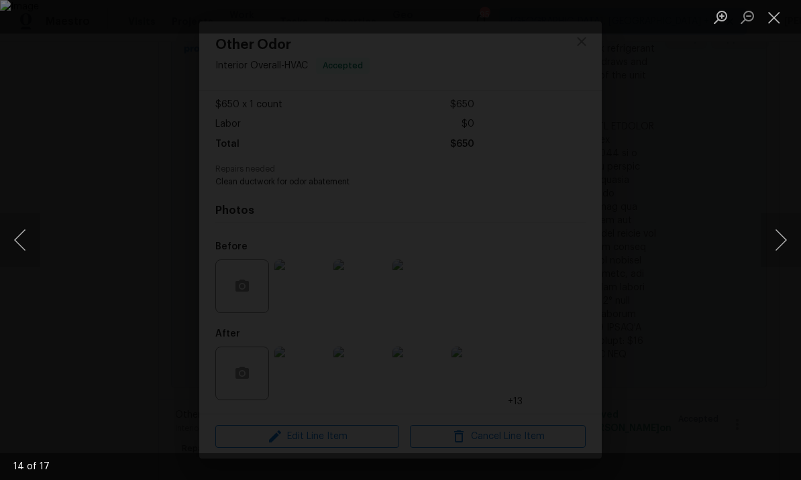
click at [779, 231] on button "Next image" at bounding box center [780, 240] width 40 height 54
click at [776, 233] on button "Next image" at bounding box center [780, 240] width 40 height 54
click at [777, 237] on button "Next image" at bounding box center [780, 240] width 40 height 54
click at [782, 231] on button "Next image" at bounding box center [780, 240] width 40 height 54
click at [777, 239] on button "Next image" at bounding box center [780, 240] width 40 height 54
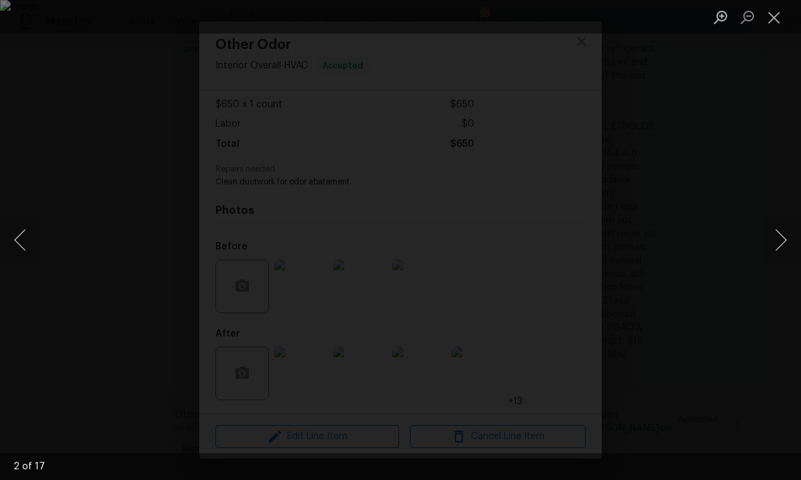
click at [779, 237] on button "Next image" at bounding box center [780, 240] width 40 height 54
click at [777, 19] on button "Close lightbox" at bounding box center [773, 16] width 27 height 23
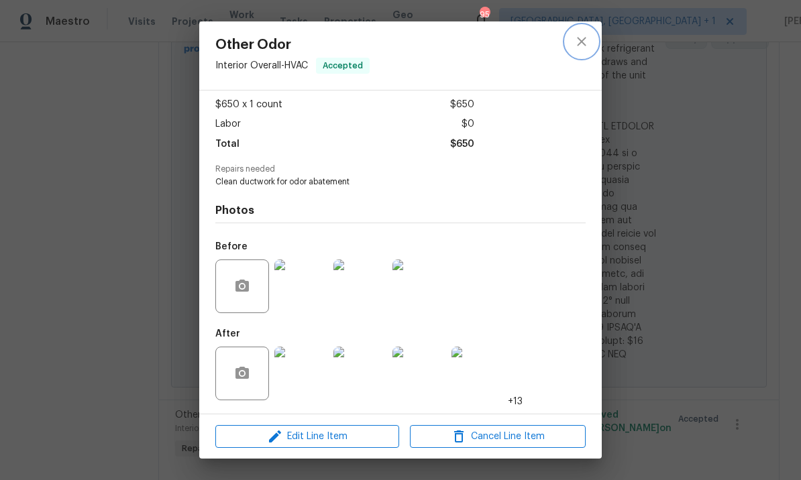
click at [579, 38] on icon "close" at bounding box center [581, 42] width 16 height 16
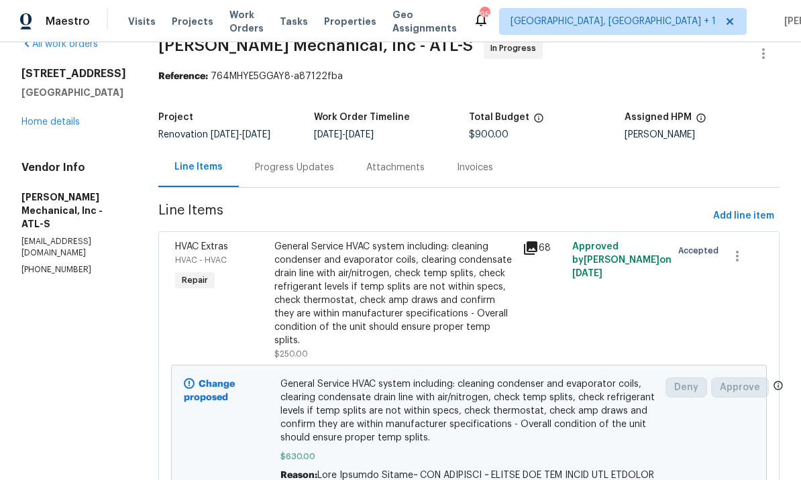
scroll to position [6, 0]
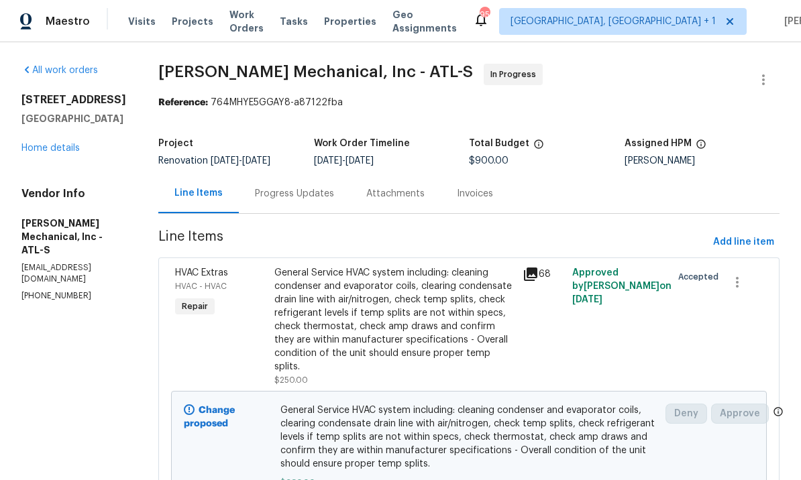
click at [327, 196] on div "Progress Updates" at bounding box center [294, 193] width 79 height 13
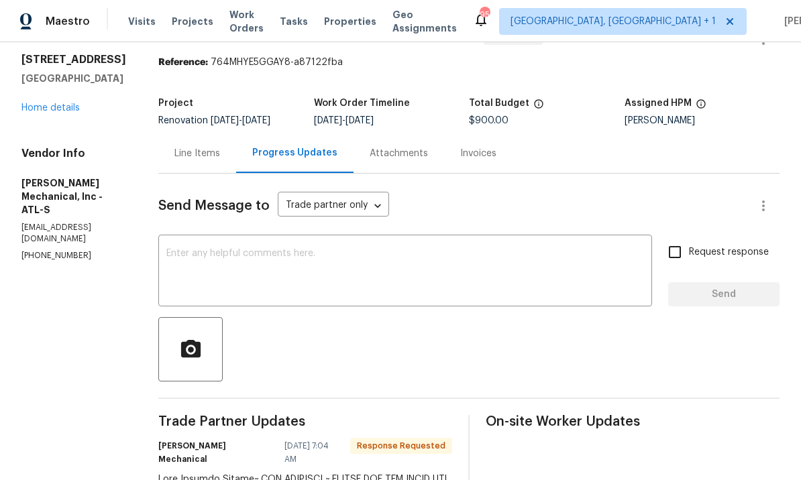
scroll to position [70, 0]
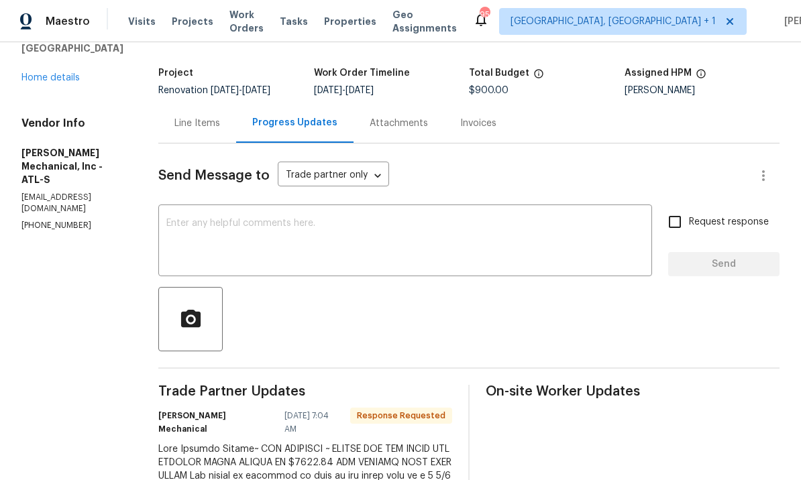
click at [384, 243] on textarea at bounding box center [404, 242] width 477 height 47
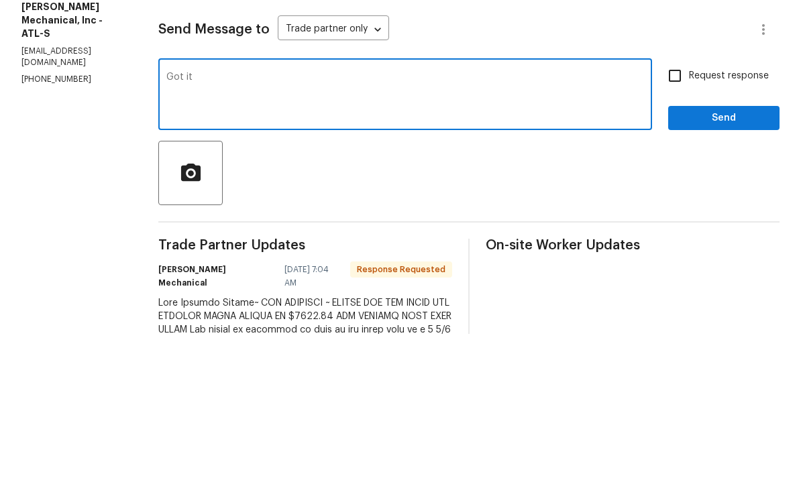
type textarea "Got it"
click at [720, 256] on span "Send" at bounding box center [724, 264] width 90 height 17
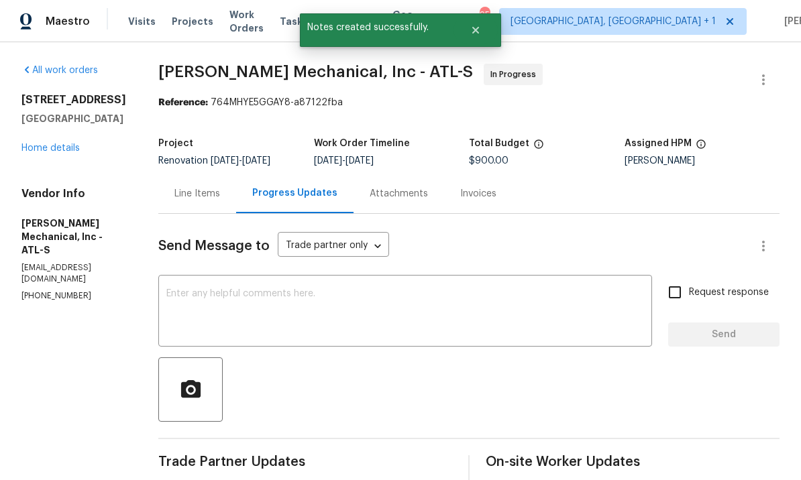
scroll to position [0, 0]
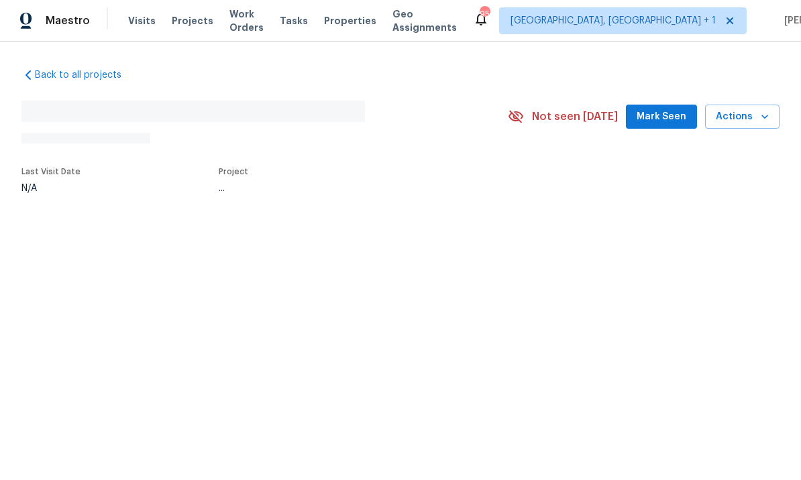
scroll to position [1, 0]
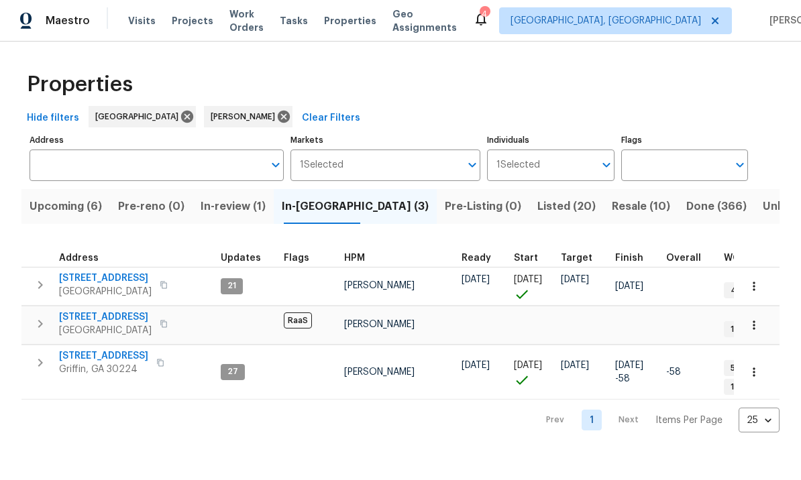
scroll to position [11, 0]
click at [245, 209] on span "In-review (1)" at bounding box center [232, 207] width 65 height 19
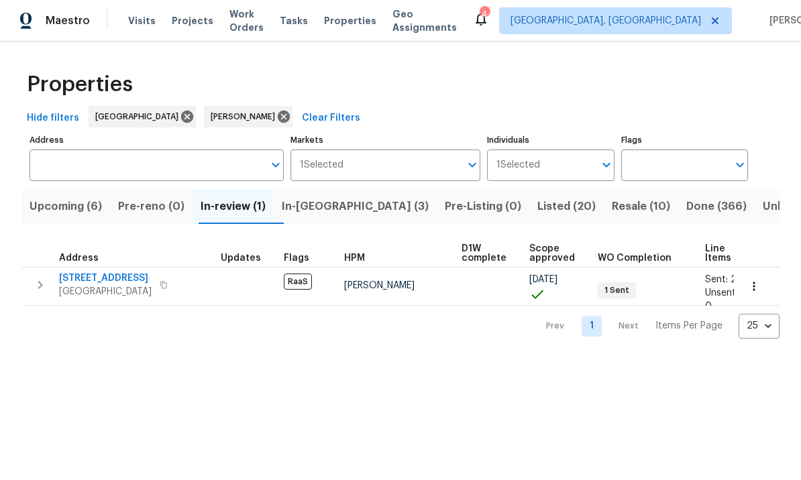
click at [125, 280] on span "[STREET_ADDRESS]" at bounding box center [105, 278] width 93 height 13
click at [537, 204] on span "Listed (20)" at bounding box center [566, 207] width 58 height 19
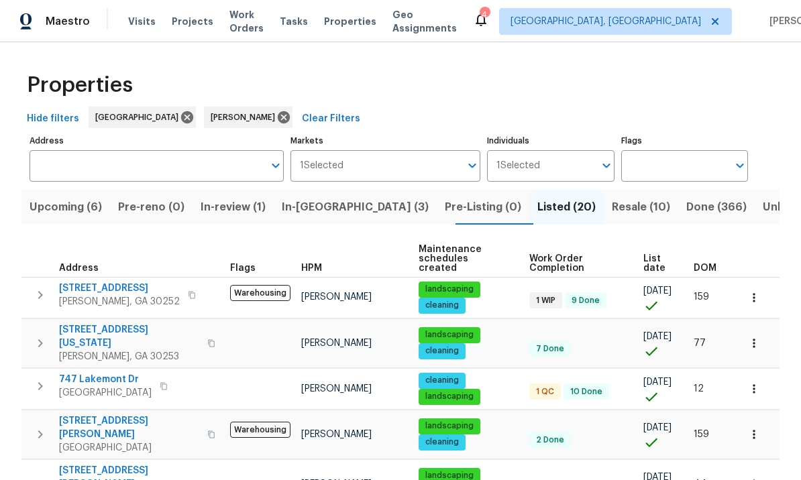
click at [107, 323] on span "145 Washington St" at bounding box center [129, 336] width 140 height 27
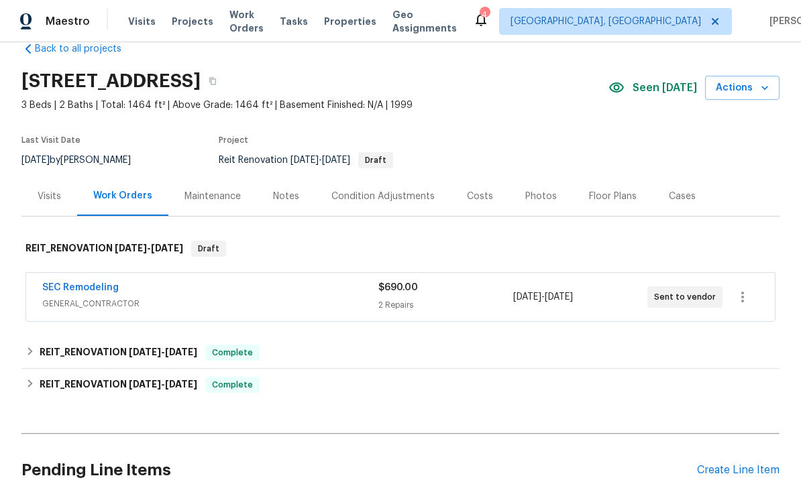
scroll to position [30, 0]
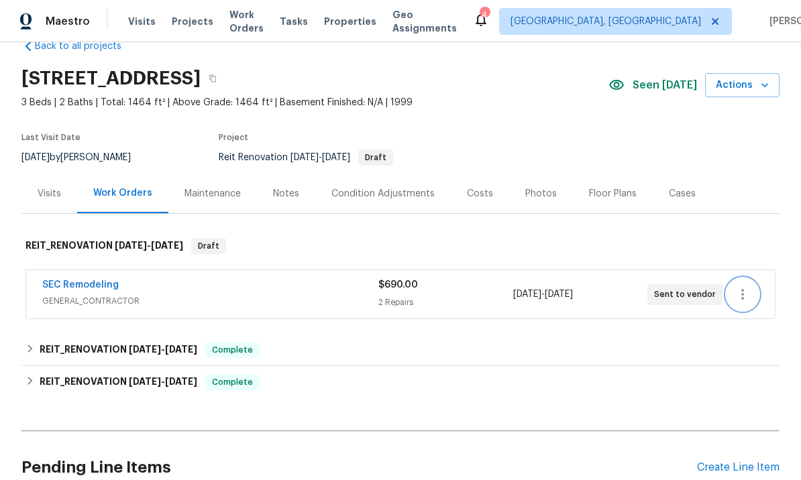
click at [750, 298] on icon "button" at bounding box center [742, 294] width 16 height 16
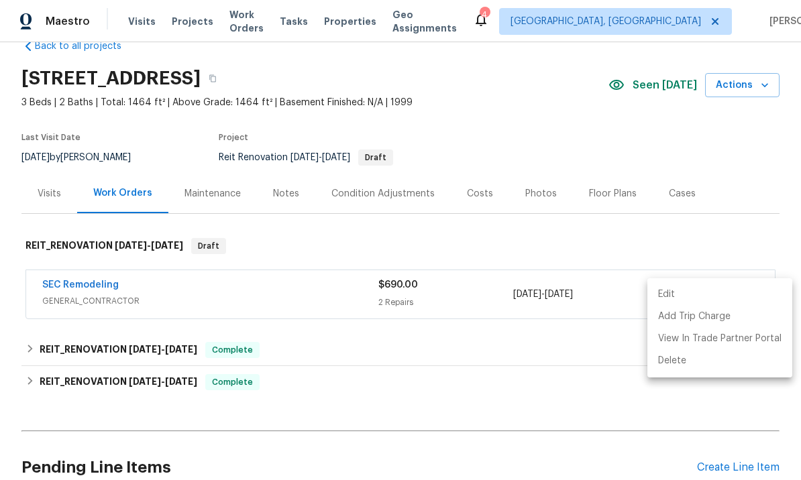
click at [590, 357] on div at bounding box center [400, 240] width 801 height 480
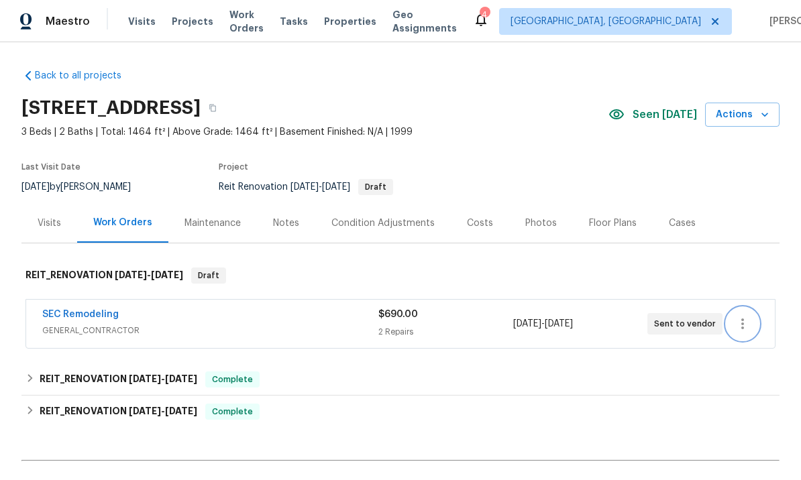
scroll to position [0, 0]
click at [489, 11] on icon at bounding box center [481, 19] width 16 height 16
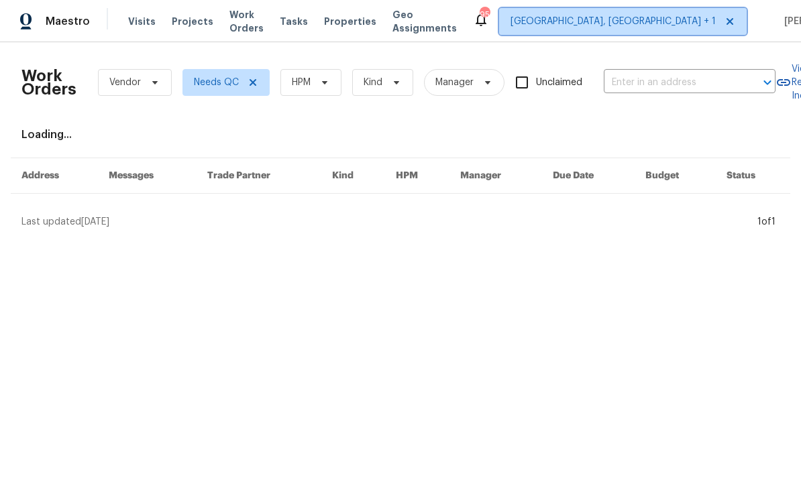
click at [724, 18] on icon at bounding box center [729, 21] width 11 height 11
click at [709, 20] on icon at bounding box center [714, 21] width 11 height 11
click at [626, 24] on span "[GEOGRAPHIC_DATA], [GEOGRAPHIC_DATA]" at bounding box center [605, 21] width 190 height 13
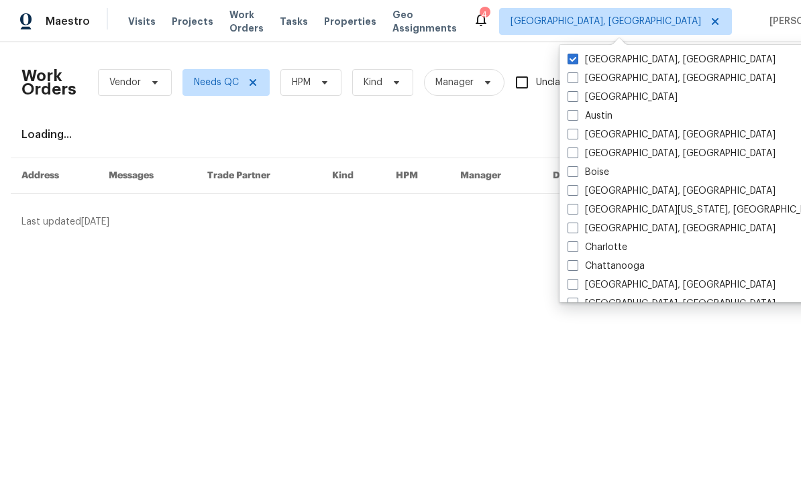
click at [603, 97] on label "[GEOGRAPHIC_DATA]" at bounding box center [622, 97] width 110 height 13
click at [576, 97] on input "[GEOGRAPHIC_DATA]" at bounding box center [571, 95] width 9 height 9
checkbox input "true"
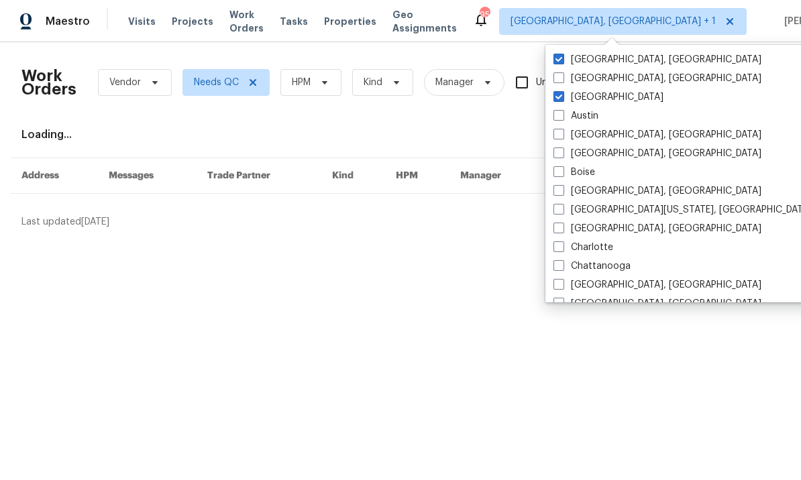
click at [565, 60] on label "[GEOGRAPHIC_DATA], [GEOGRAPHIC_DATA]" at bounding box center [657, 59] width 208 height 13
click at [562, 60] on input "[GEOGRAPHIC_DATA], [GEOGRAPHIC_DATA]" at bounding box center [557, 57] width 9 height 9
checkbox input "false"
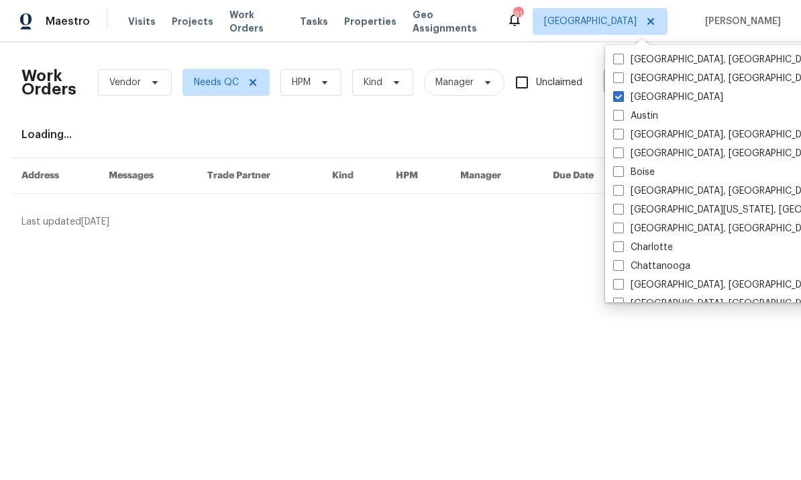
click at [549, 239] on html "Maestro Visits Projects Work Orders Tasks Properties Geo Assignments 91 [GEOGRA…" at bounding box center [400, 119] width 801 height 239
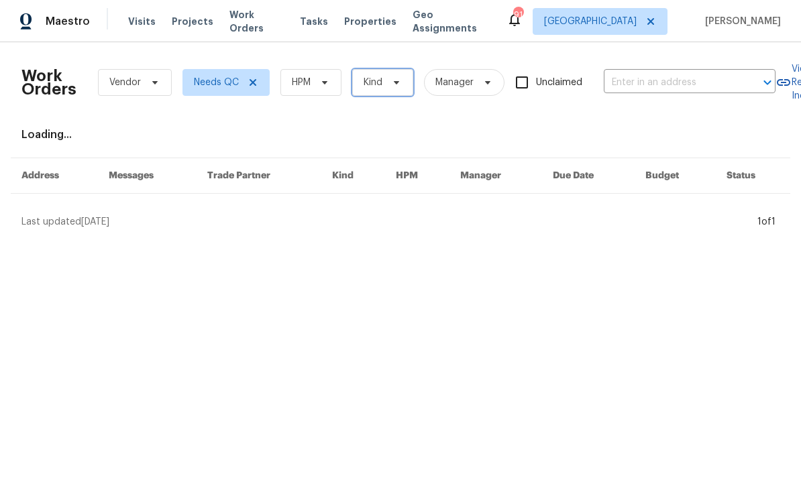
click at [394, 84] on icon at bounding box center [396, 82] width 11 height 11
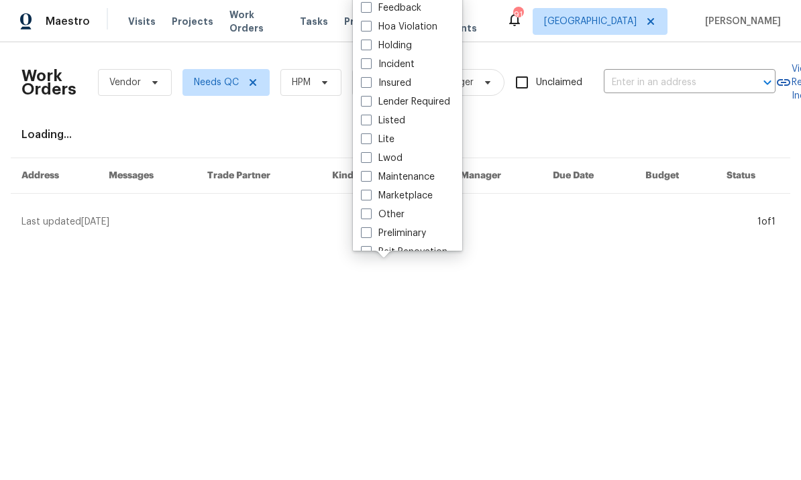
click at [445, 239] on html "Maestro Visits Projects Work Orders Tasks Properties Geo Assignments 91 [GEOGRA…" at bounding box center [400, 119] width 801 height 239
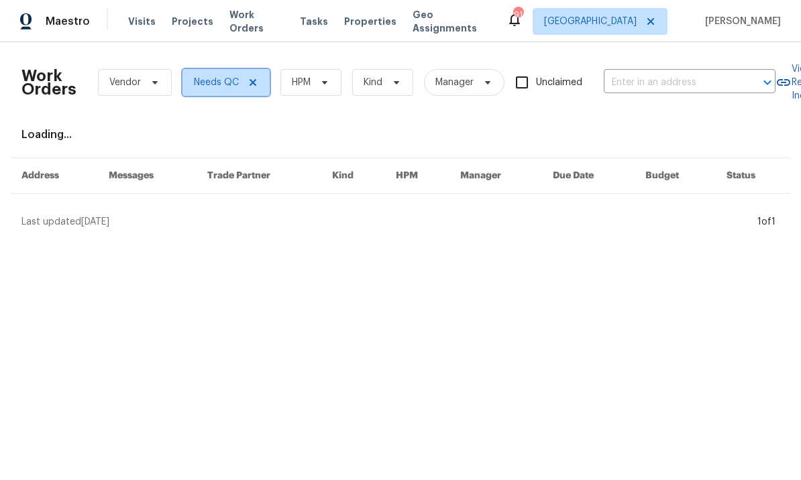
click at [251, 83] on icon at bounding box center [252, 82] width 7 height 7
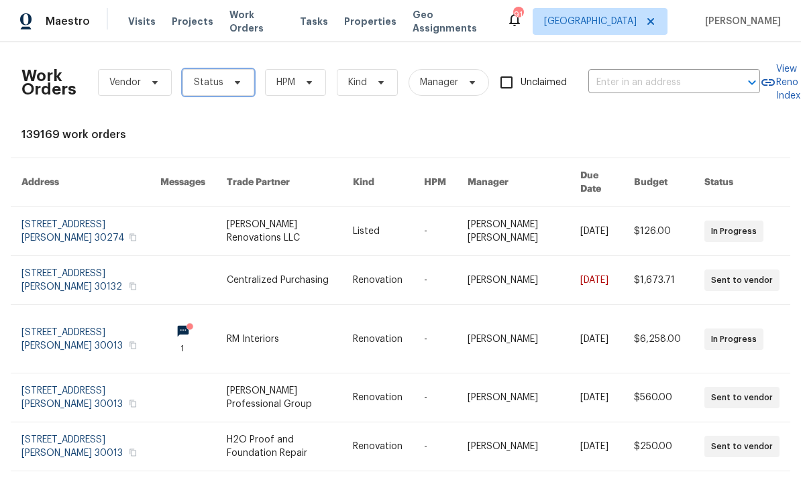
click at [239, 87] on icon at bounding box center [237, 82] width 11 height 11
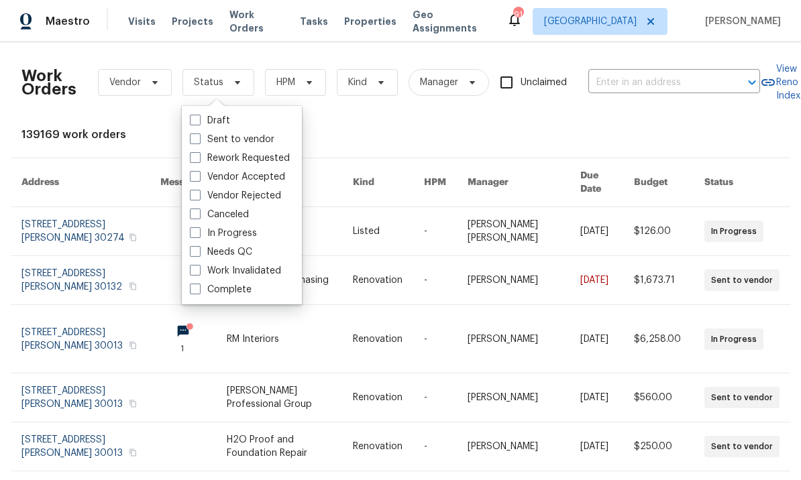
click at [233, 251] on label "Needs QC" at bounding box center [221, 251] width 62 height 13
click at [198, 251] on input "Needs QC" at bounding box center [194, 249] width 9 height 9
checkbox input "true"
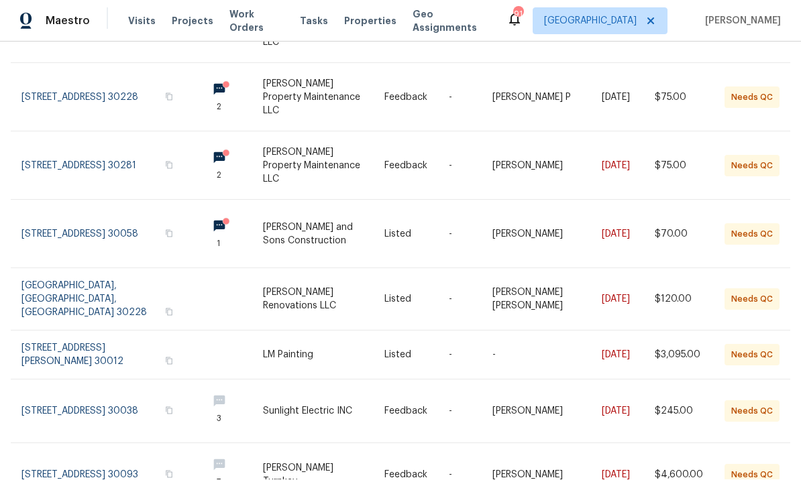
scroll to position [46, 0]
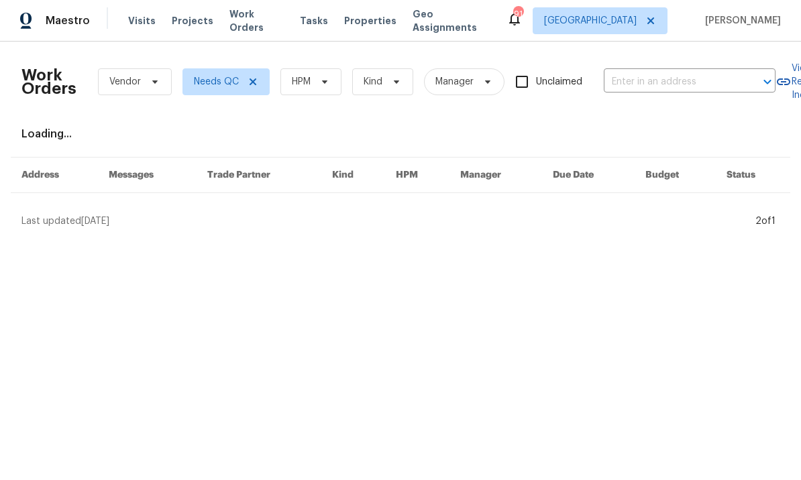
scroll to position [0, 0]
click at [257, 84] on icon at bounding box center [252, 82] width 11 height 11
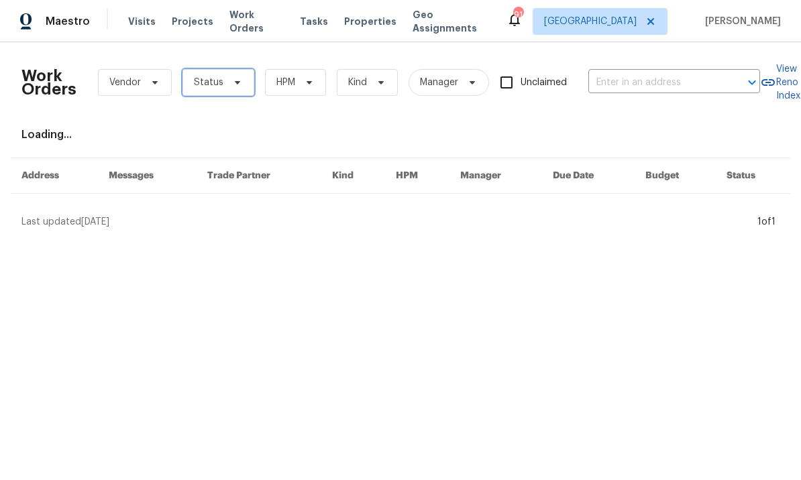
click at [239, 84] on icon at bounding box center [237, 82] width 11 height 11
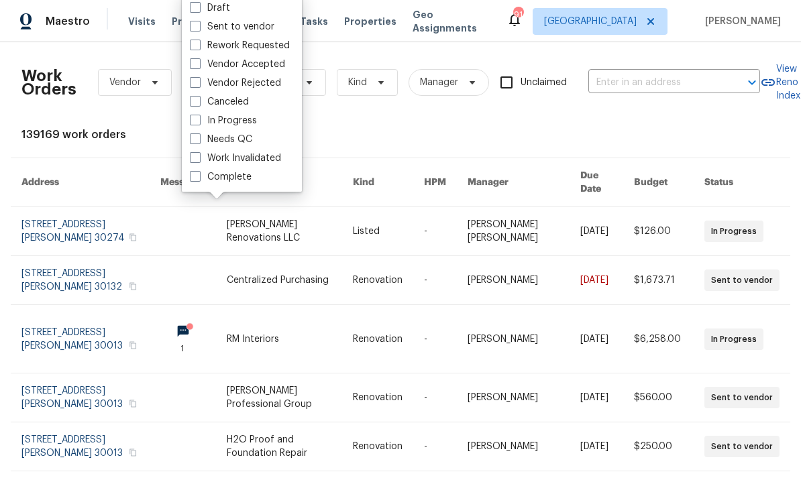
click at [246, 141] on label "Needs QC" at bounding box center [221, 139] width 62 height 13
click at [198, 141] on input "Needs QC" at bounding box center [194, 137] width 9 height 9
checkbox input "true"
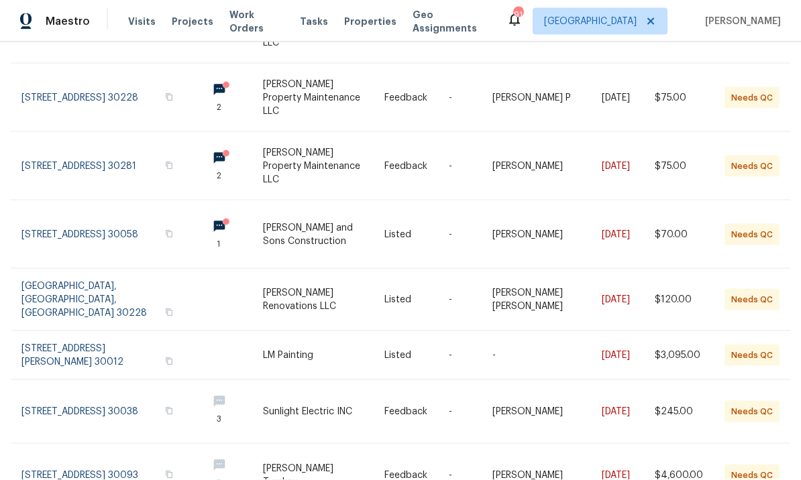
scroll to position [46, 0]
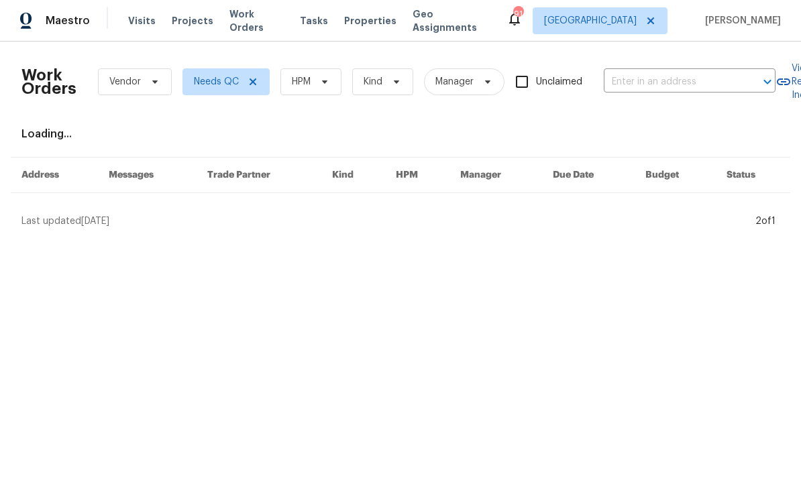
scroll to position [0, 0]
click at [254, 23] on span "Work Orders" at bounding box center [256, 21] width 54 height 27
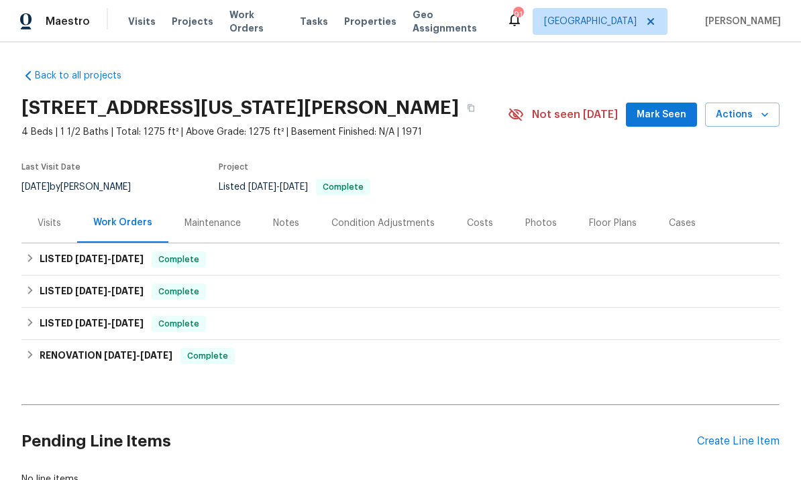
click at [255, 23] on span "Work Orders" at bounding box center [256, 21] width 54 height 27
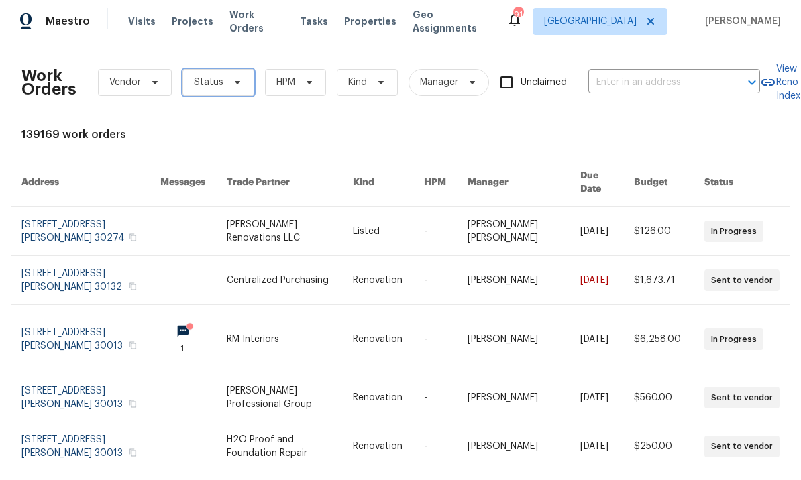
click at [233, 80] on icon at bounding box center [237, 82] width 11 height 11
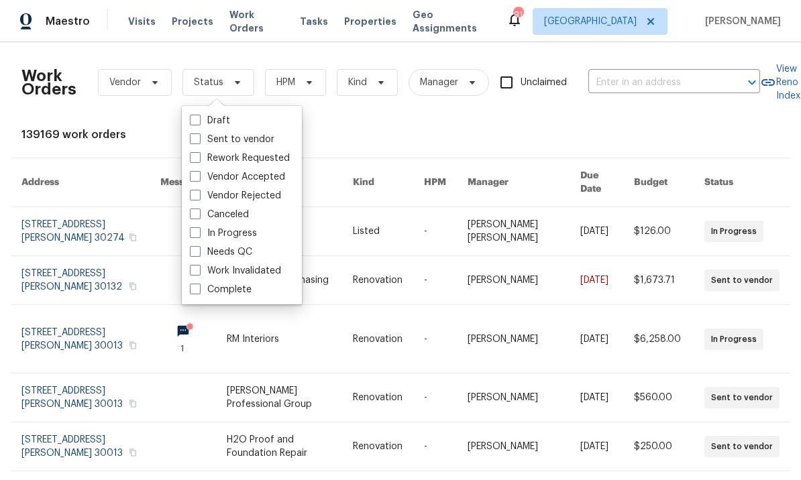
click at [199, 251] on span at bounding box center [195, 251] width 11 height 11
click at [198, 251] on input "Needs QC" at bounding box center [194, 249] width 9 height 9
checkbox input "true"
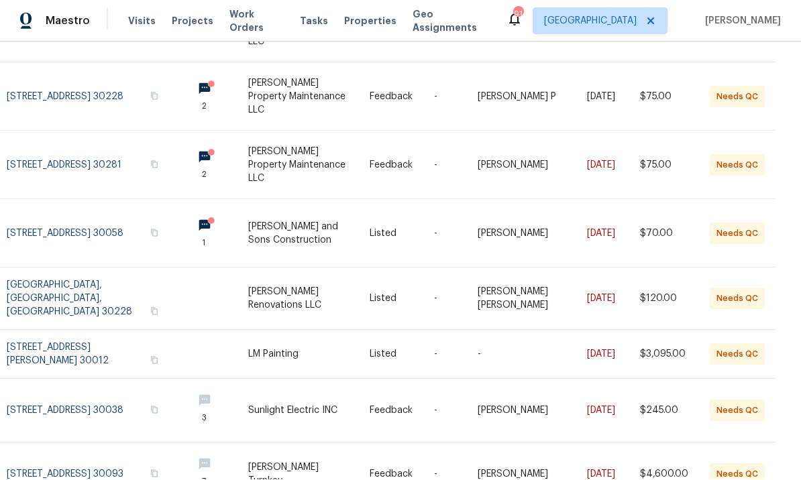
scroll to position [329, 17]
click at [764, 457] on div "Work Orders Vendor Needs QC HPM Kind Manager Unclaimed ​ View Reno Index 62 wor…" at bounding box center [400, 261] width 801 height 438
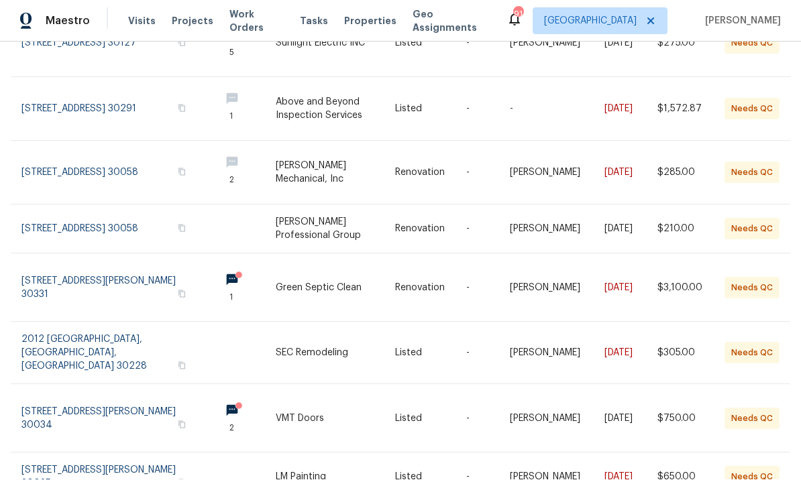
scroll to position [46, 0]
click at [123, 323] on link at bounding box center [115, 354] width 188 height 62
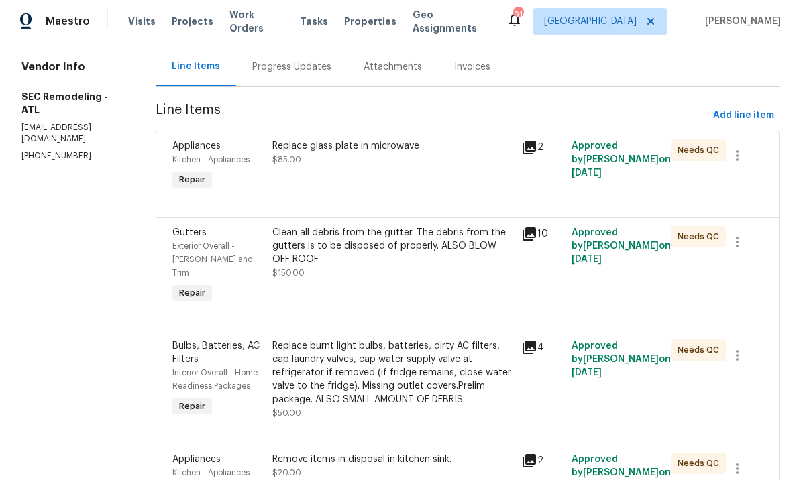
scroll to position [119, 0]
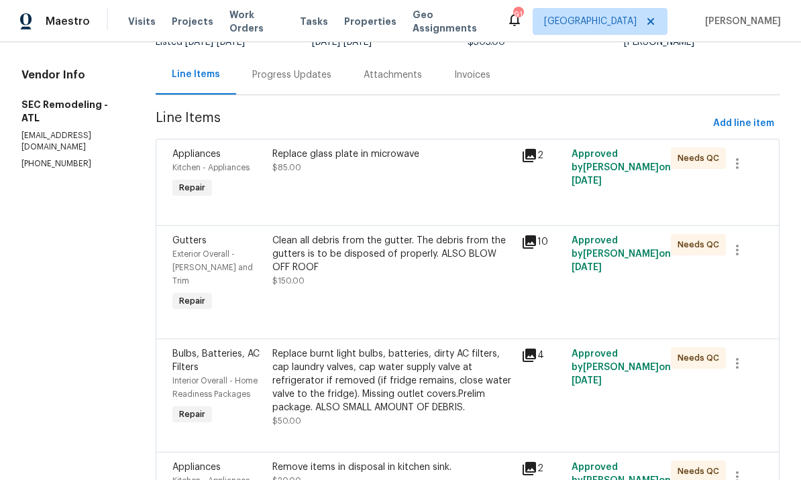
click at [390, 192] on div "Replace glass plate in microwave $85.00" at bounding box center [392, 175] width 249 height 62
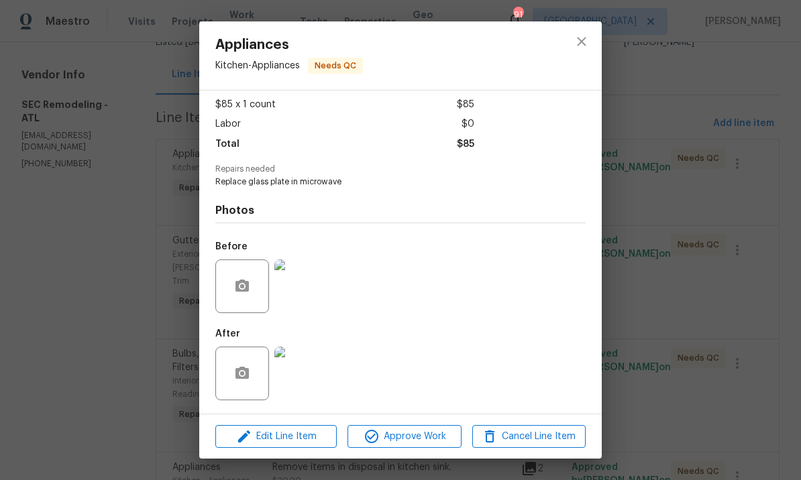
scroll to position [74, 0]
click at [409, 438] on span "Approve Work" at bounding box center [403, 436] width 105 height 17
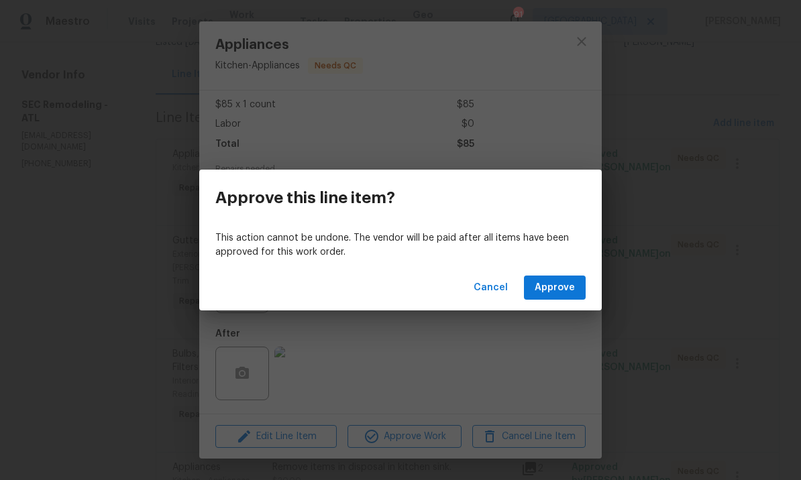
click at [555, 291] on span "Approve" at bounding box center [554, 288] width 40 height 17
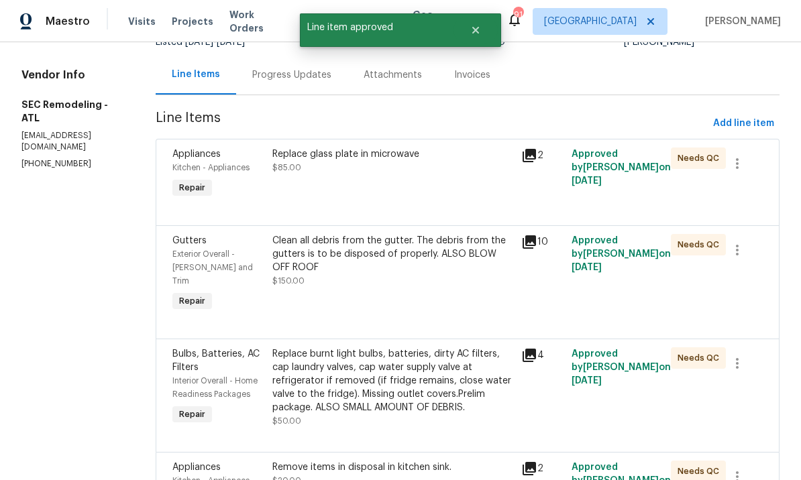
scroll to position [0, 0]
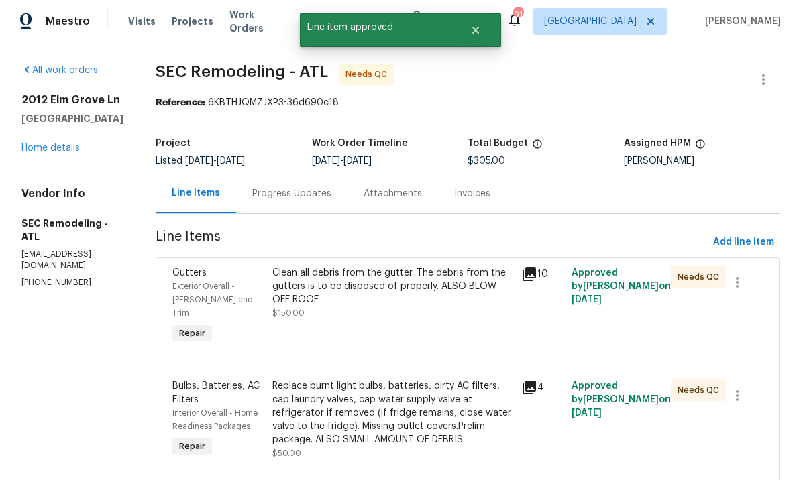
click at [419, 302] on div "Clean all debris from the gutter. The debris from the gutters is to be disposed…" at bounding box center [392, 286] width 241 height 40
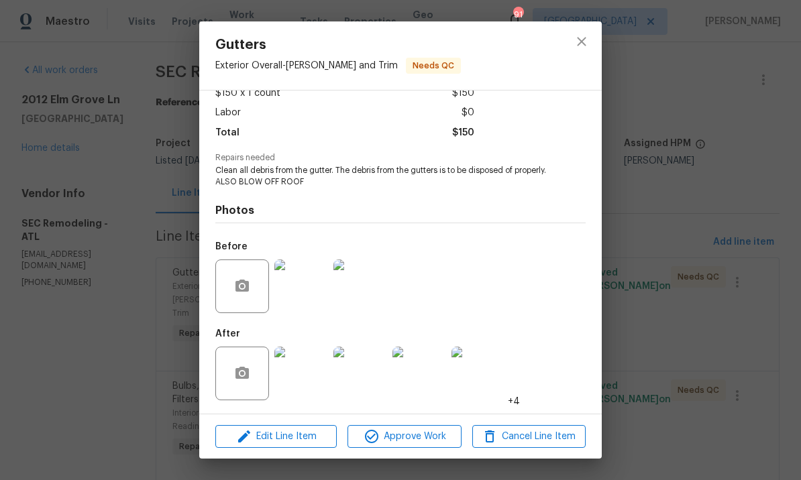
scroll to position [84, 0]
click at [416, 439] on span "Approve Work" at bounding box center [403, 436] width 105 height 17
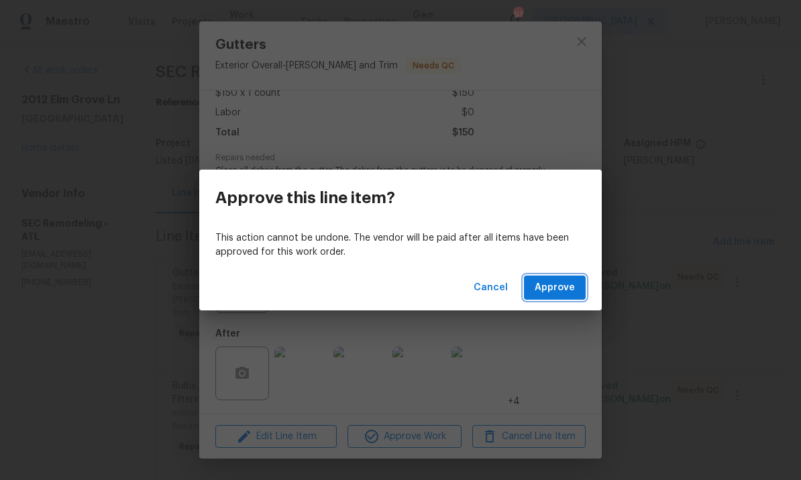
click at [549, 290] on span "Approve" at bounding box center [554, 288] width 40 height 17
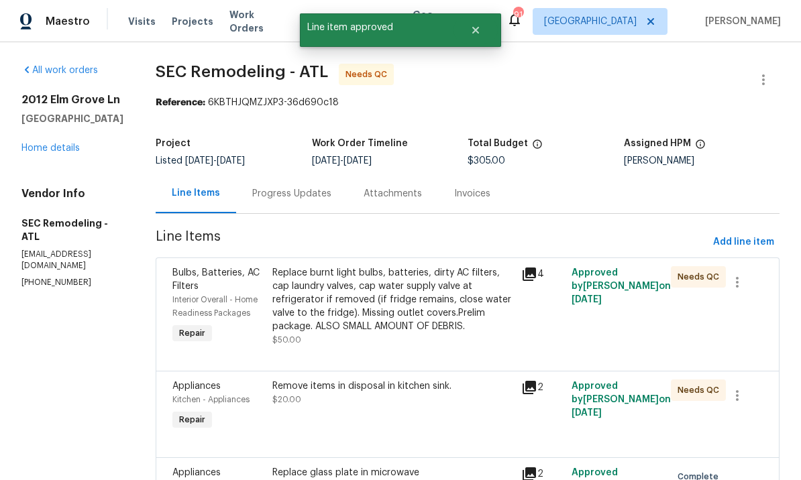
click at [429, 302] on div "Replace burnt light bulbs, batteries, dirty AC filters, cap laundry valves, cap…" at bounding box center [392, 299] width 241 height 67
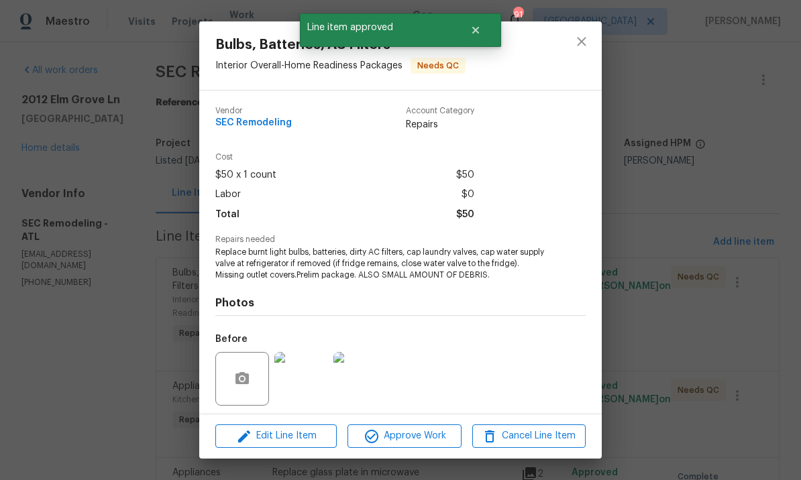
click at [443, 380] on div "Before" at bounding box center [400, 370] width 370 height 87
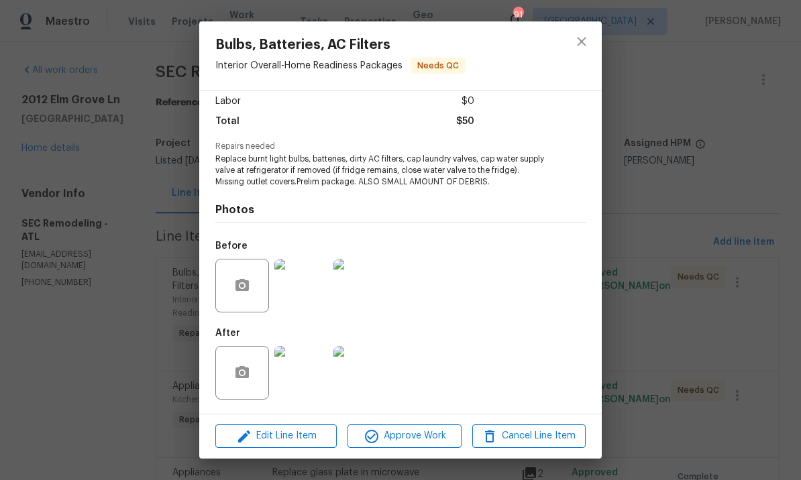
scroll to position [95, 0]
click at [410, 435] on span "Approve Work" at bounding box center [403, 436] width 105 height 17
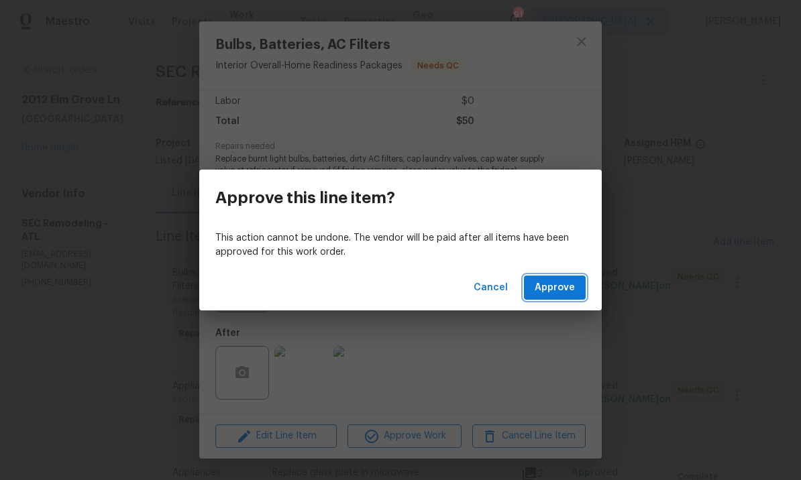
click at [542, 287] on span "Approve" at bounding box center [554, 288] width 40 height 17
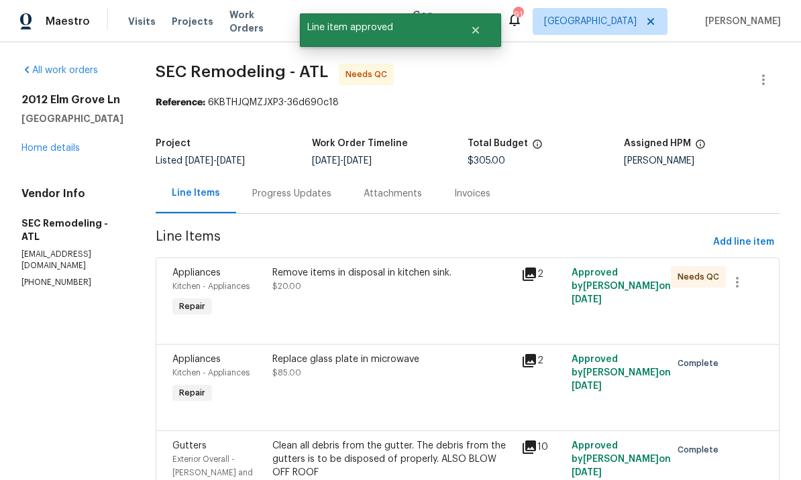
click at [441, 300] on div "Remove items in disposal in kitchen sink. $20.00" at bounding box center [392, 293] width 249 height 62
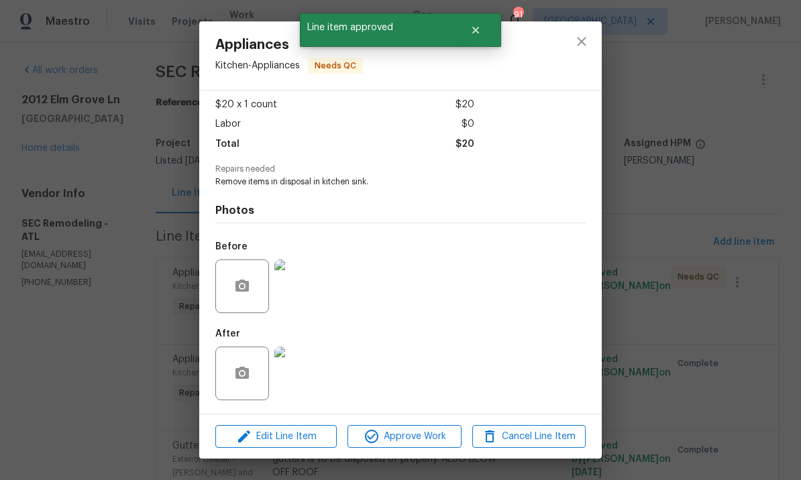
scroll to position [74, 0]
click at [422, 441] on span "Approve Work" at bounding box center [403, 436] width 105 height 17
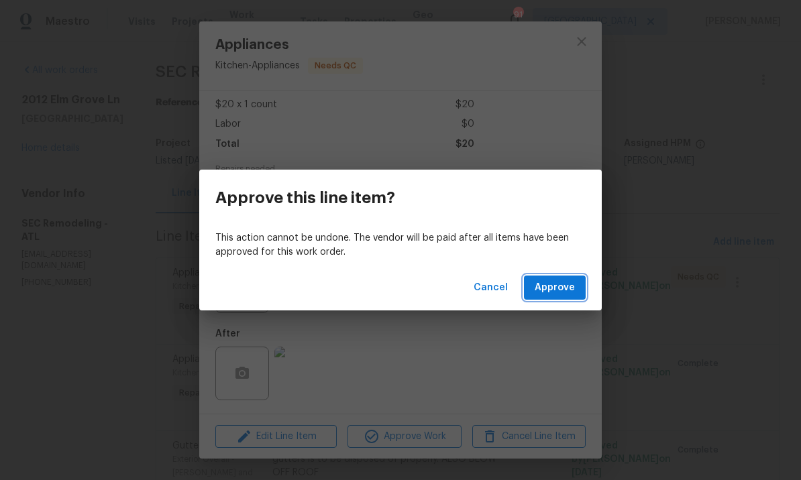
click at [552, 286] on span "Approve" at bounding box center [554, 288] width 40 height 17
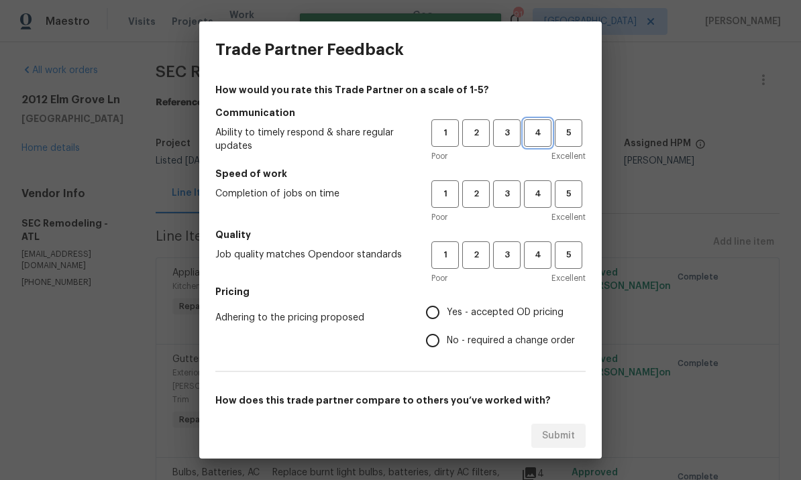
click at [544, 124] on button "4" at bounding box center [537, 132] width 27 height 27
click at [541, 184] on button "4" at bounding box center [537, 193] width 27 height 27
click at [542, 252] on span "4" at bounding box center [537, 254] width 25 height 15
click at [446, 306] on input "Yes - accepted OD pricing" at bounding box center [432, 312] width 28 height 28
radio input "true"
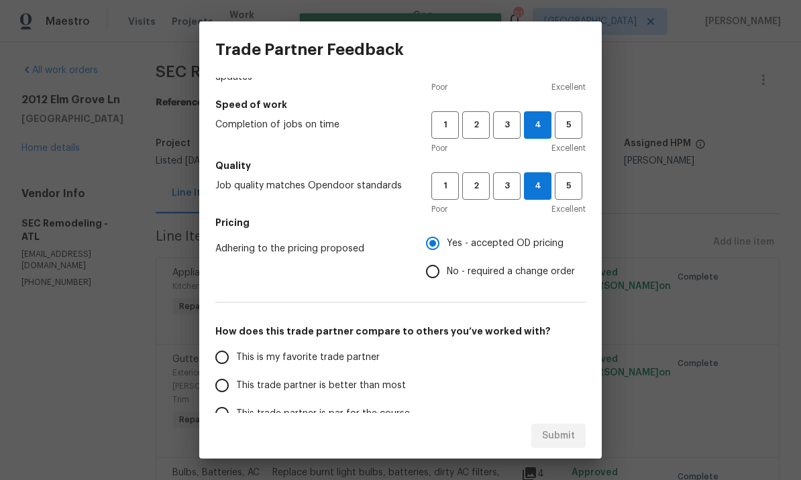
scroll to position [82, 0]
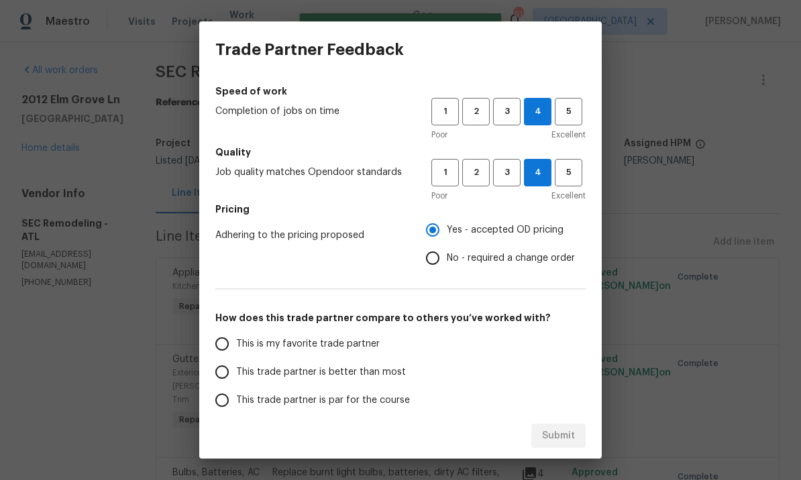
click at [226, 378] on input "This trade partner is better than most" at bounding box center [222, 372] width 28 height 28
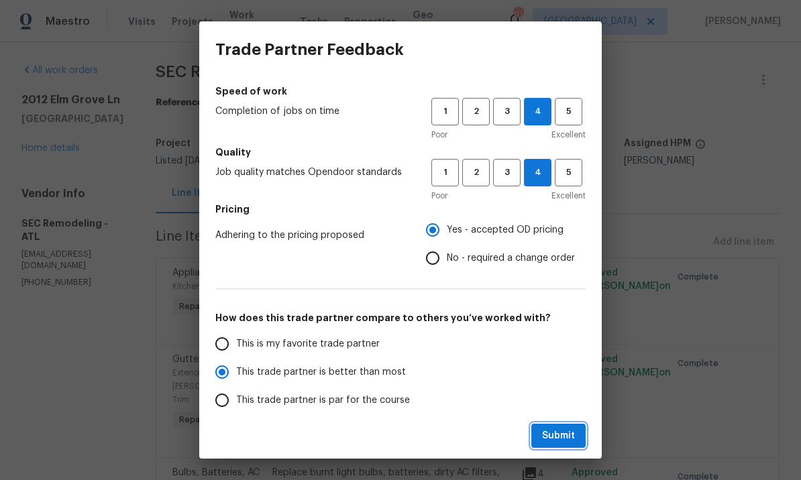
click at [554, 439] on span "Submit" at bounding box center [558, 436] width 33 height 17
radio input "true"
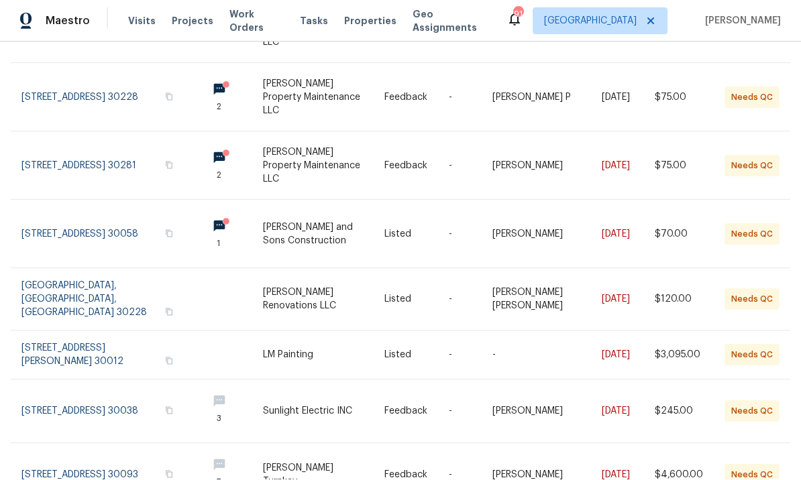
scroll to position [46, 0]
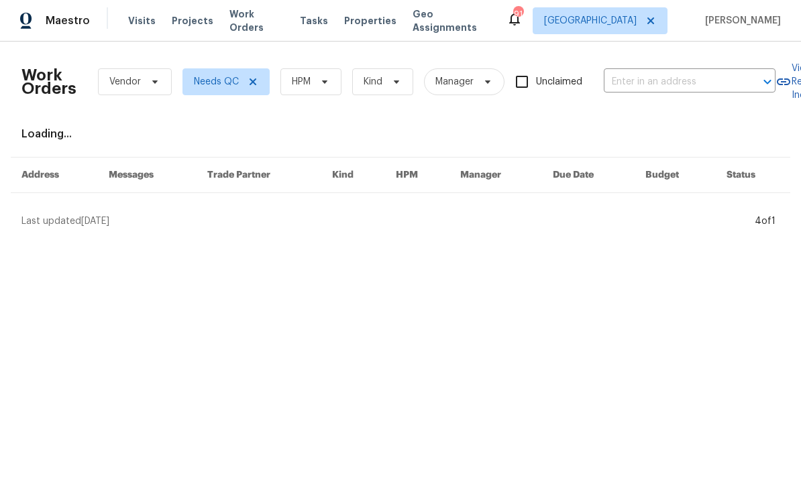
scroll to position [0, 0]
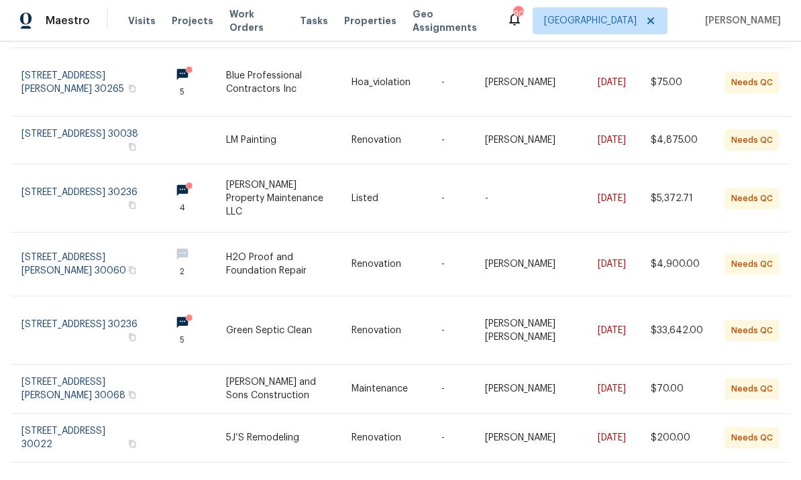
click at [190, 297] on link at bounding box center [193, 331] width 66 height 68
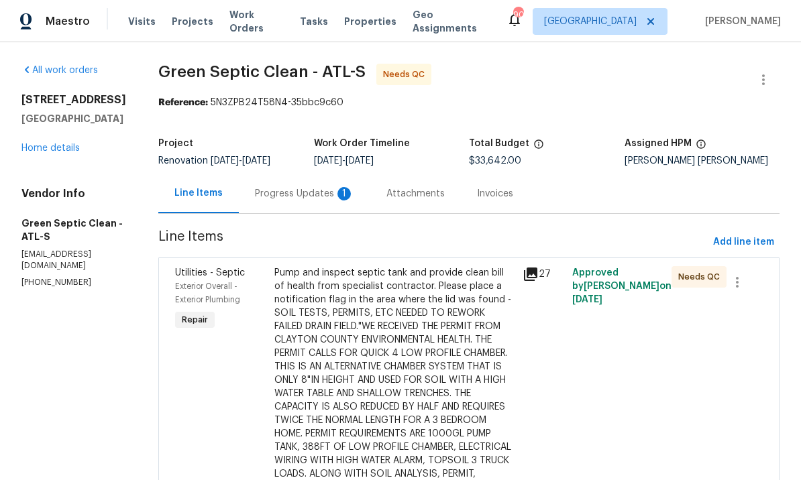
click at [320, 190] on div "Progress Updates 1" at bounding box center [304, 193] width 99 height 13
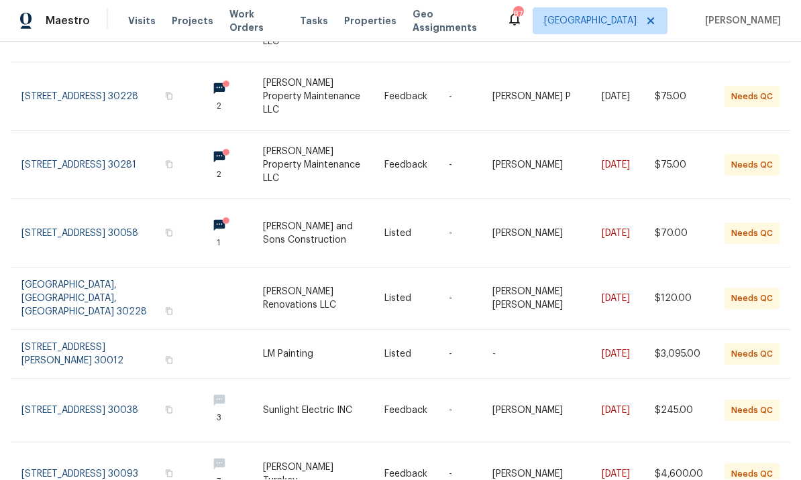
scroll to position [329, 0]
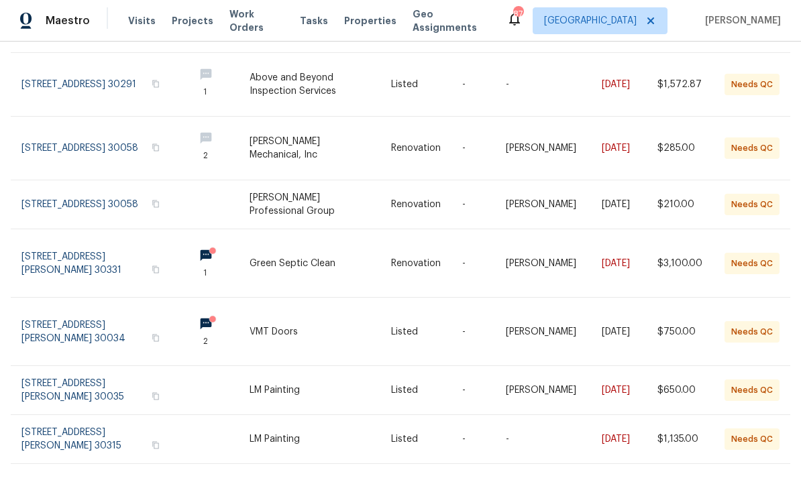
scroll to position [305, 0]
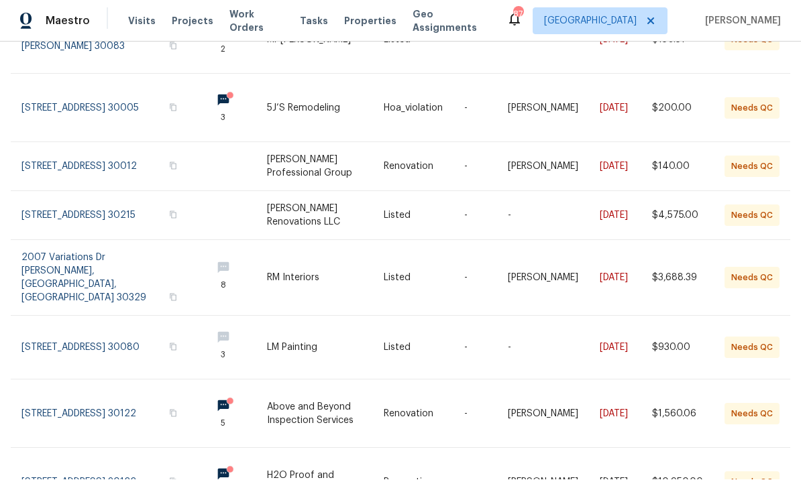
scroll to position [325, 0]
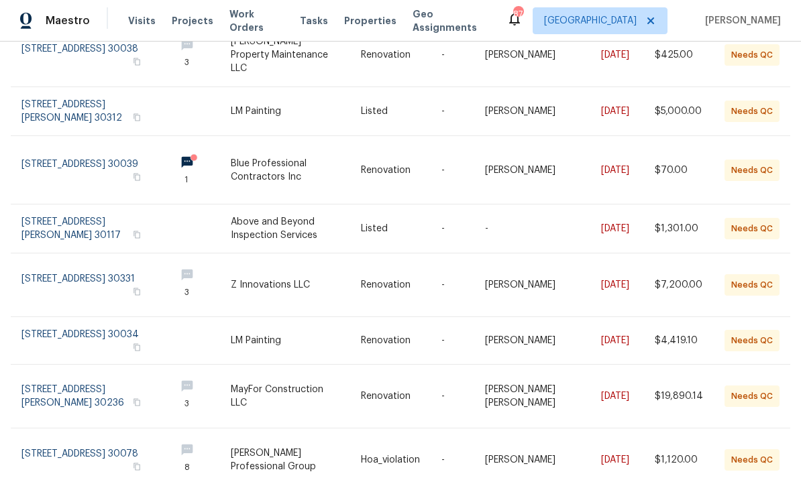
scroll to position [46, 0]
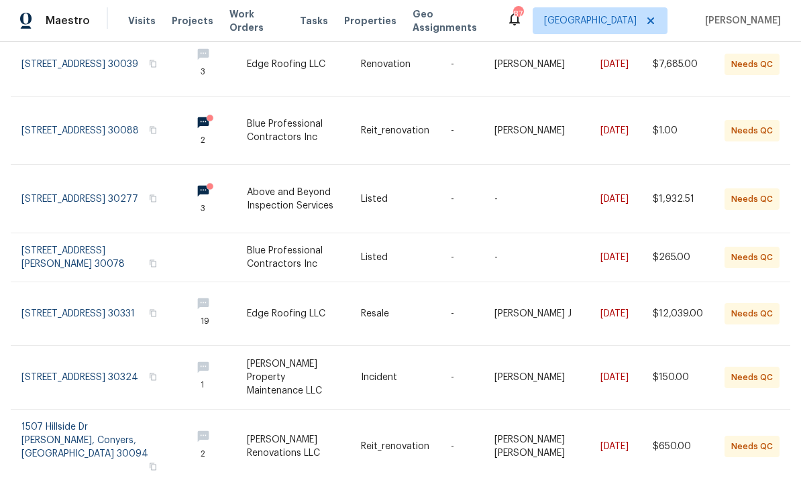
scroll to position [359, -1]
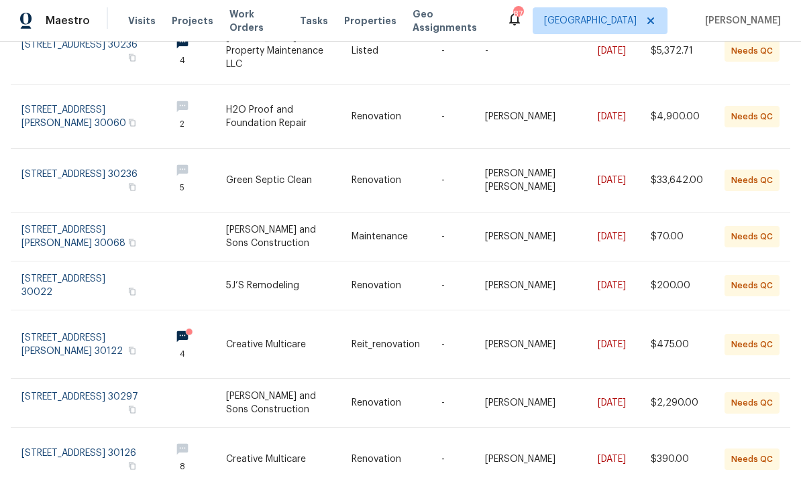
scroll to position [305, 0]
click at [782, 460] on div "Work Orders Vendor Needs QC HPM Kind Manager Unclaimed ​ View Reno Index 61 wor…" at bounding box center [400, 261] width 801 height 438
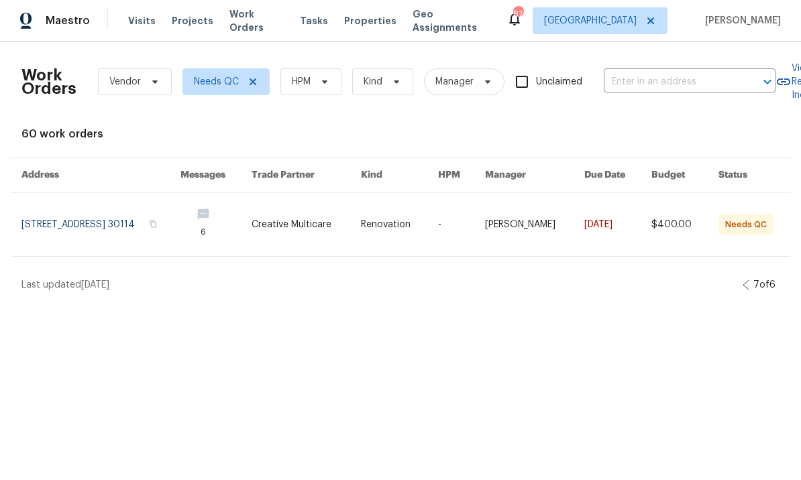
click at [244, 215] on link at bounding box center [216, 225] width 72 height 63
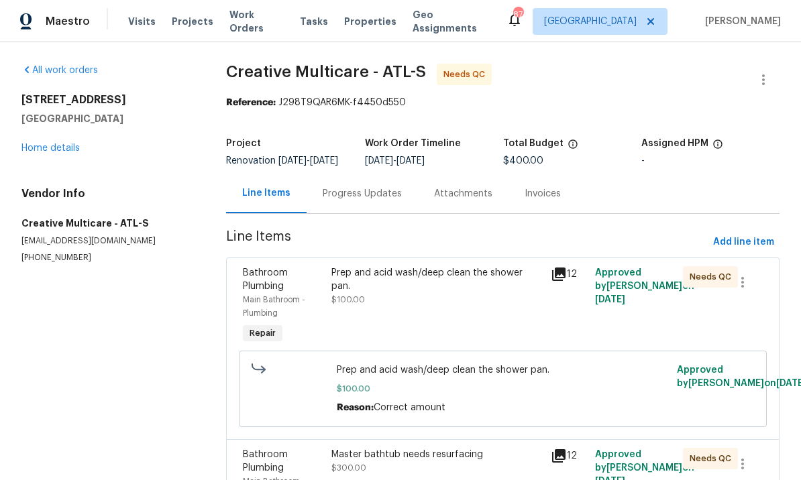
click at [368, 200] on div "Progress Updates" at bounding box center [362, 193] width 79 height 13
